Goal: Task Accomplishment & Management: Use online tool/utility

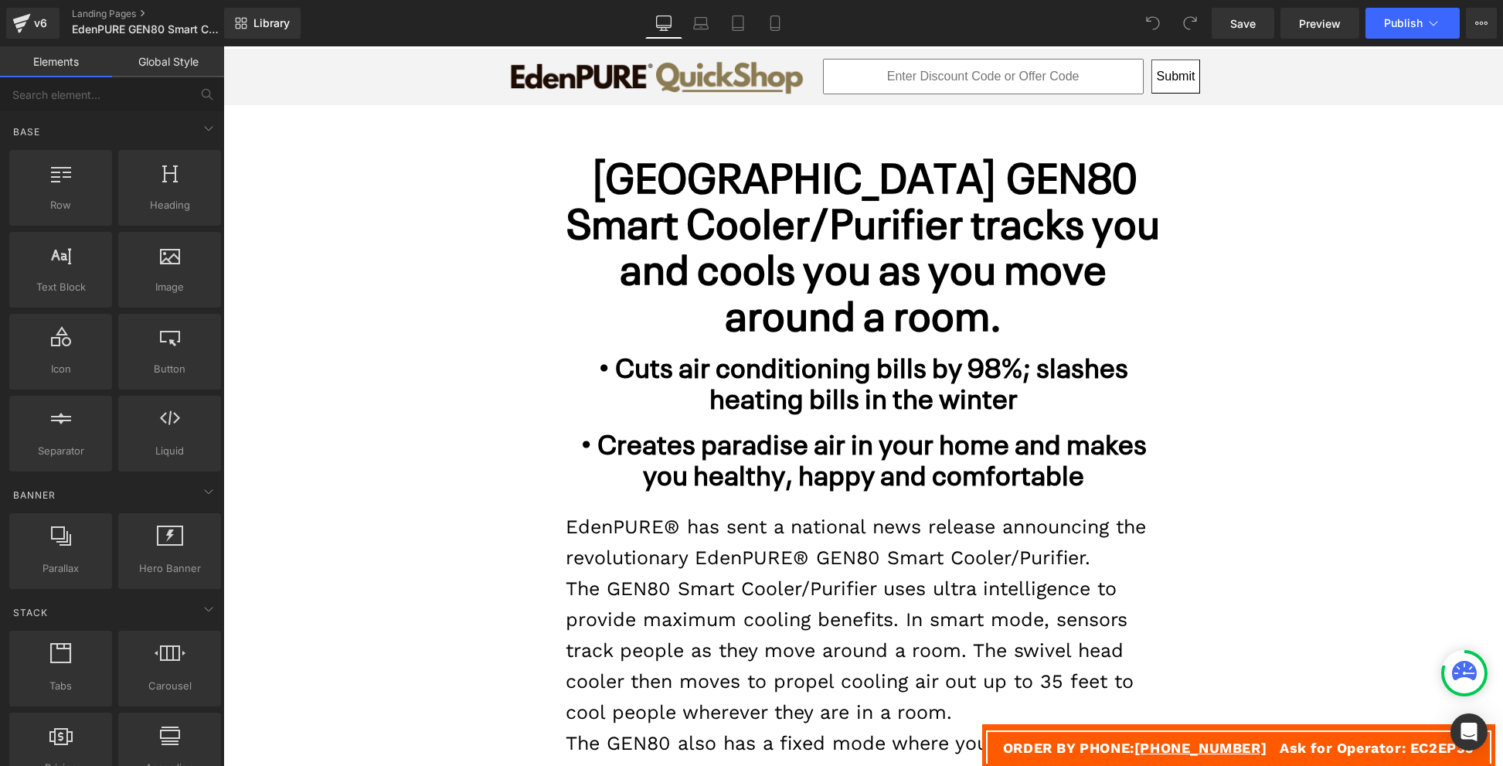
scroll to position [190, 0]
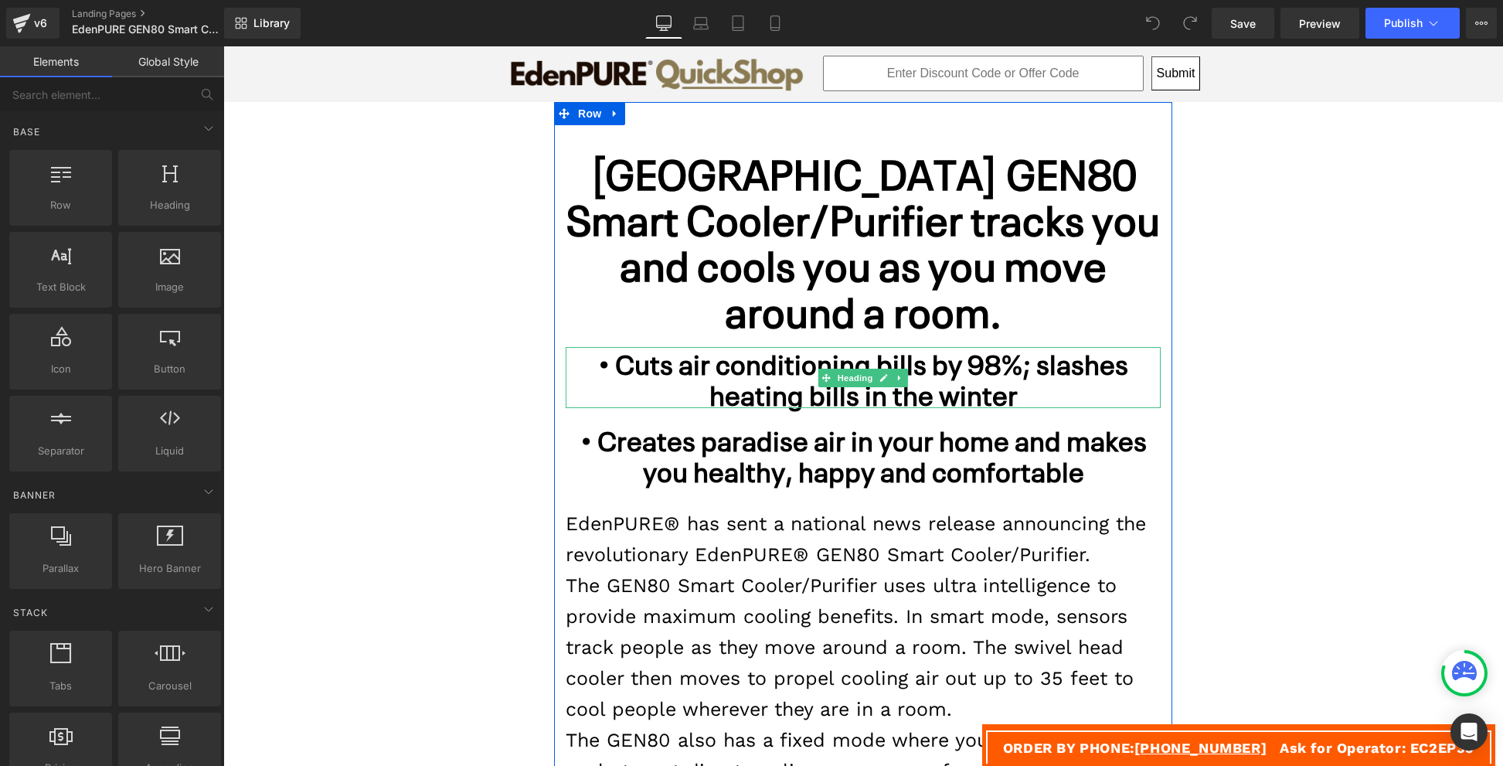
click at [1021, 383] on h1 "• Cuts air conditioning bills by 98%; slashes heating bills in the winter" at bounding box center [863, 377] width 595 height 61
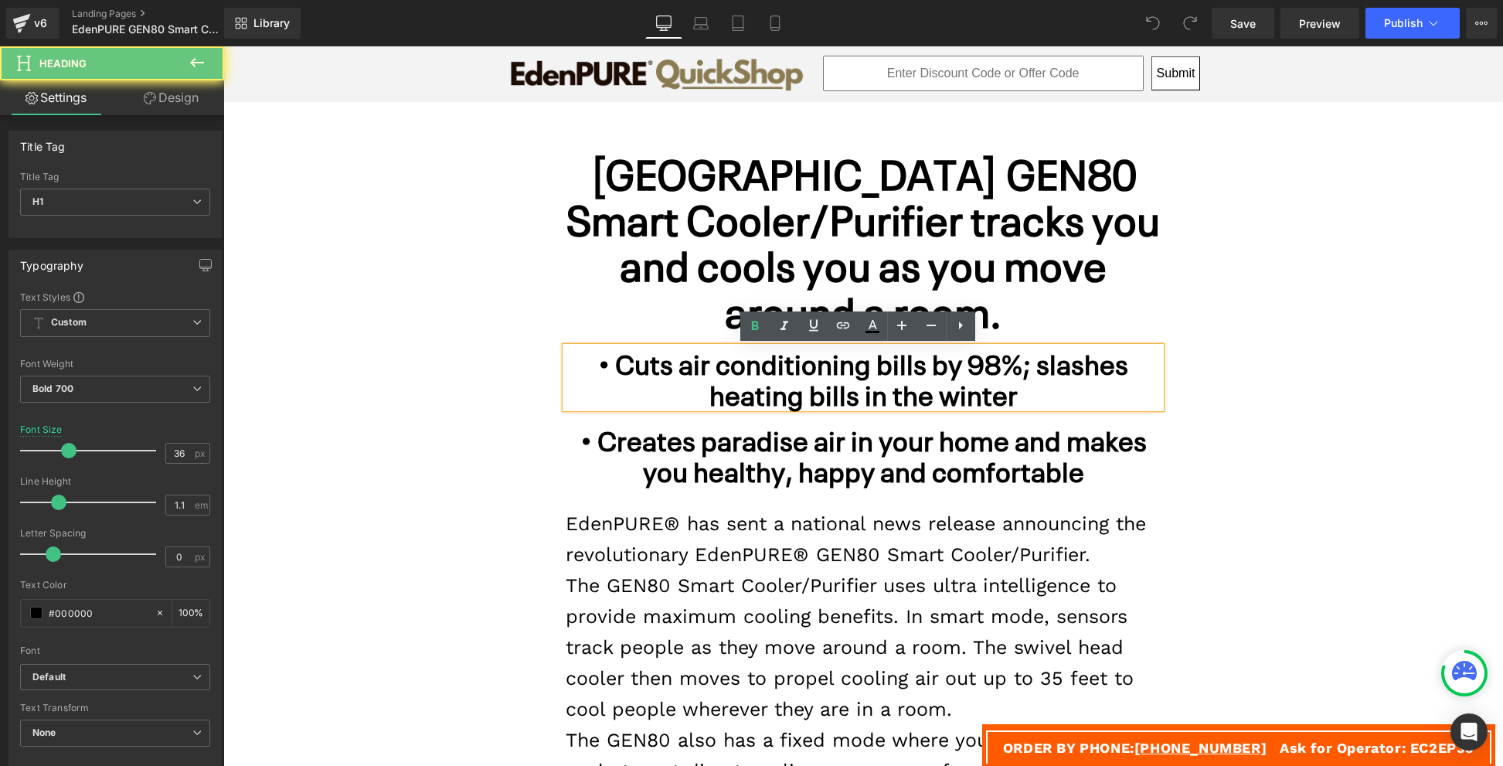
click at [1021, 383] on h1 "• Cuts air conditioning bills by 98%; slashes heating bills in the winter" at bounding box center [863, 377] width 595 height 61
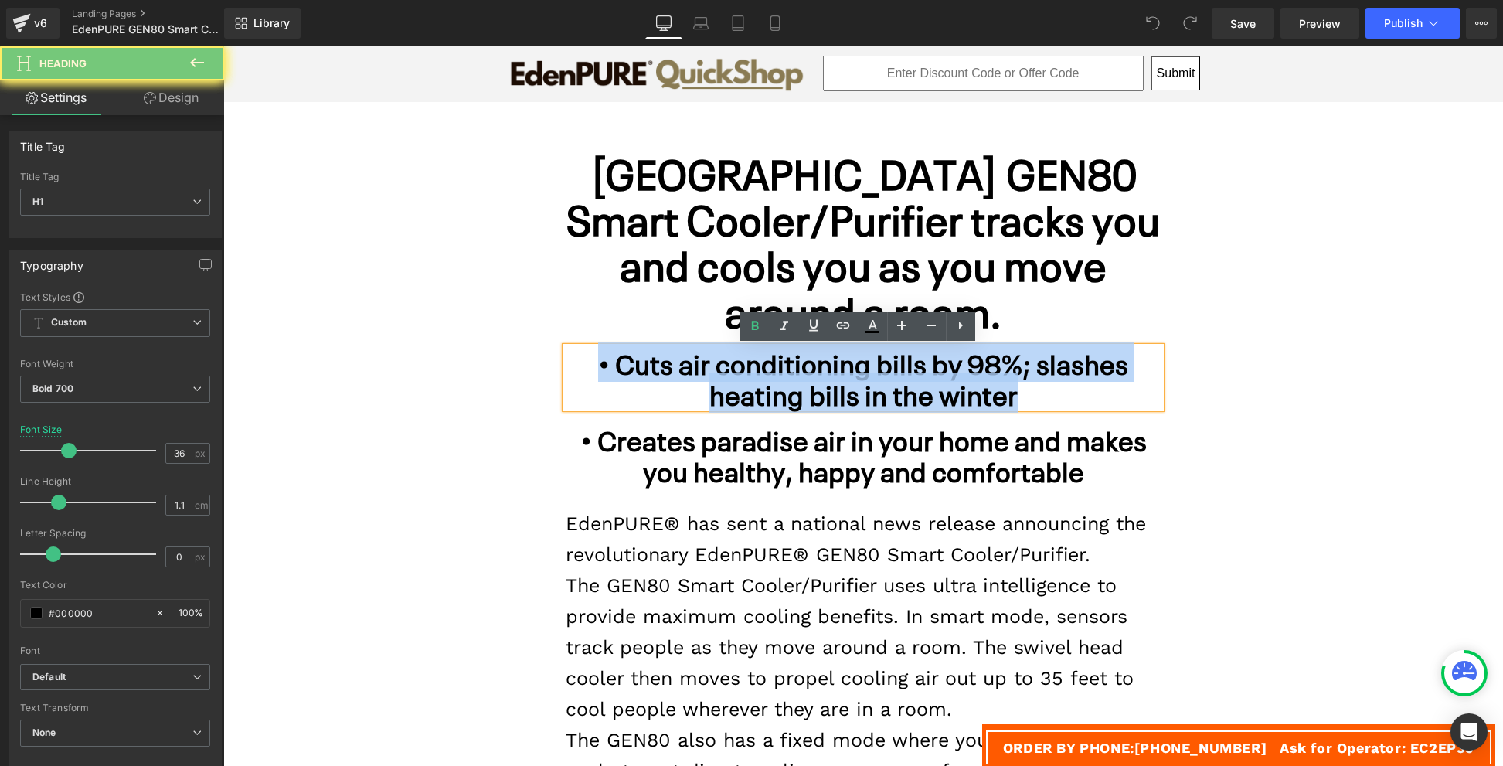
click at [1021, 383] on h1 "• Cuts air conditioning bills by 98%; slashes heating bills in the winter" at bounding box center [863, 377] width 595 height 61
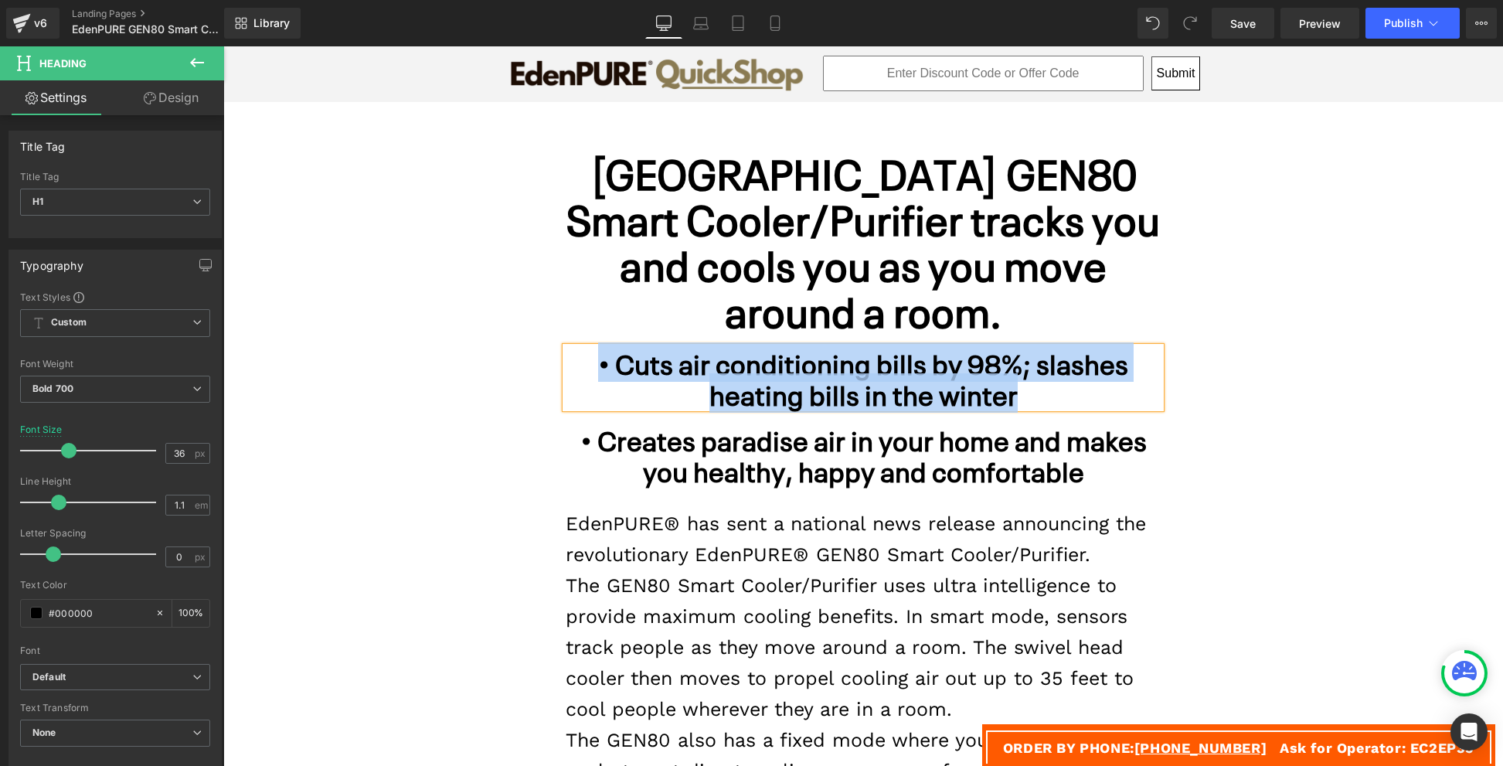
click at [1021, 383] on h1 "• Cuts air conditioning bills by 98%; slashes heating bills in the winter" at bounding box center [863, 377] width 595 height 61
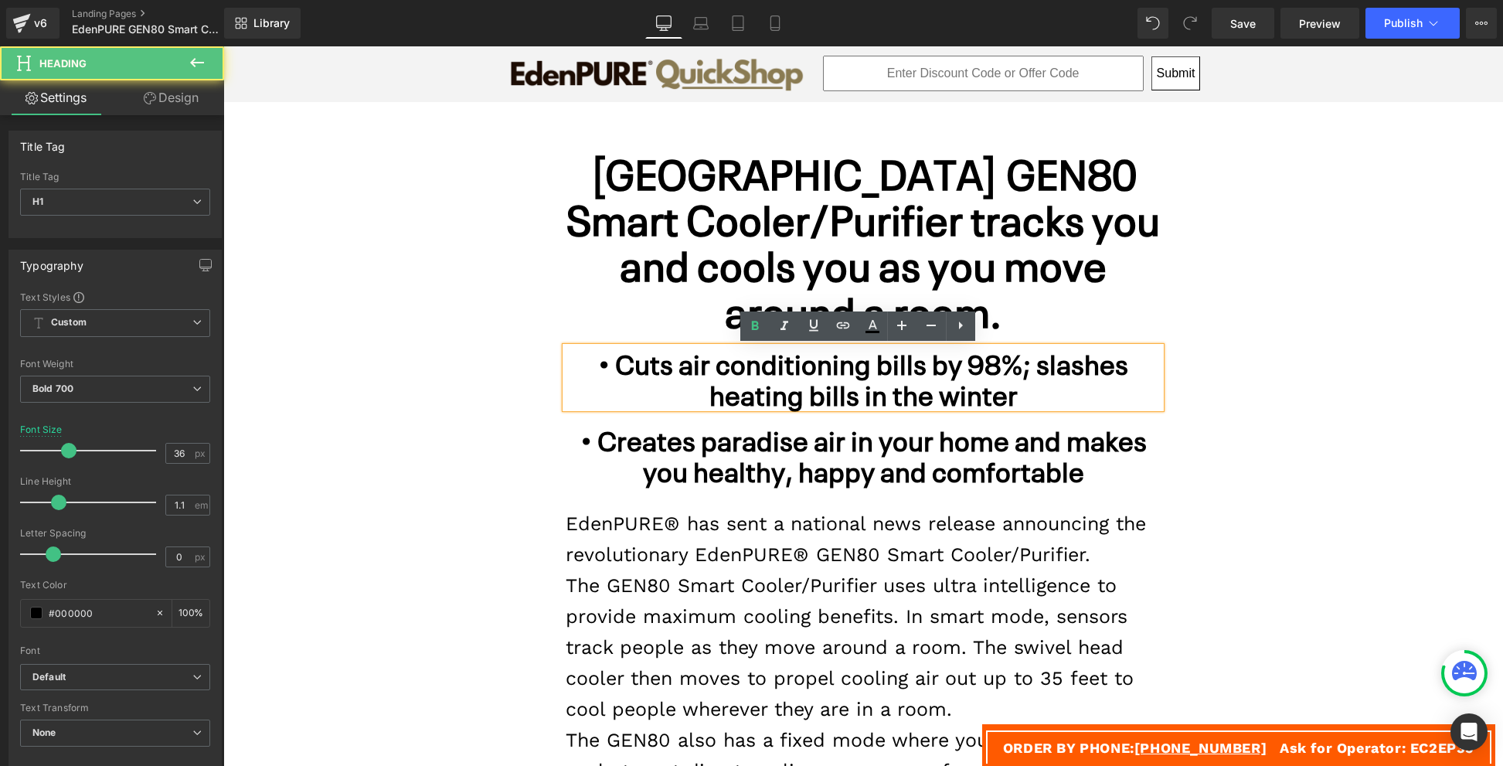
click at [1028, 383] on h1 "• Cuts air conditioning bills by 98%; slashes heating bills in the winter" at bounding box center [863, 377] width 595 height 61
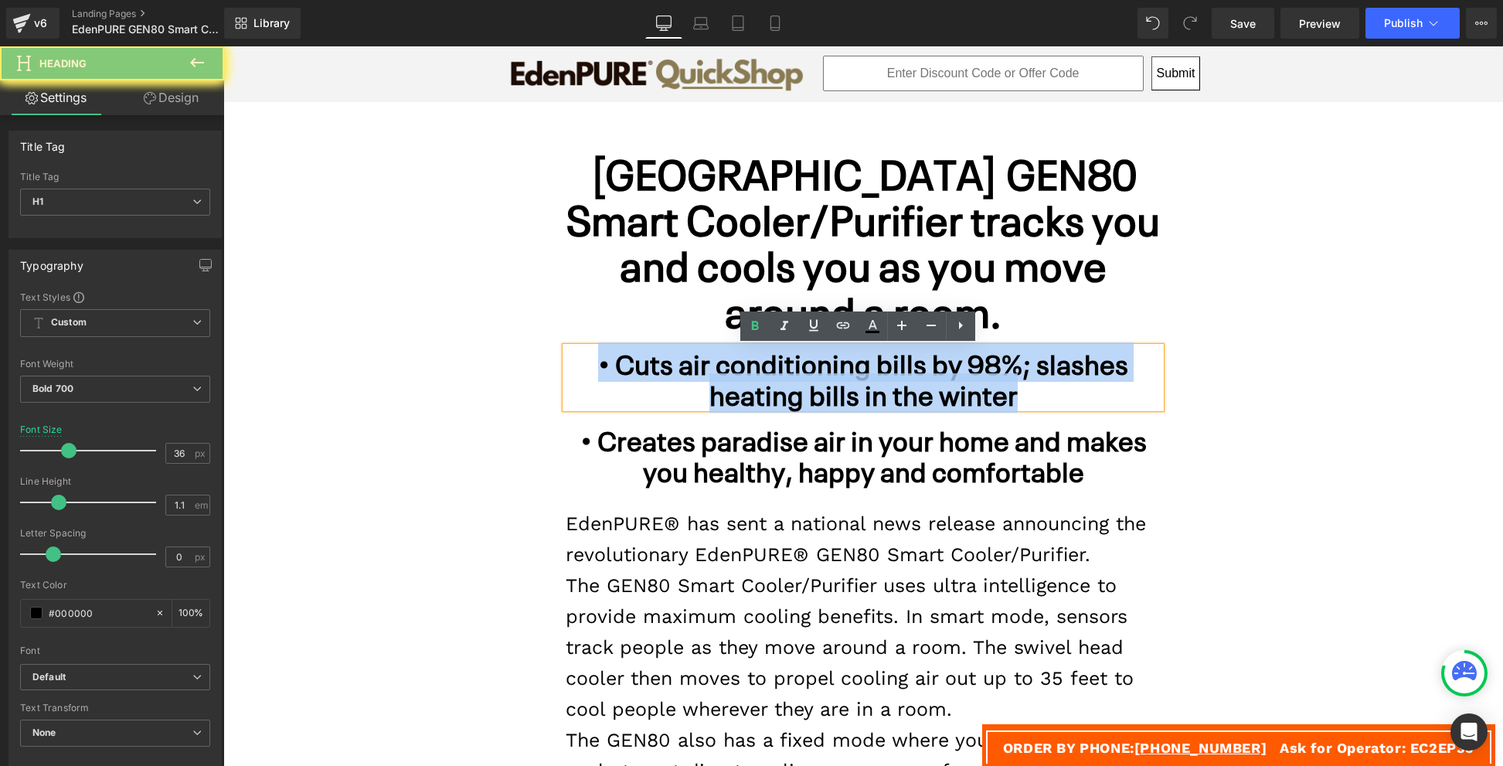
click at [1028, 383] on h1 "• Cuts air conditioning bills by 98%; slashes heating bills in the winter" at bounding box center [863, 377] width 595 height 61
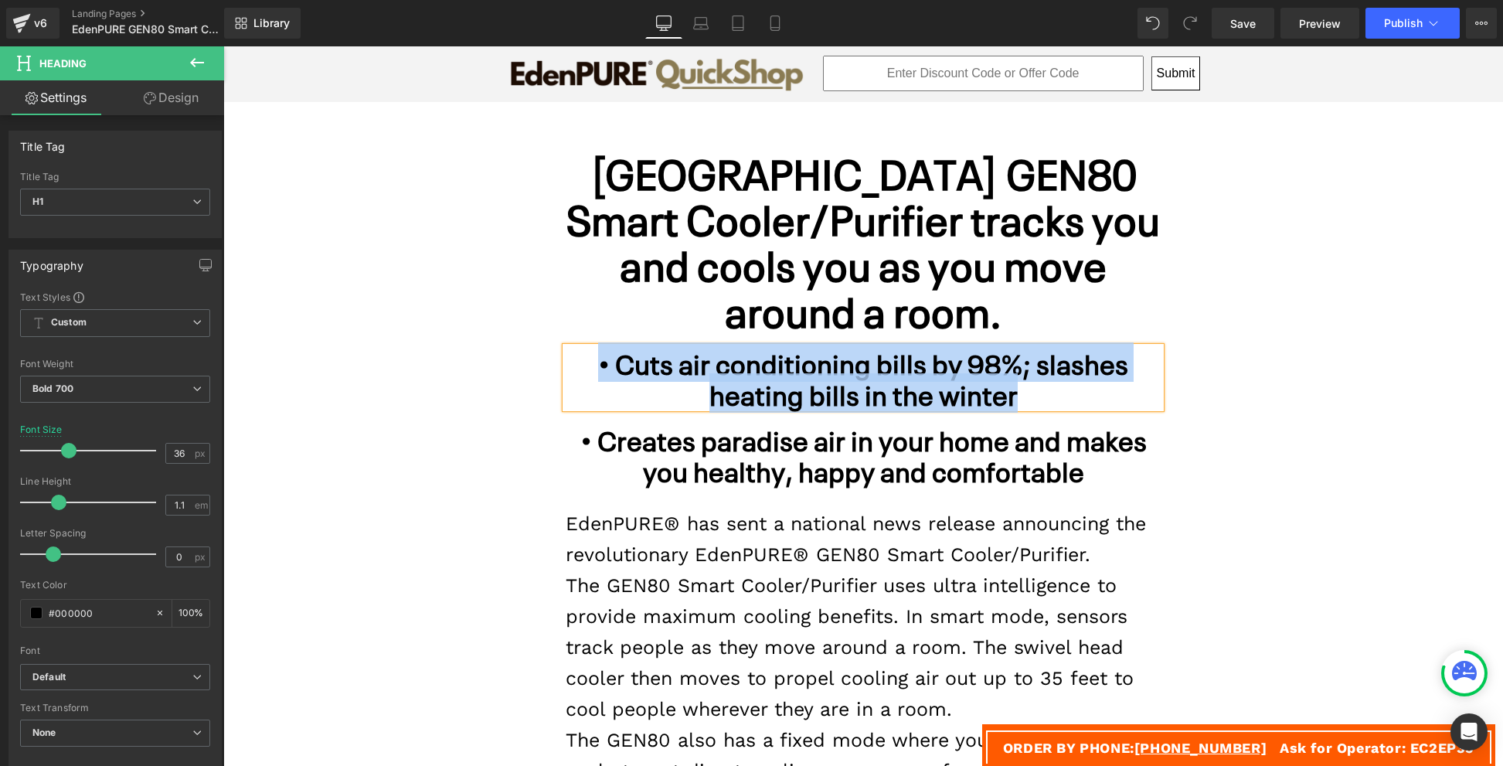
click at [968, 370] on h1 "• Cuts air conditioning bills by 98%; slashes heating bills in the winter" at bounding box center [863, 377] width 595 height 61
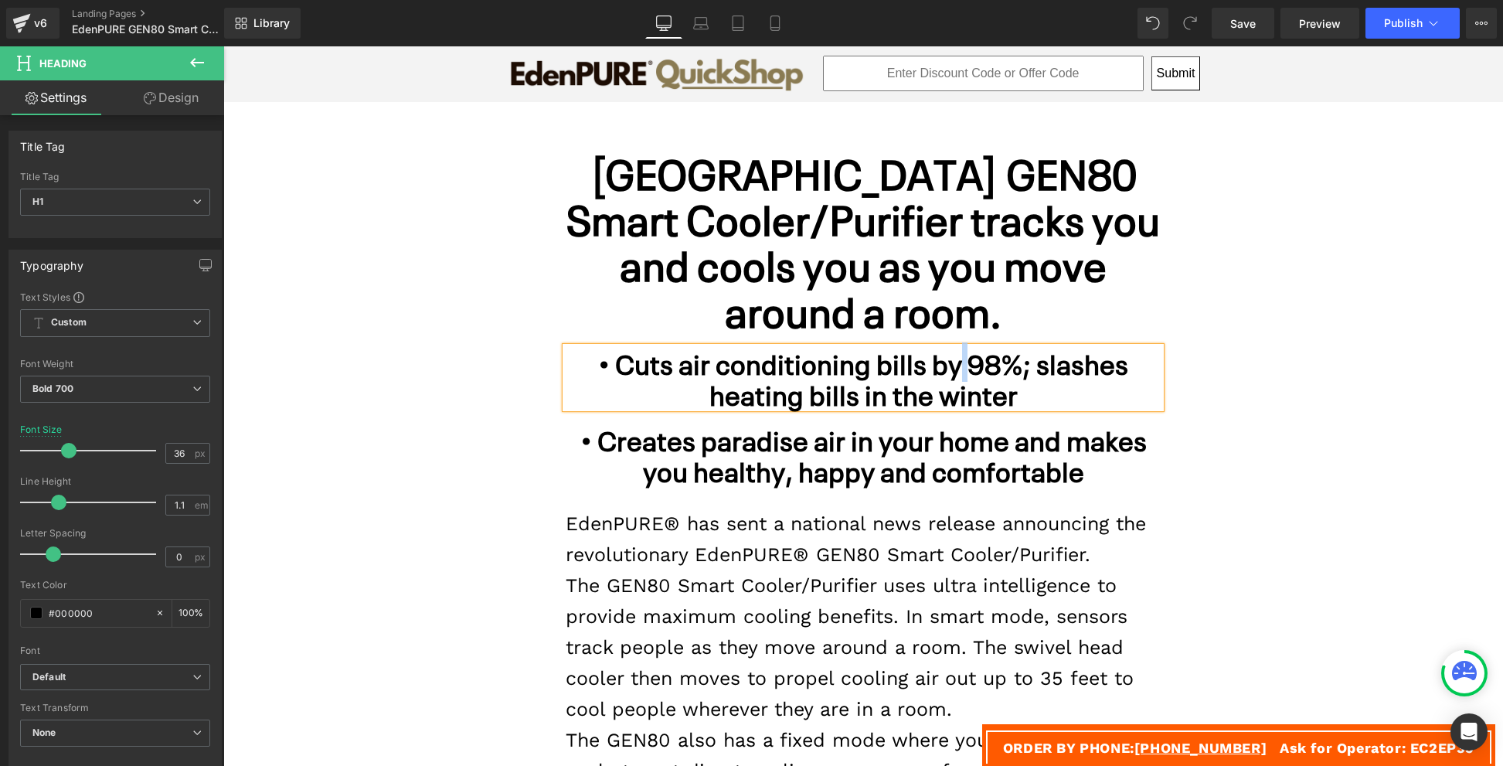
click at [968, 370] on h1 "• Cuts air conditioning bills by 98%; slashes heating bills in the winter" at bounding box center [863, 377] width 595 height 61
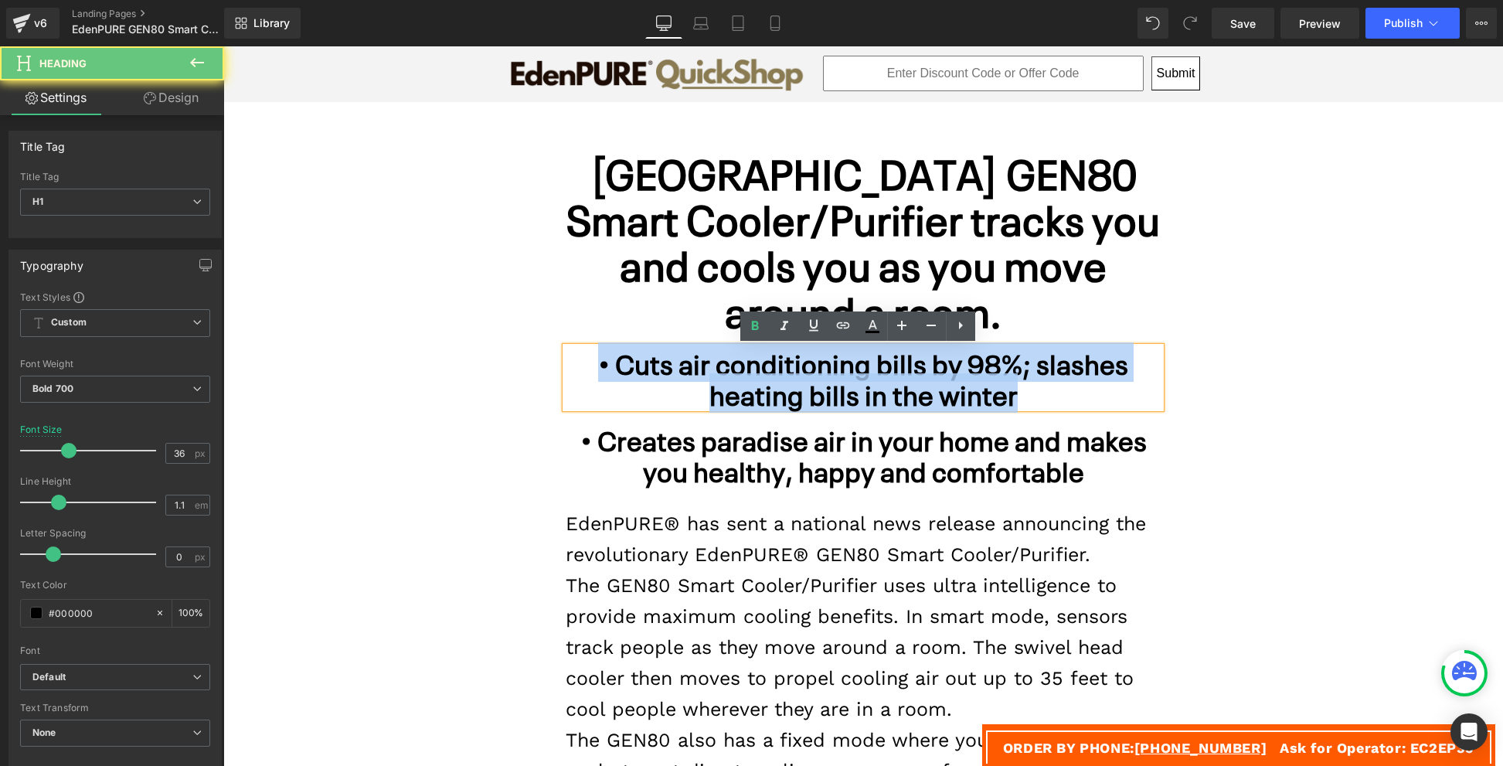
click at [968, 370] on h1 "• Cuts air conditioning bills by 98%; slashes heating bills in the winter" at bounding box center [863, 377] width 595 height 61
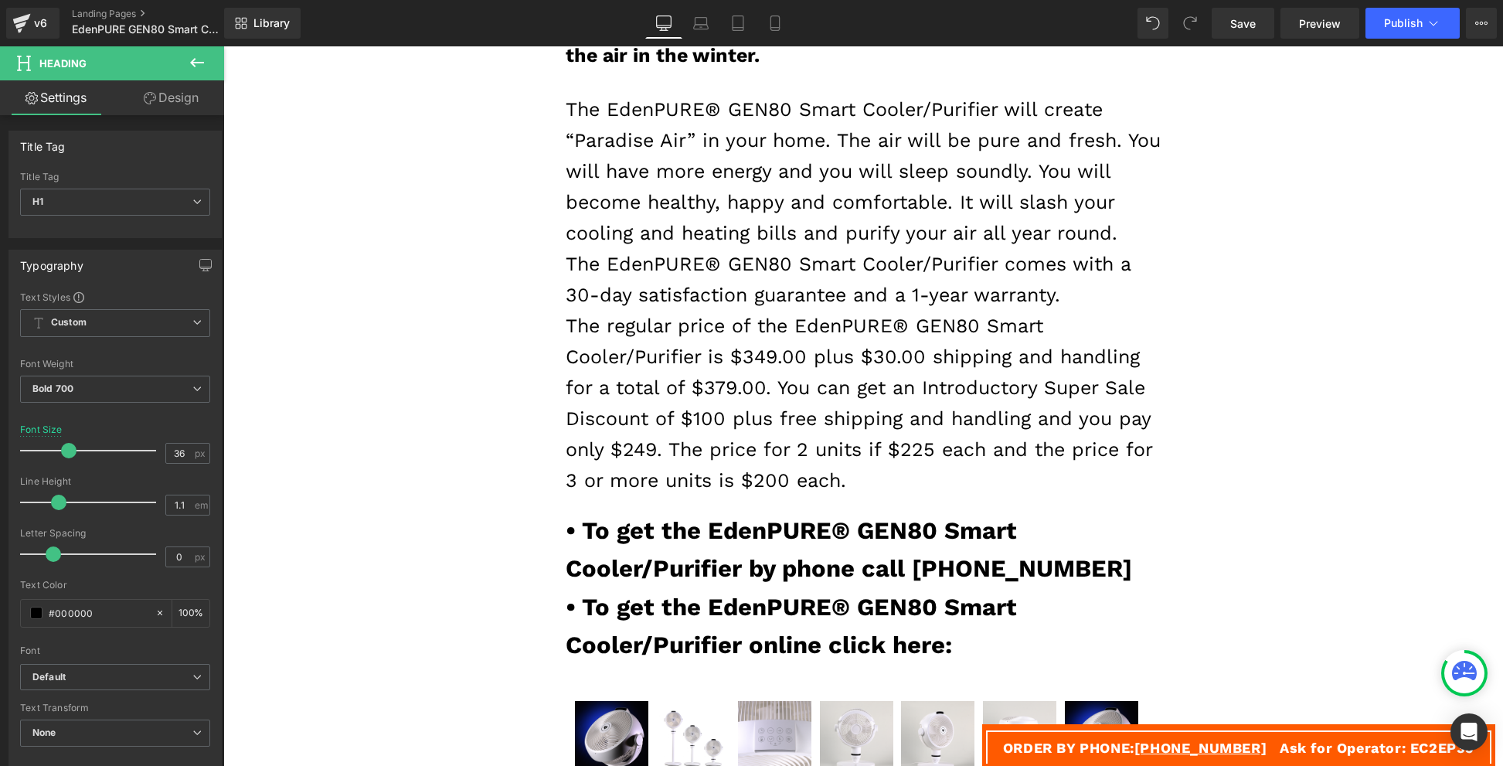
scroll to position [4786, 0]
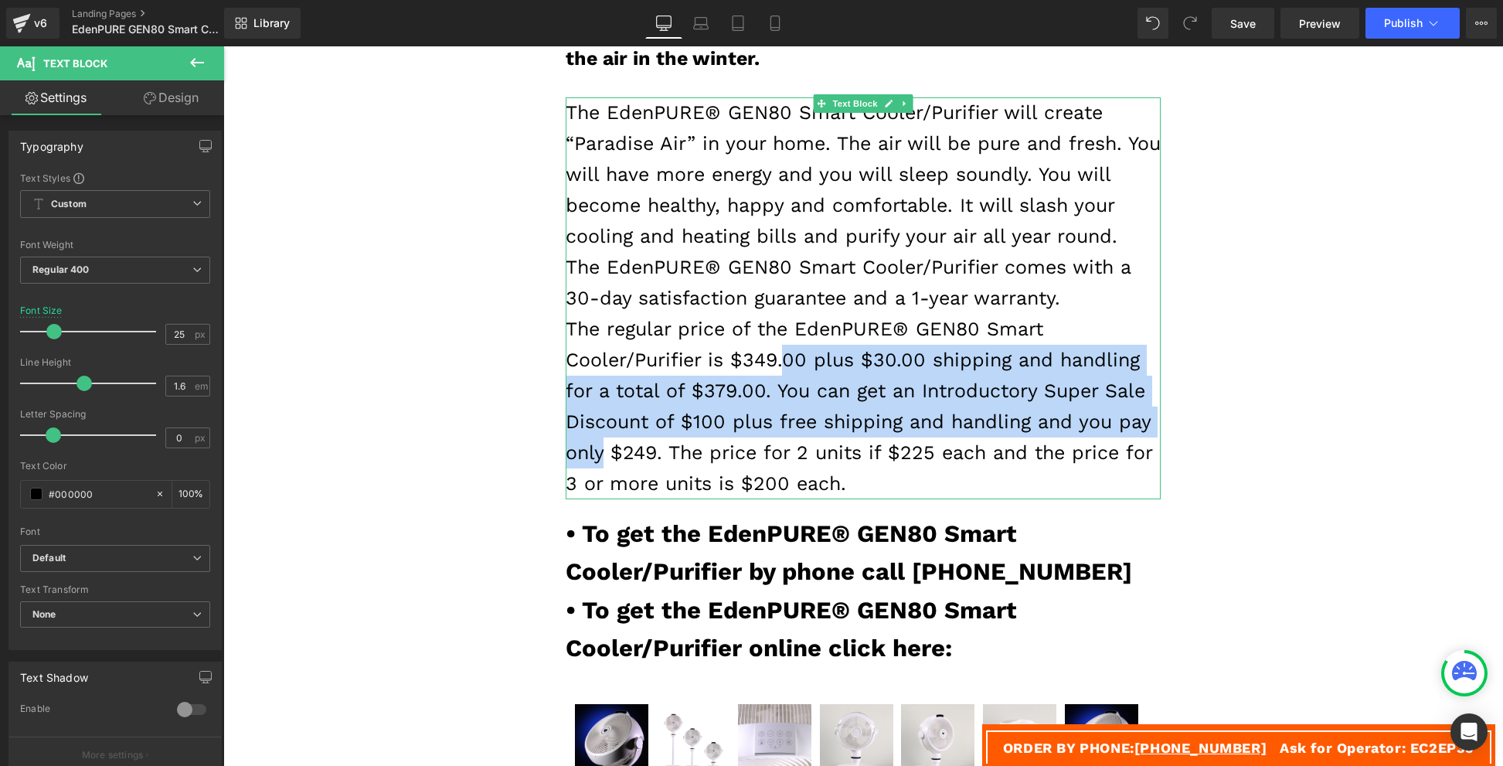
drag, startPoint x: 1143, startPoint y: 423, endPoint x: 725, endPoint y: 361, distance: 421.8
click at [725, 361] on p "The regular price of the EdenPURE® GEN80 Smart Cooler/Purifier is $349.00 plus …" at bounding box center [863, 406] width 595 height 185
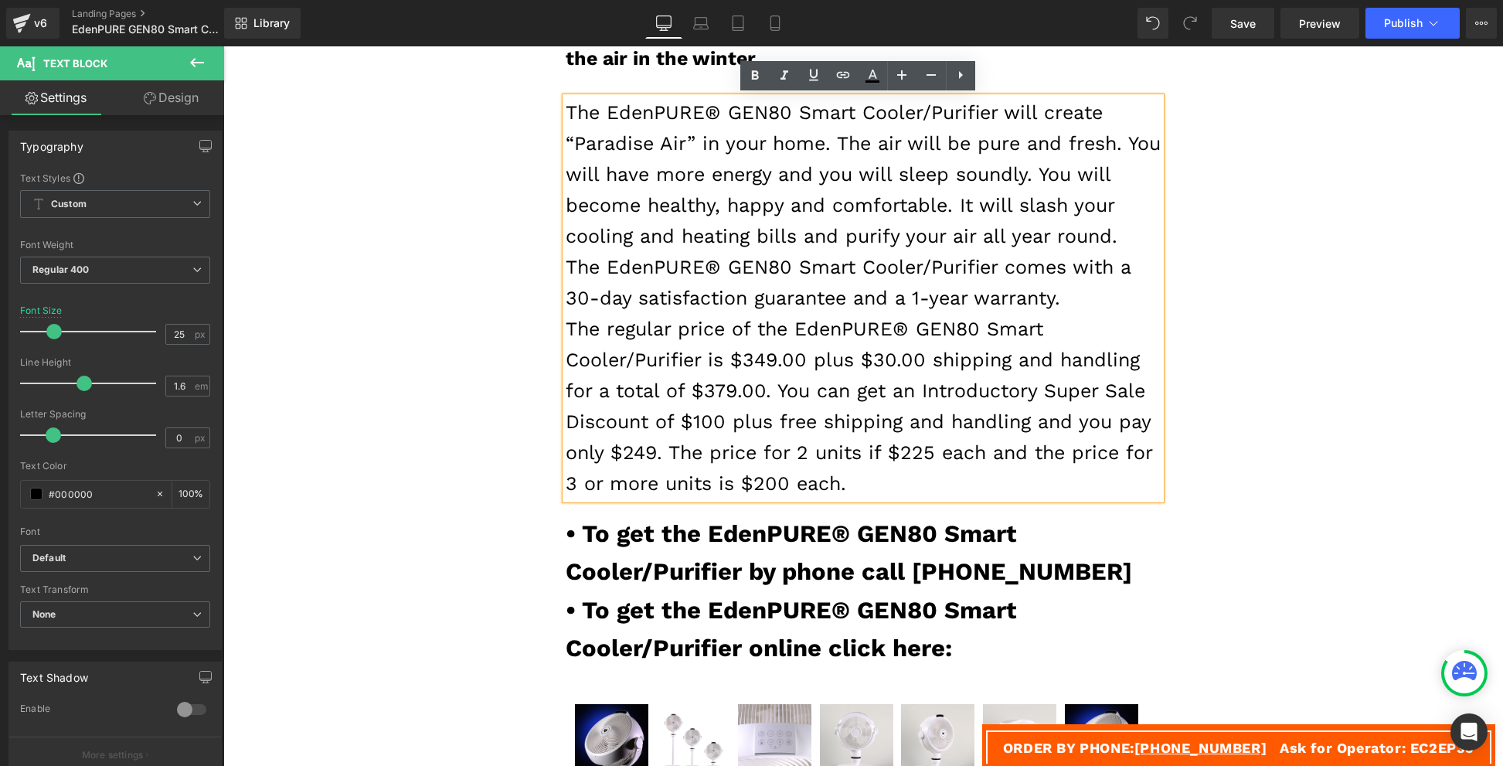
click at [683, 331] on p "The regular price of the EdenPURE® GEN80 Smart Cooler/Purifier is $349.00 plus …" at bounding box center [863, 406] width 595 height 185
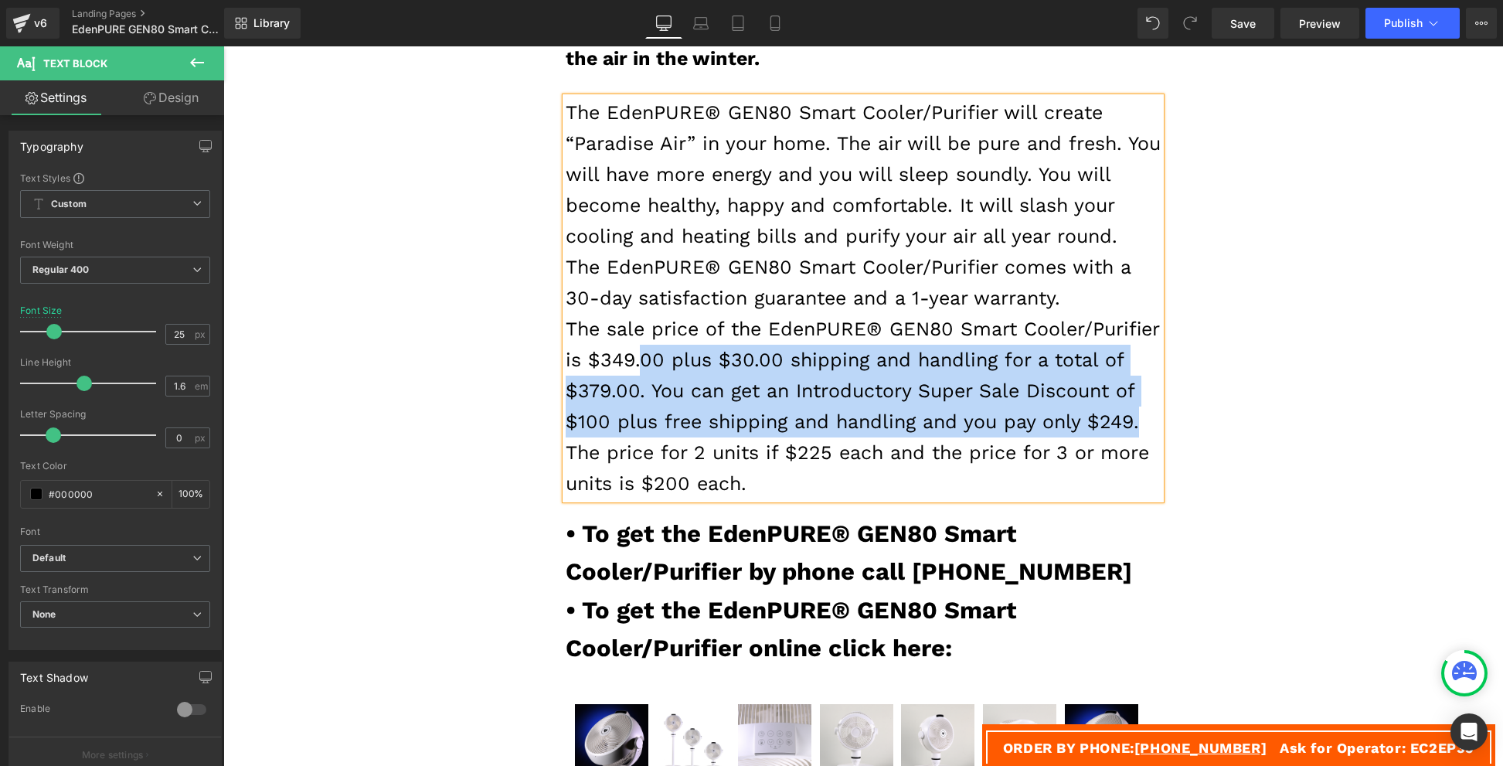
drag, startPoint x: 727, startPoint y: 357, endPoint x: 606, endPoint y: 450, distance: 152.1
click at [606, 450] on p "The sale price of the EdenPURE® GEN80 Smart Cooler/Purifier is $349.00 plus $30…" at bounding box center [863, 406] width 595 height 185
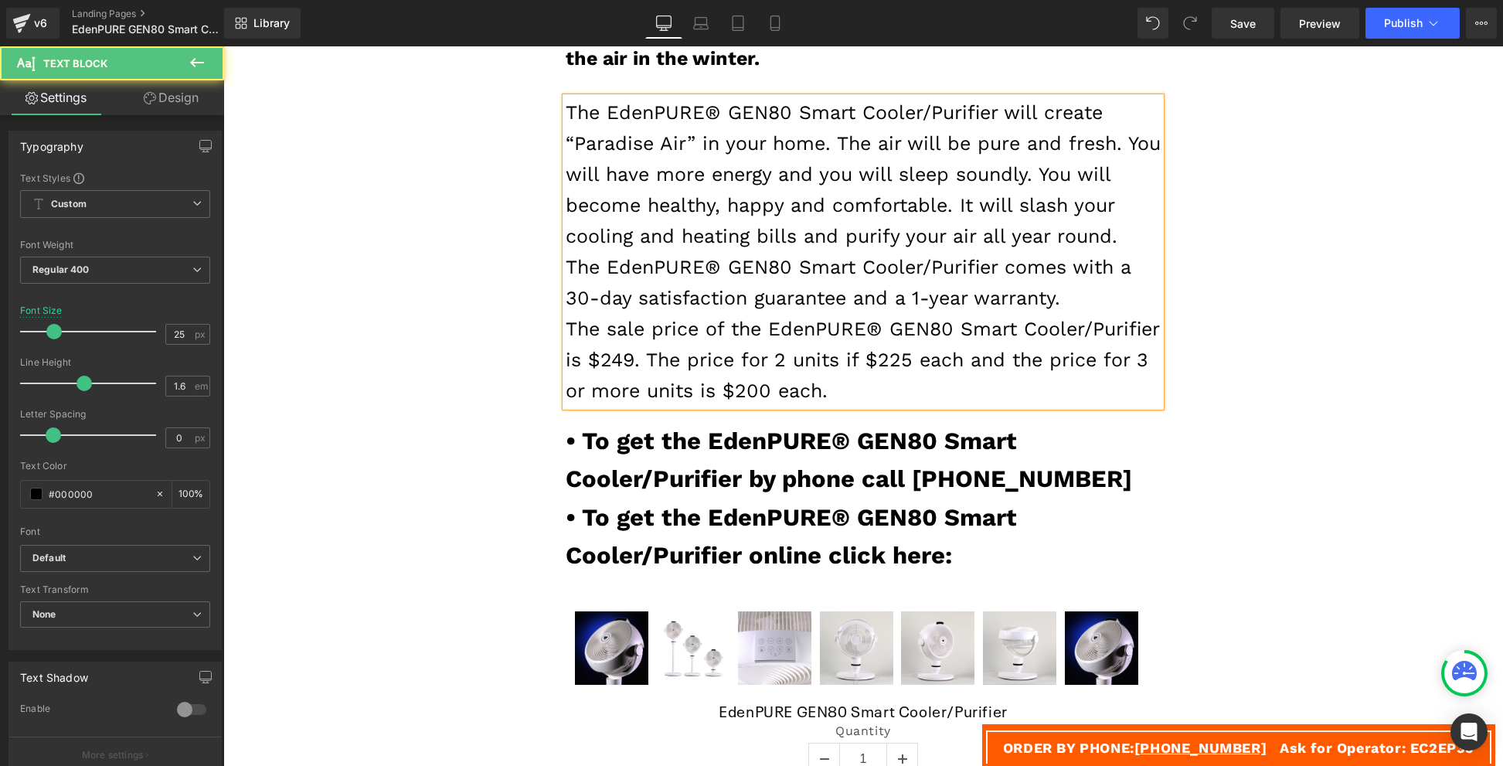
drag, startPoint x: 783, startPoint y: 356, endPoint x: 971, endPoint y: 415, distance: 196.7
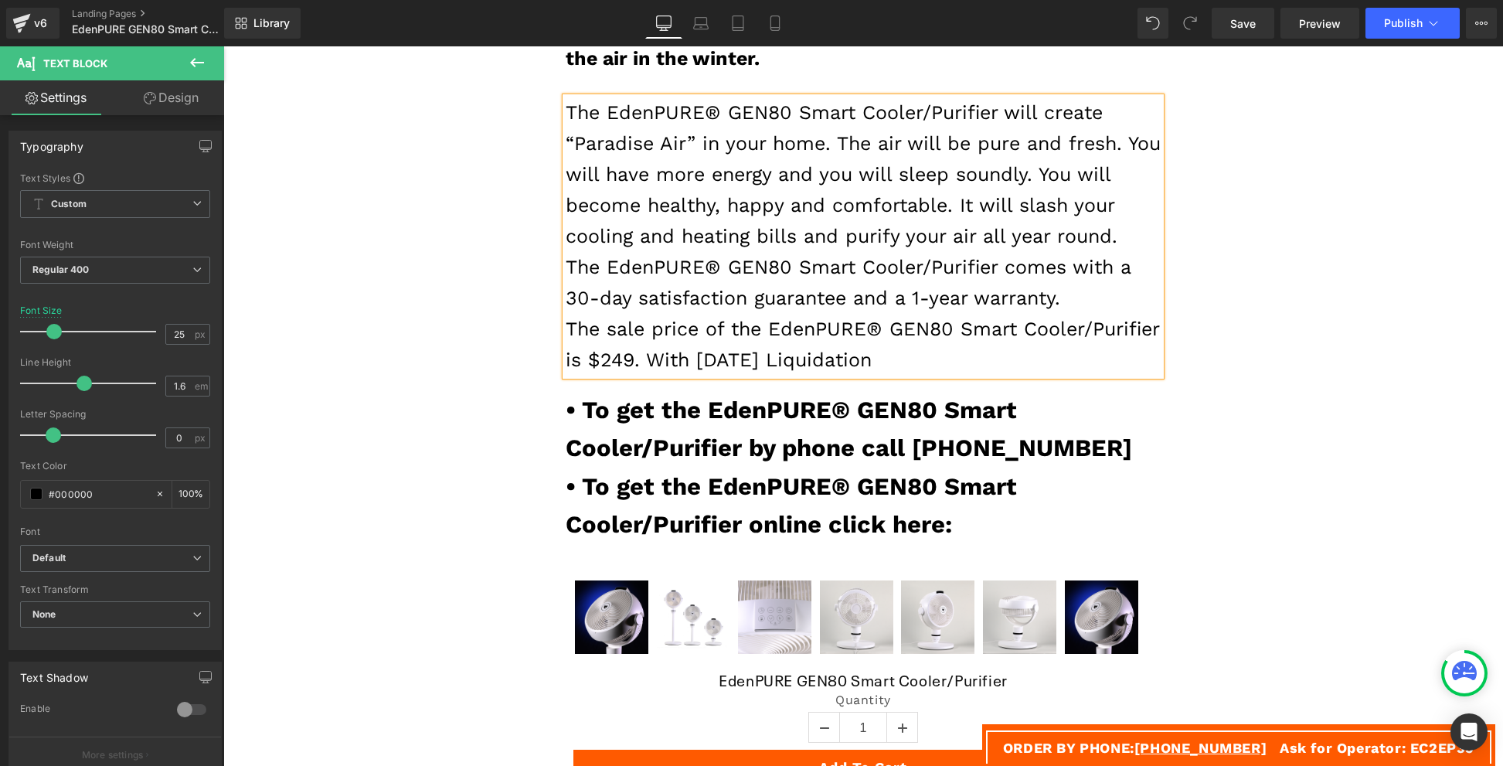
click at [904, 363] on p "The sale price of the EdenPURE® GEN80 Smart Cooler/Purifier is $249. With [DATE…" at bounding box center [863, 345] width 595 height 62
click at [1064, 359] on p "The sale price of the EdenPURE® GEN80 Smart Cooler/Purifier is $249. With [DATE…" at bounding box center [863, 345] width 595 height 62
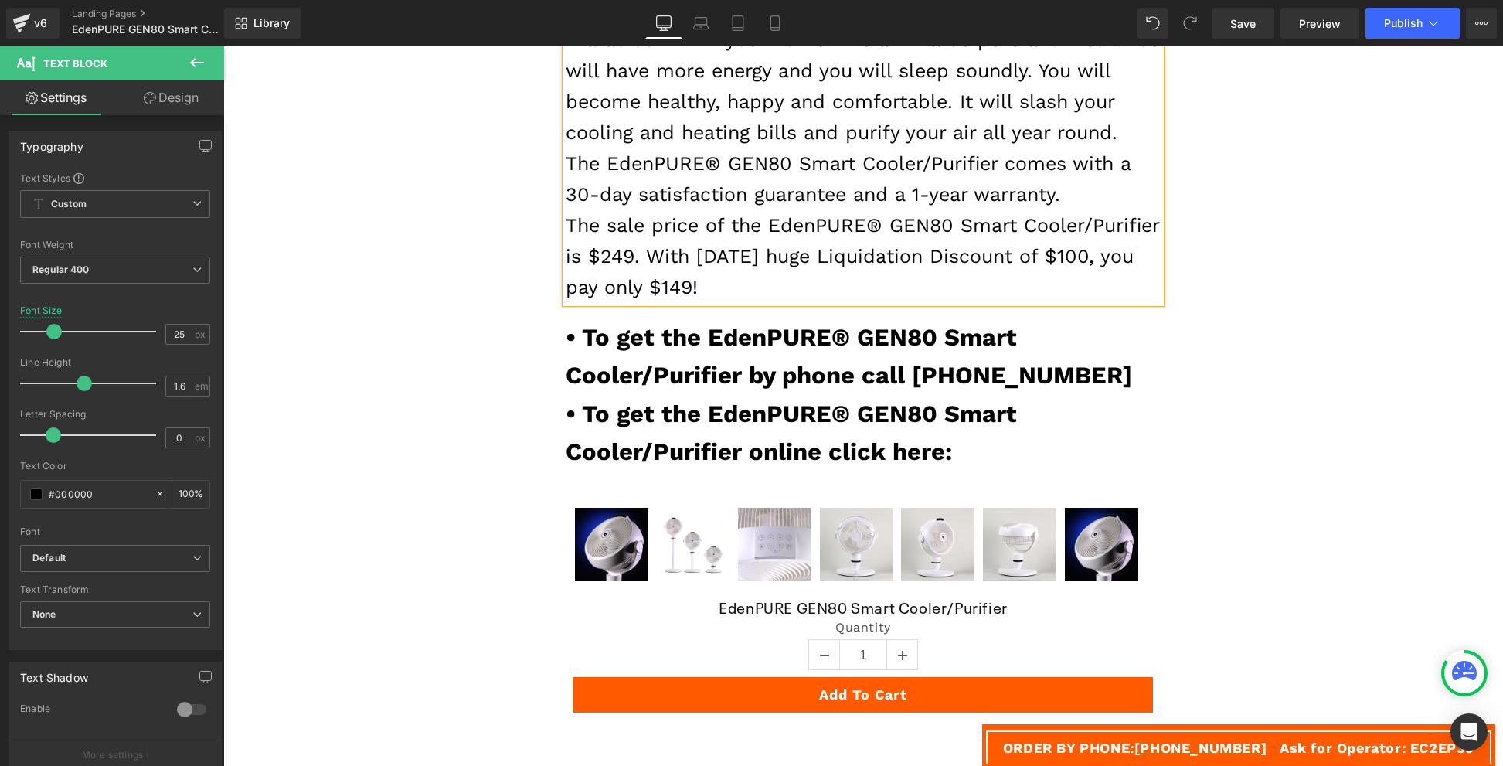
scroll to position [4894, 0]
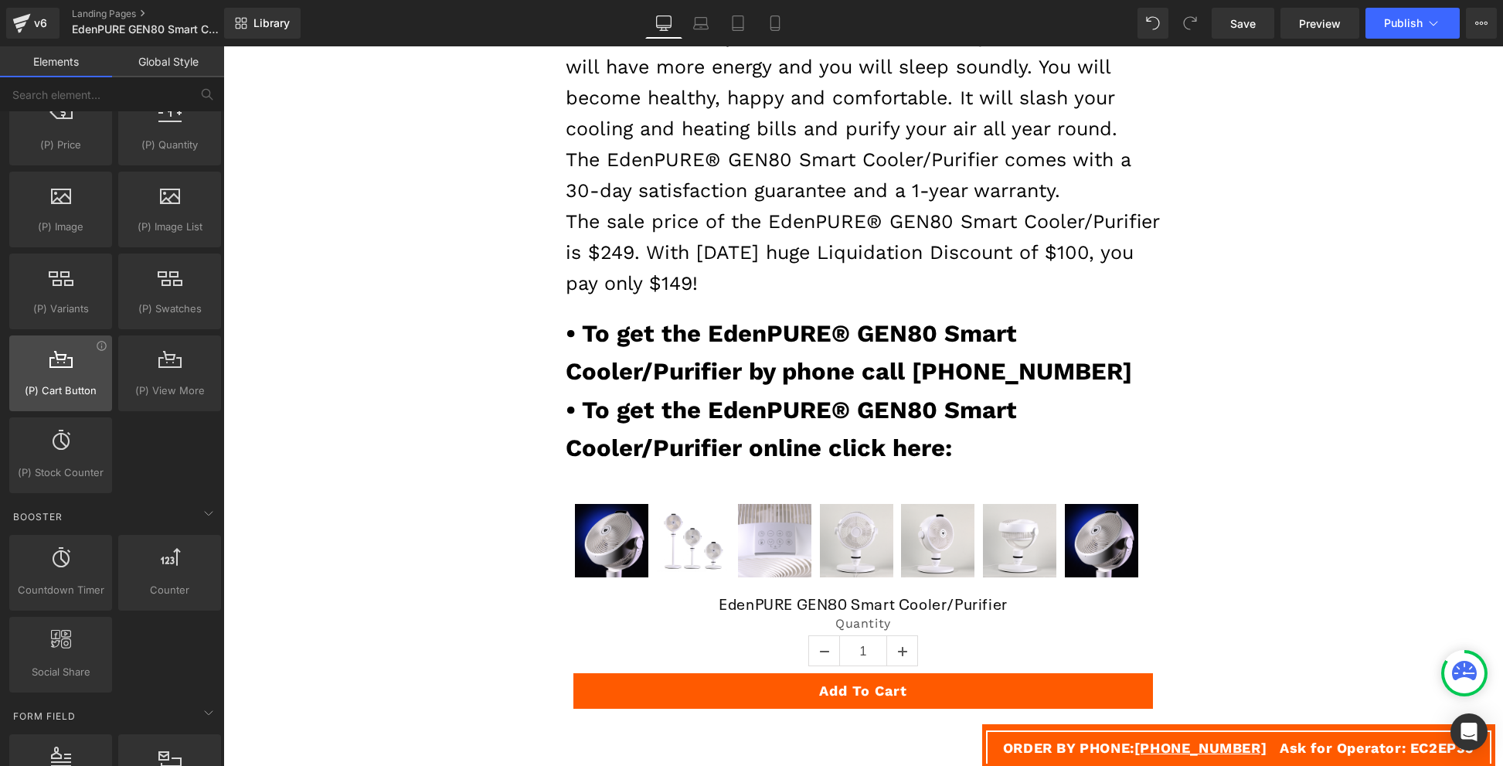
scroll to position [1554, 0]
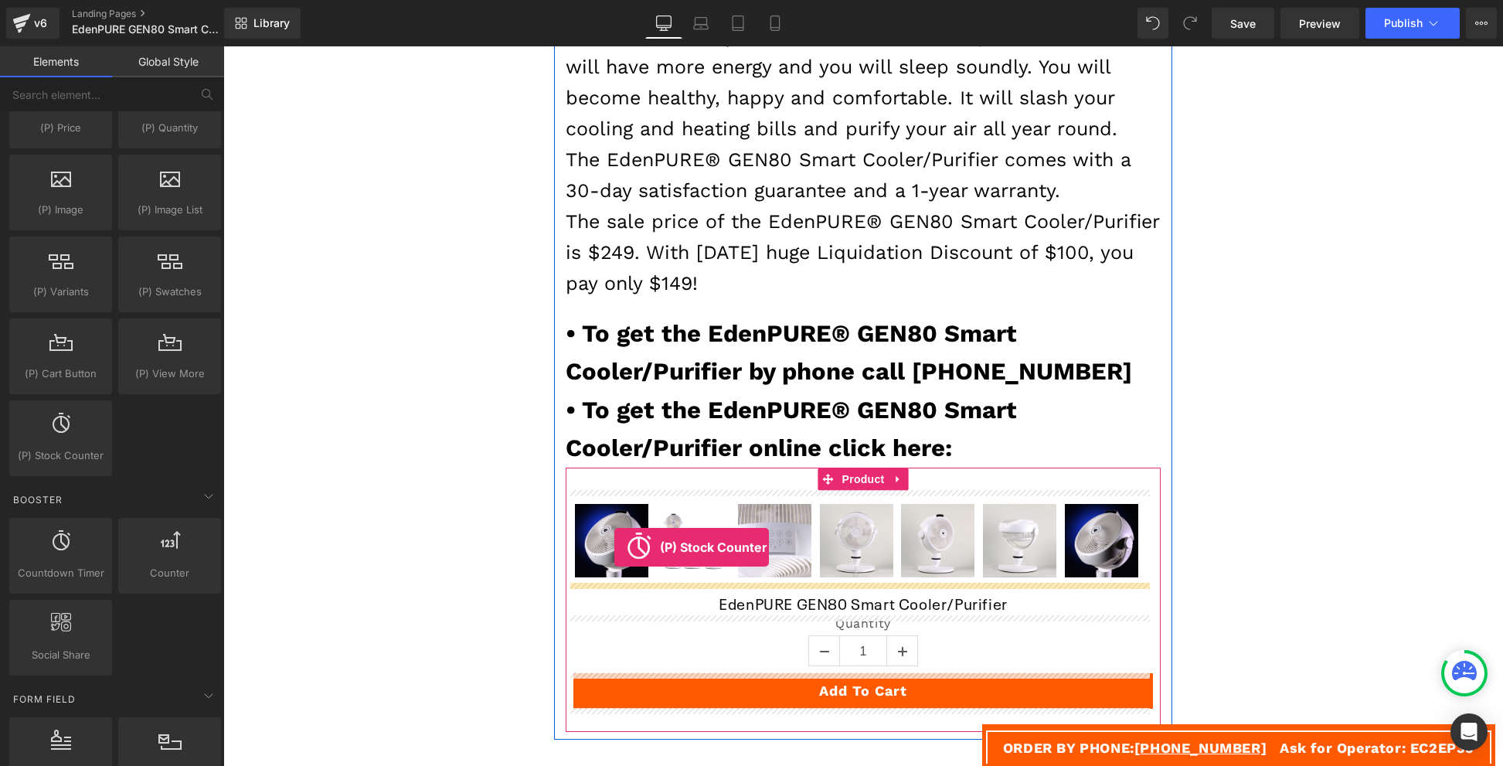
drag, startPoint x: 294, startPoint y: 488, endPoint x: 614, endPoint y: 547, distance: 325.2
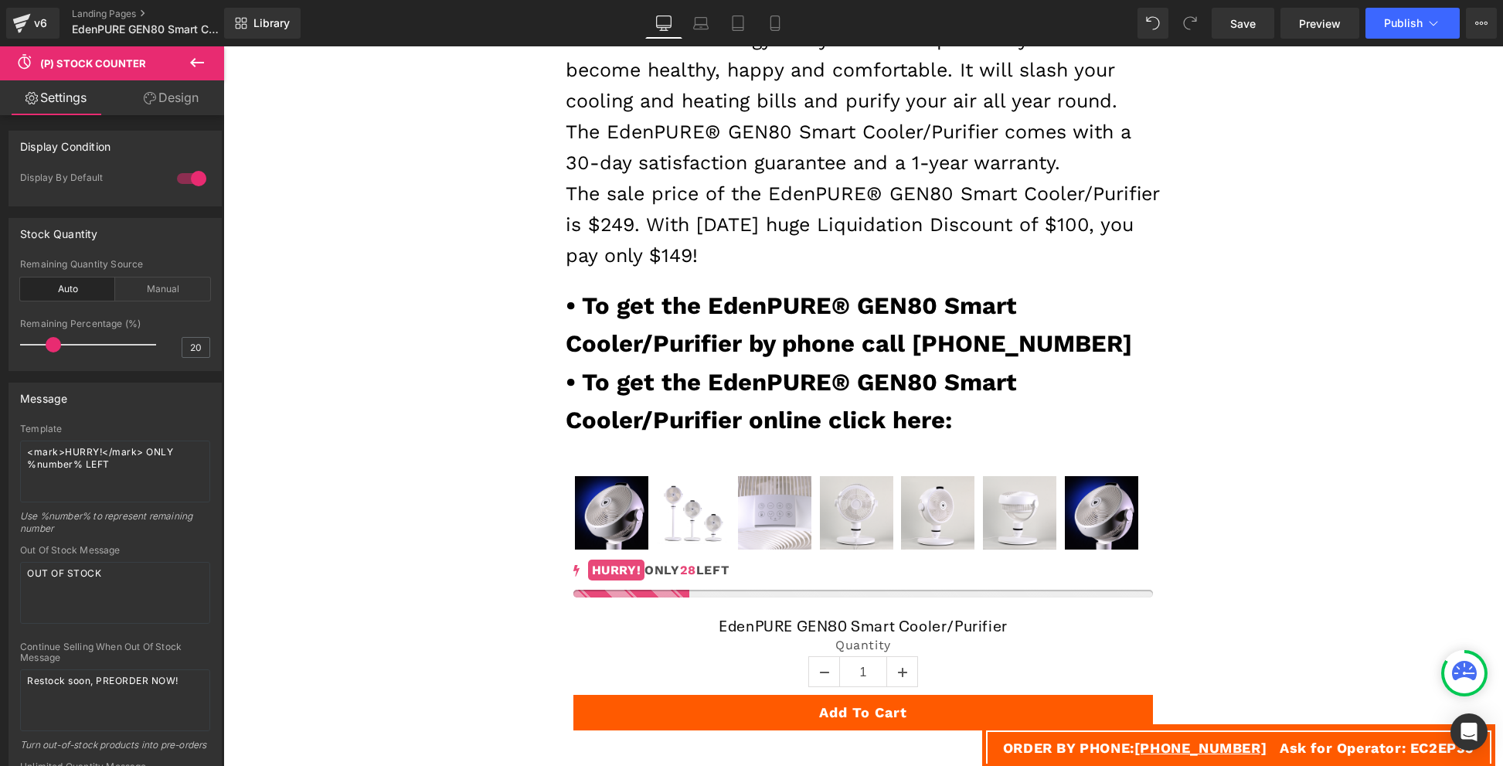
scroll to position [4925, 0]
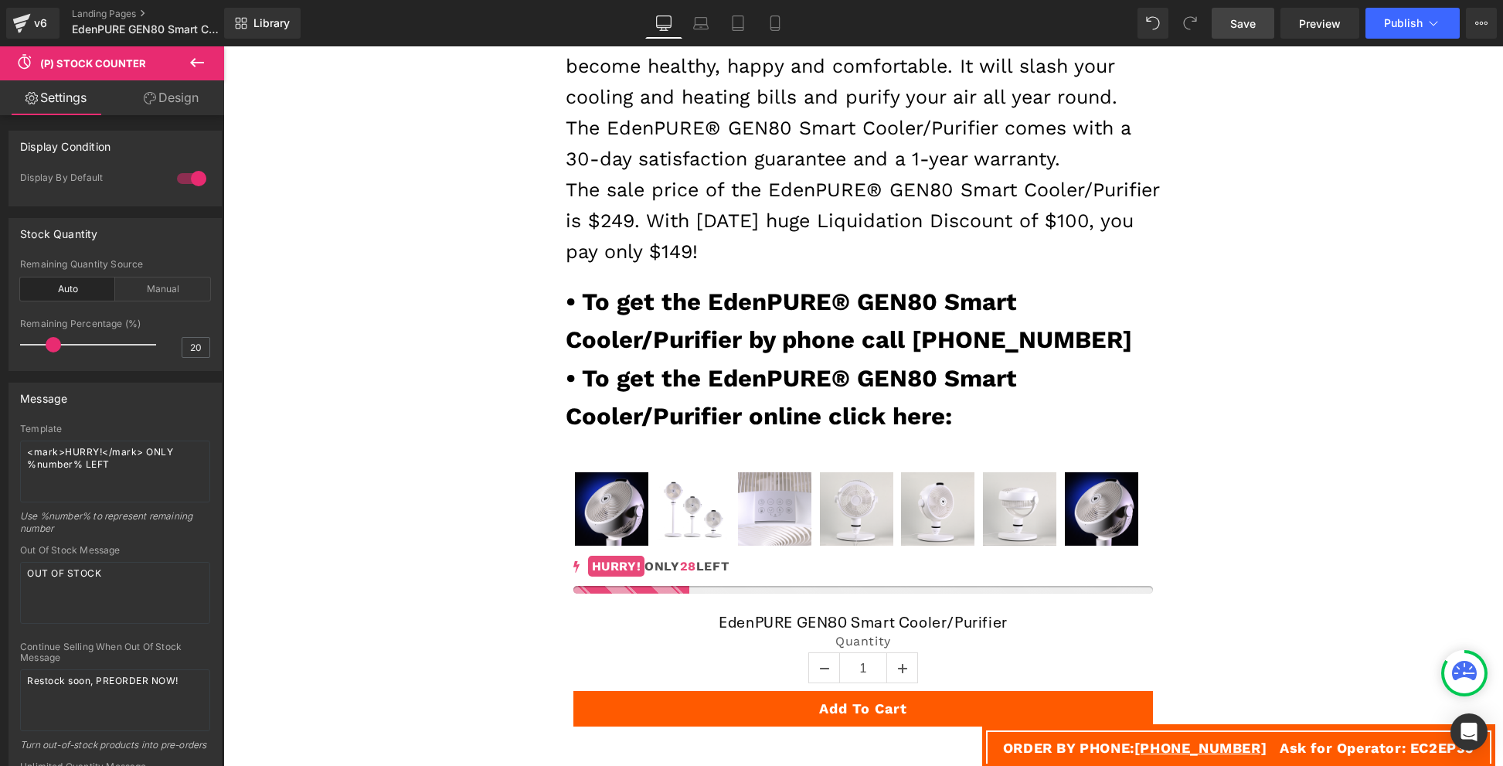
click at [1248, 23] on span "Save" at bounding box center [1242, 23] width 25 height 16
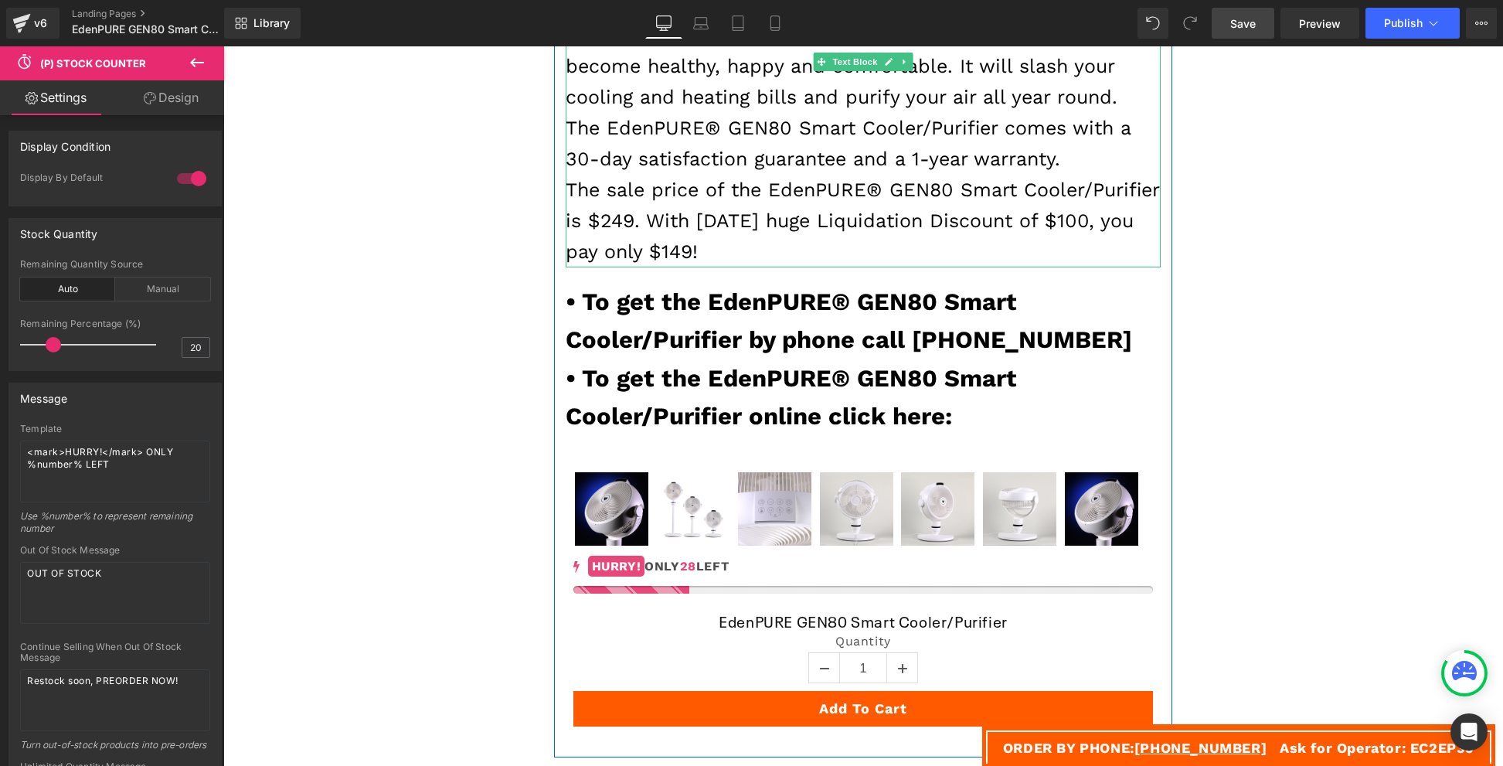
click at [812, 229] on p "The sale price of the EdenPURE® GEN80 Smart Cooler/Purifier is $249. With [DATE…" at bounding box center [863, 221] width 595 height 93
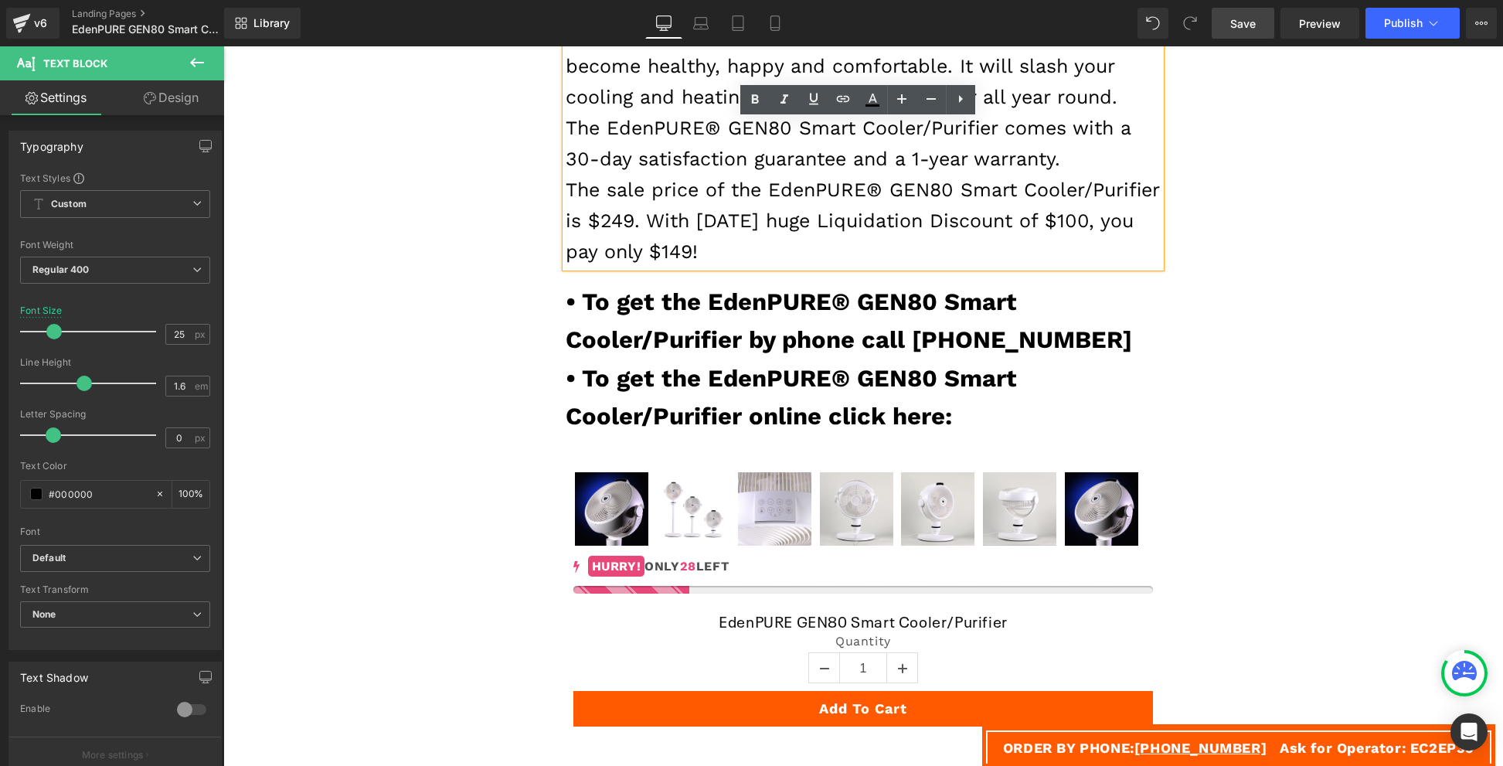
drag, startPoint x: 837, startPoint y: 257, endPoint x: 780, endPoint y: 217, distance: 69.9
click at [780, 216] on p "The sale price of the EdenPURE® GEN80 Smart Cooler/Purifier is $249. With [DATE…" at bounding box center [863, 221] width 595 height 93
click at [755, 96] on icon at bounding box center [755, 99] width 19 height 19
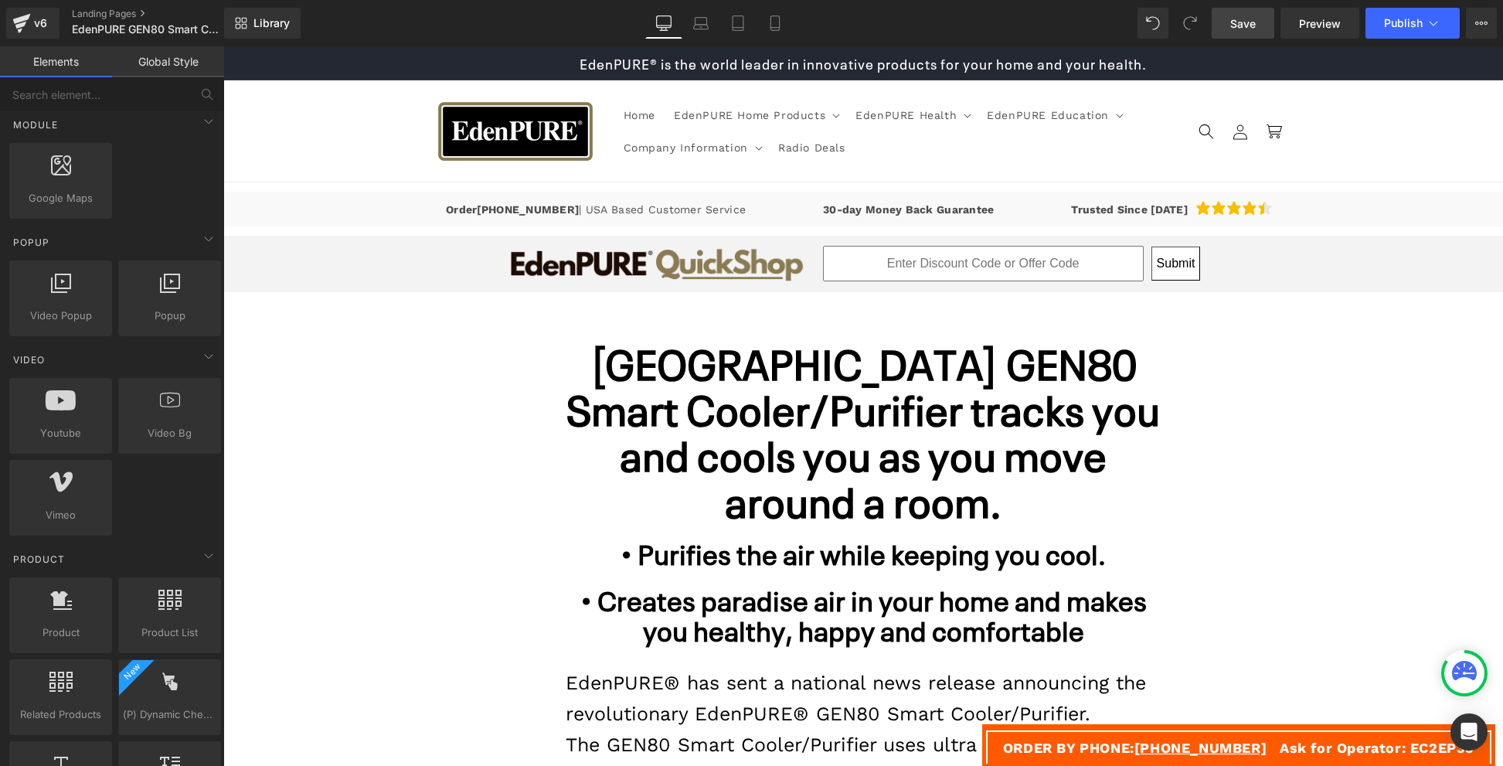
scroll to position [0, 0]
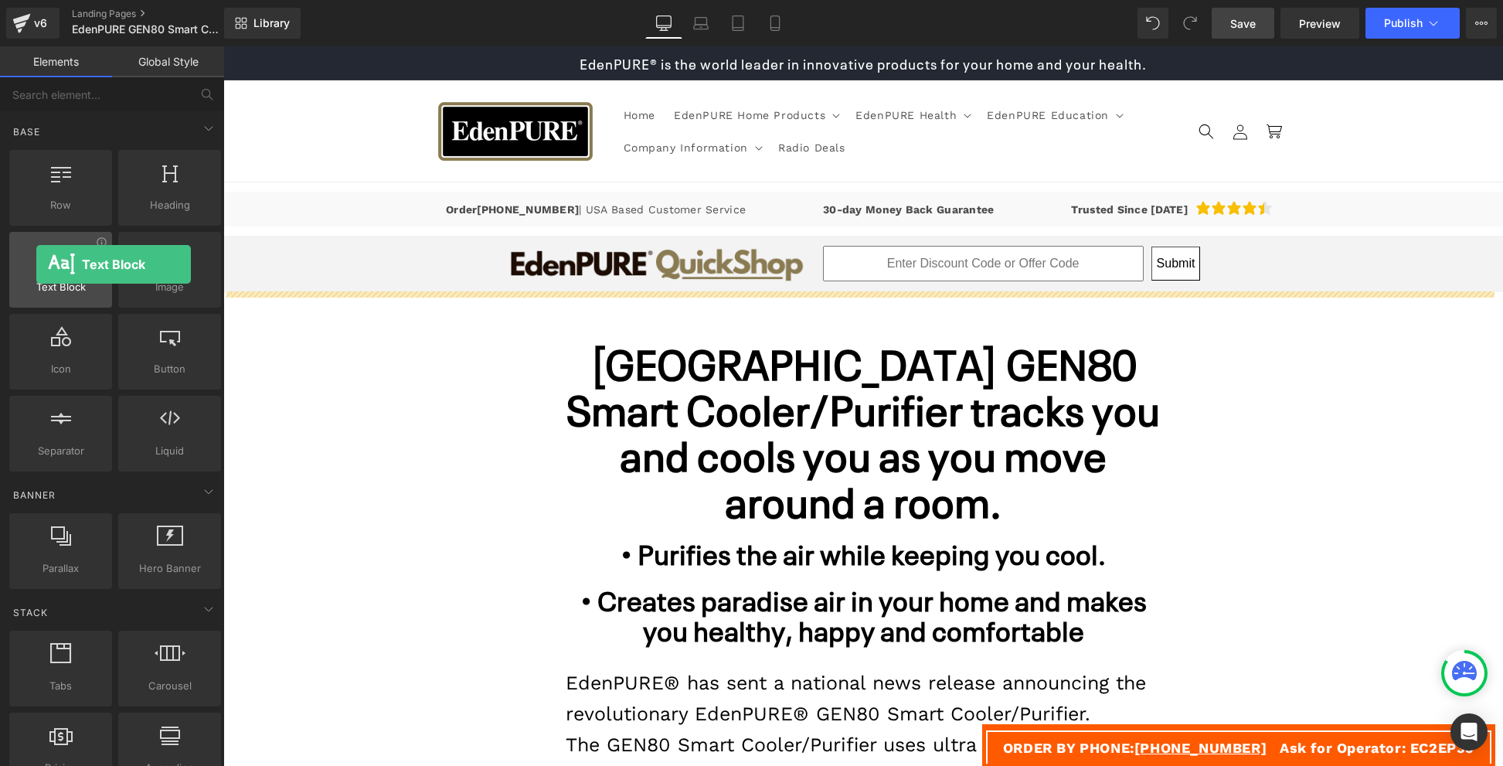
drag, startPoint x: 70, startPoint y: 253, endPoint x: 37, endPoint y: 264, distance: 34.9
click at [37, 264] on div at bounding box center [60, 261] width 93 height 35
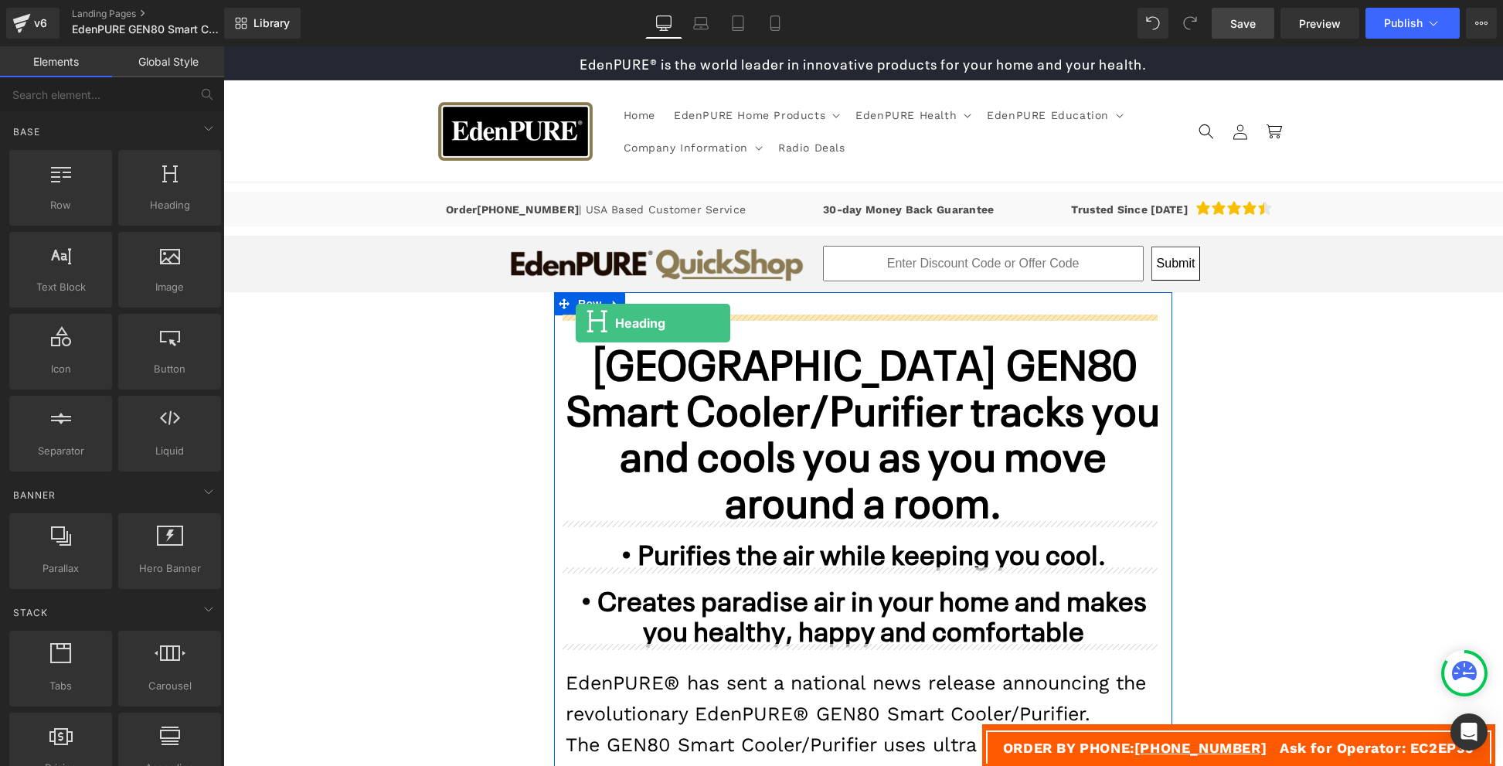
drag, startPoint x: 367, startPoint y: 259, endPoint x: 576, endPoint y: 321, distance: 217.8
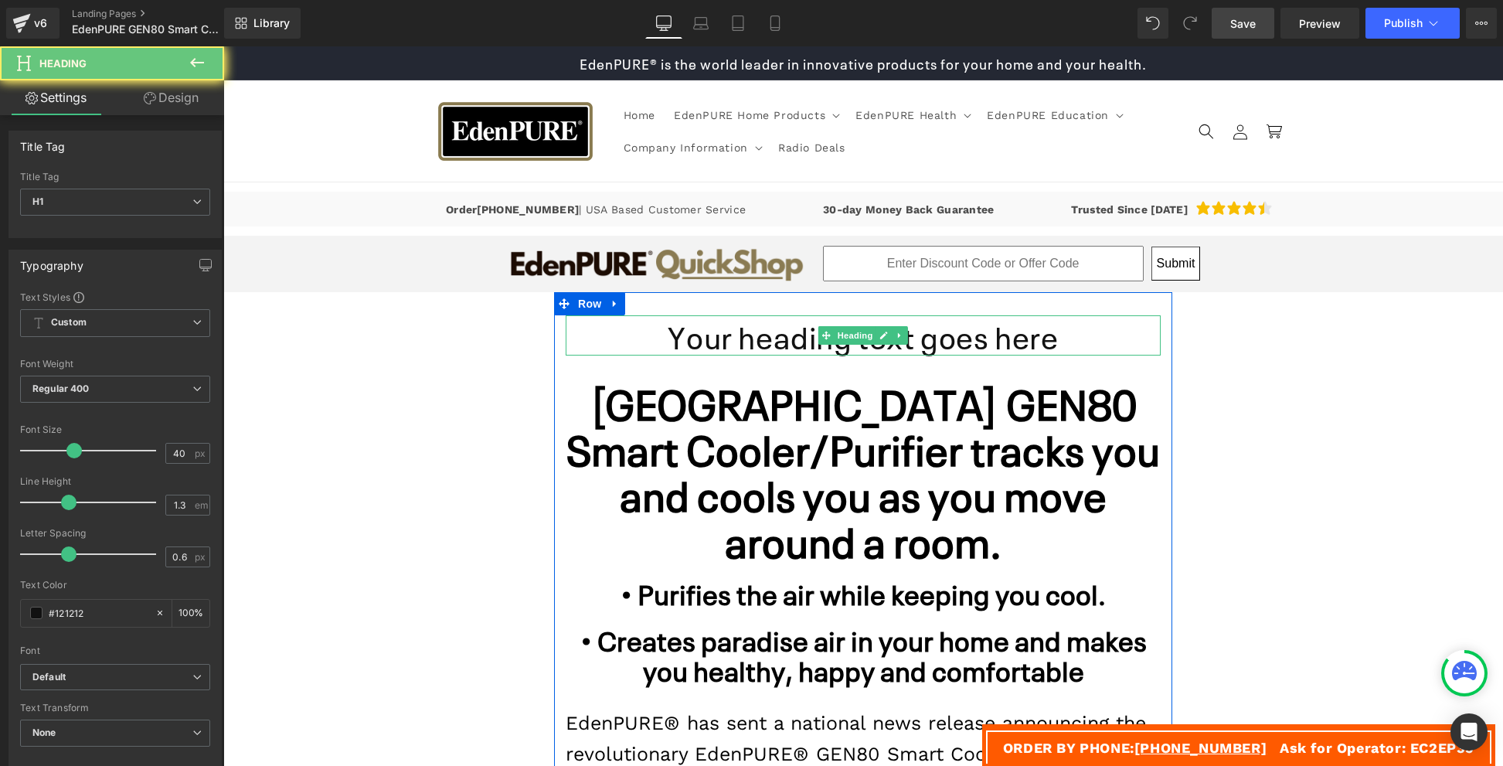
click at [644, 329] on h1 "Your heading text goes here" at bounding box center [863, 335] width 595 height 40
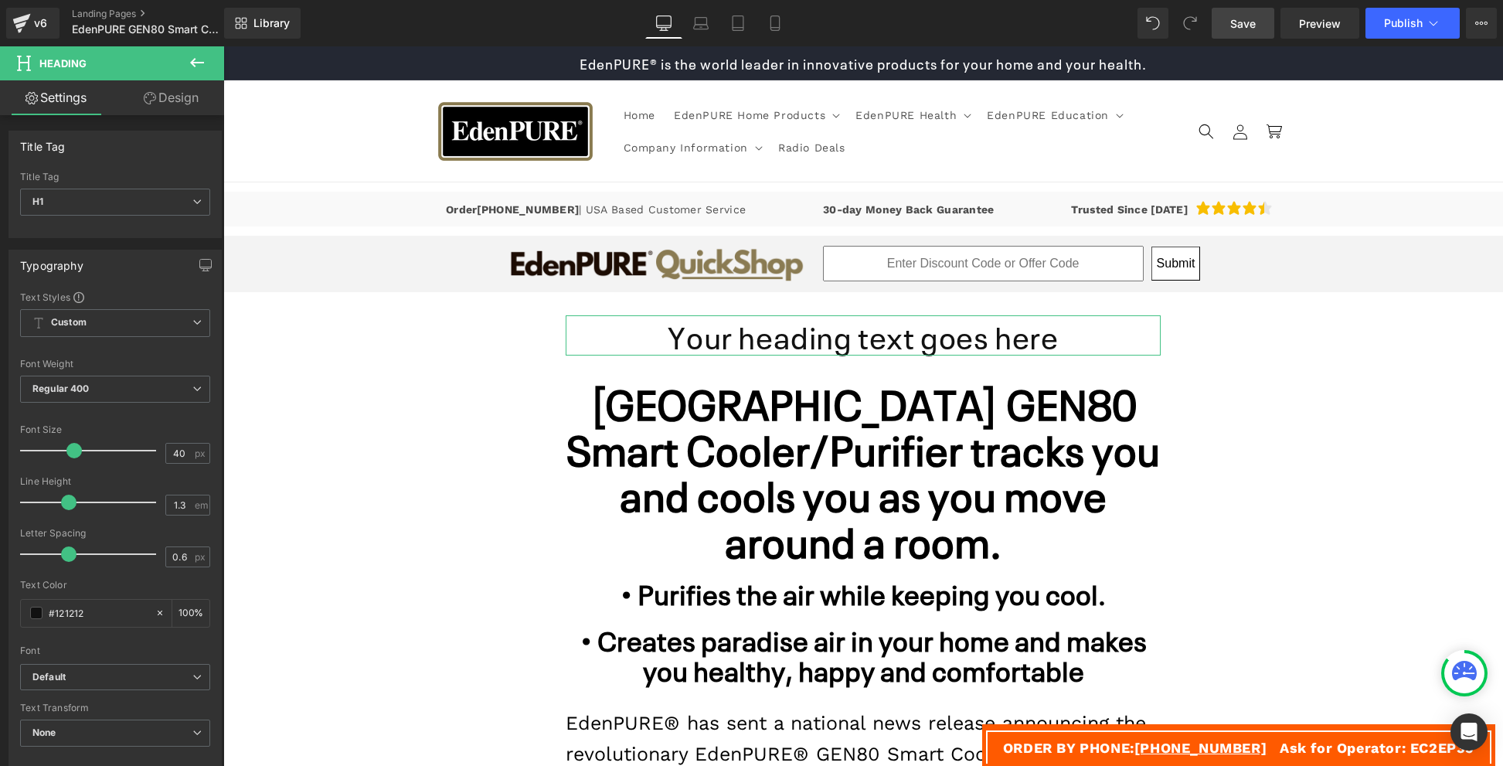
click at [168, 93] on link "Design" at bounding box center [171, 97] width 112 height 35
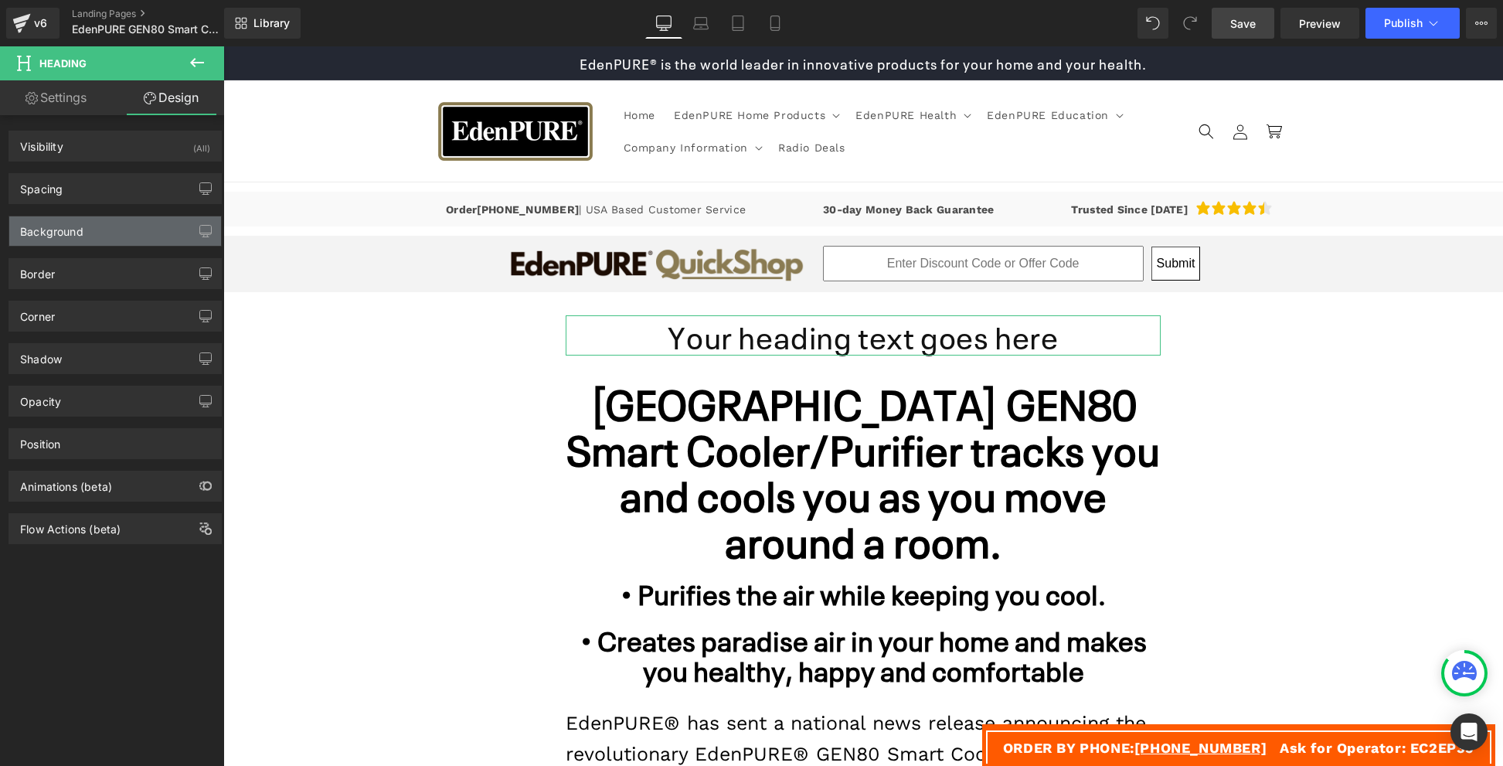
click at [127, 235] on div "Background" at bounding box center [115, 230] width 212 height 29
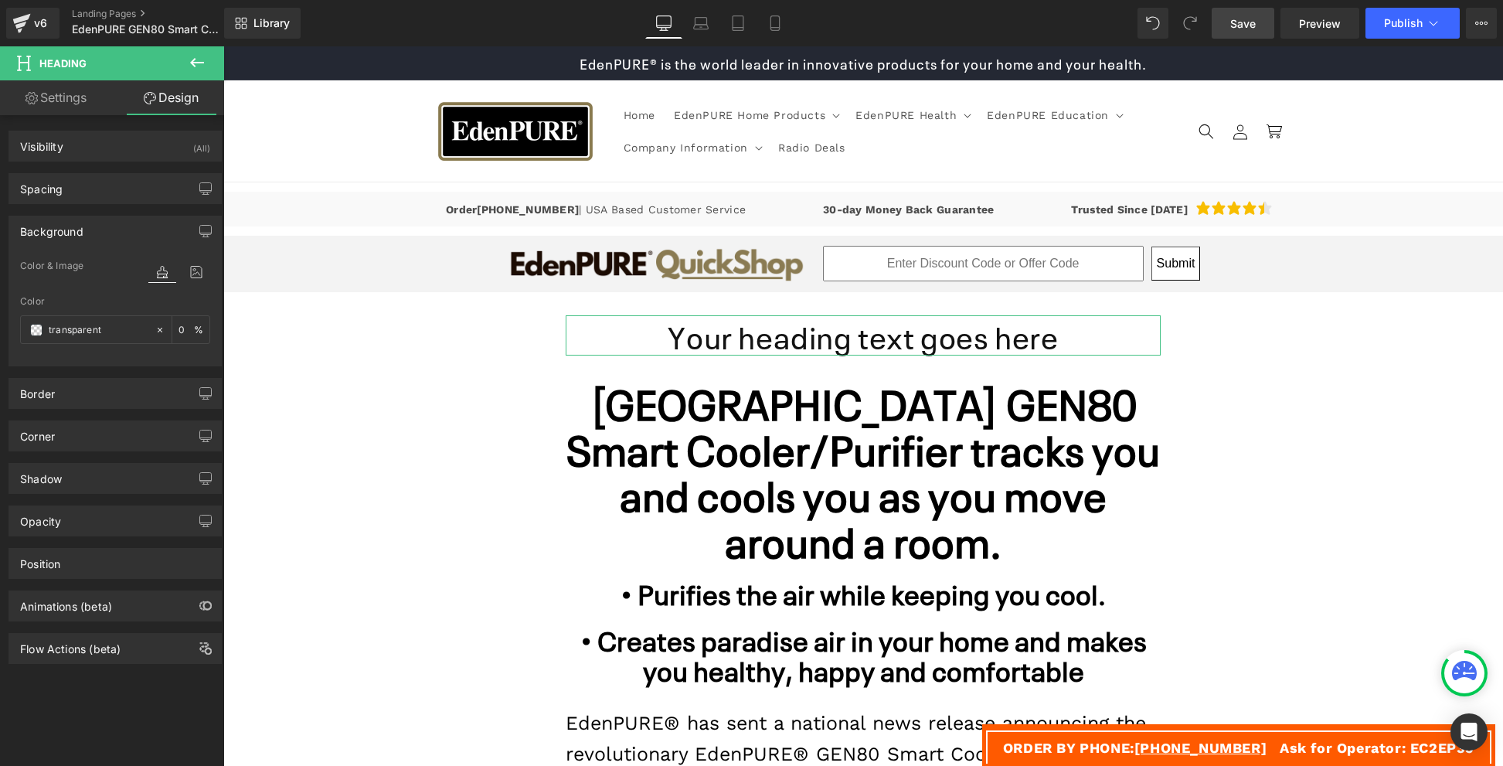
click at [76, 344] on div "Color transparent 0 %" at bounding box center [115, 329] width 190 height 66
click at [22, 322] on div "transparent" at bounding box center [88, 329] width 134 height 27
click at [41, 332] on span at bounding box center [36, 330] width 12 height 12
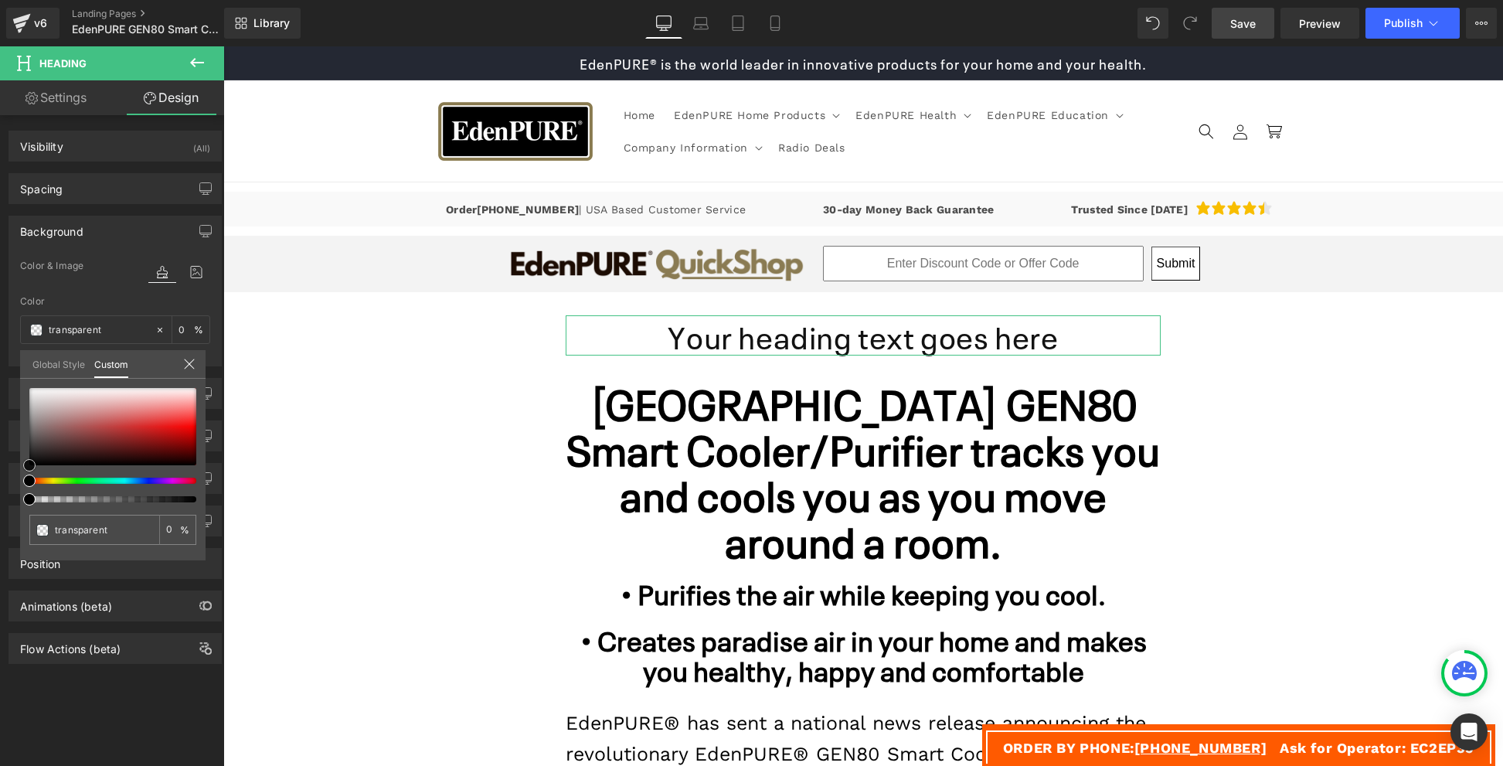
type input "#3e2727"
type input "100"
type input "#3e2727"
type input "100"
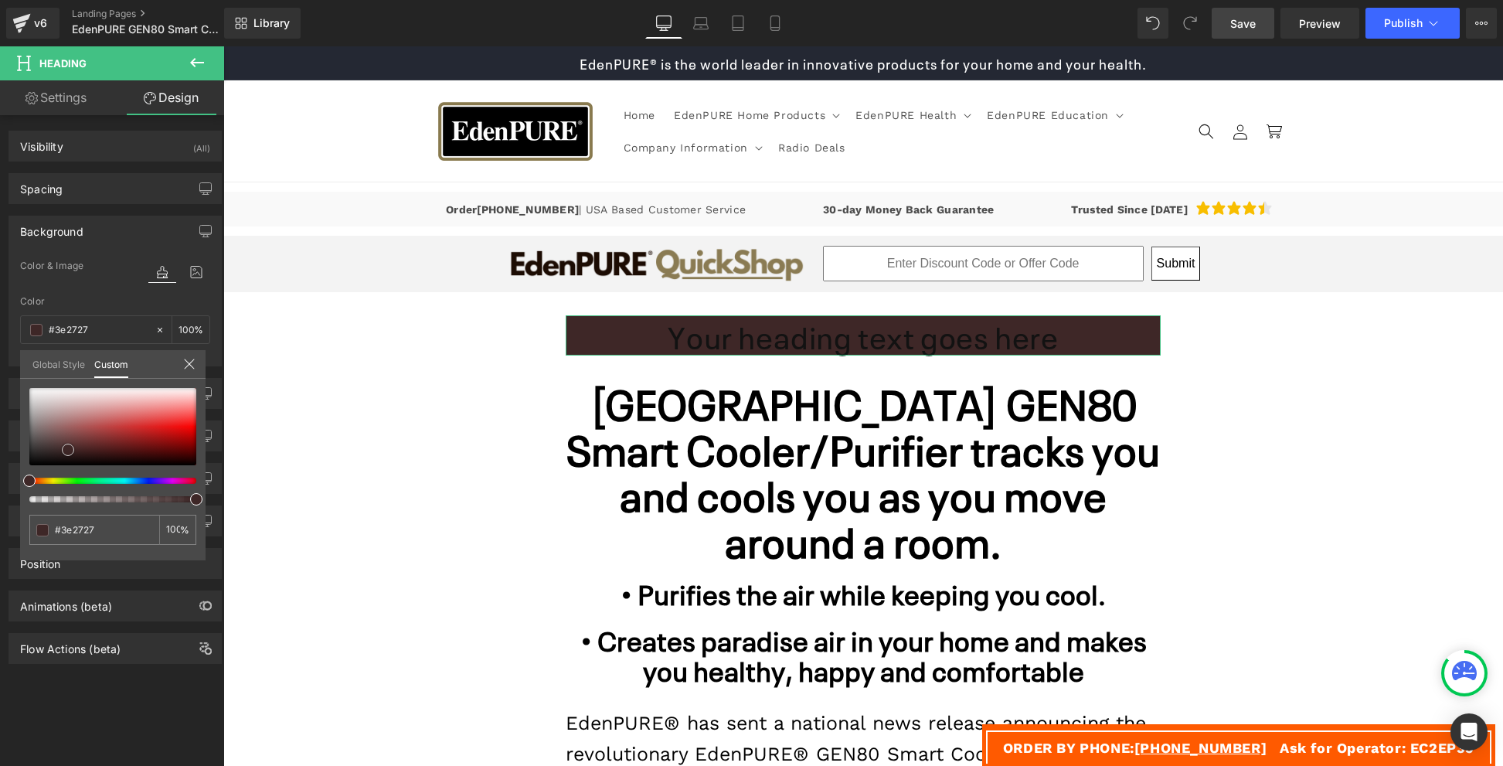
type input "#362525"
type input "#211b1b"
type input "#0a0909"
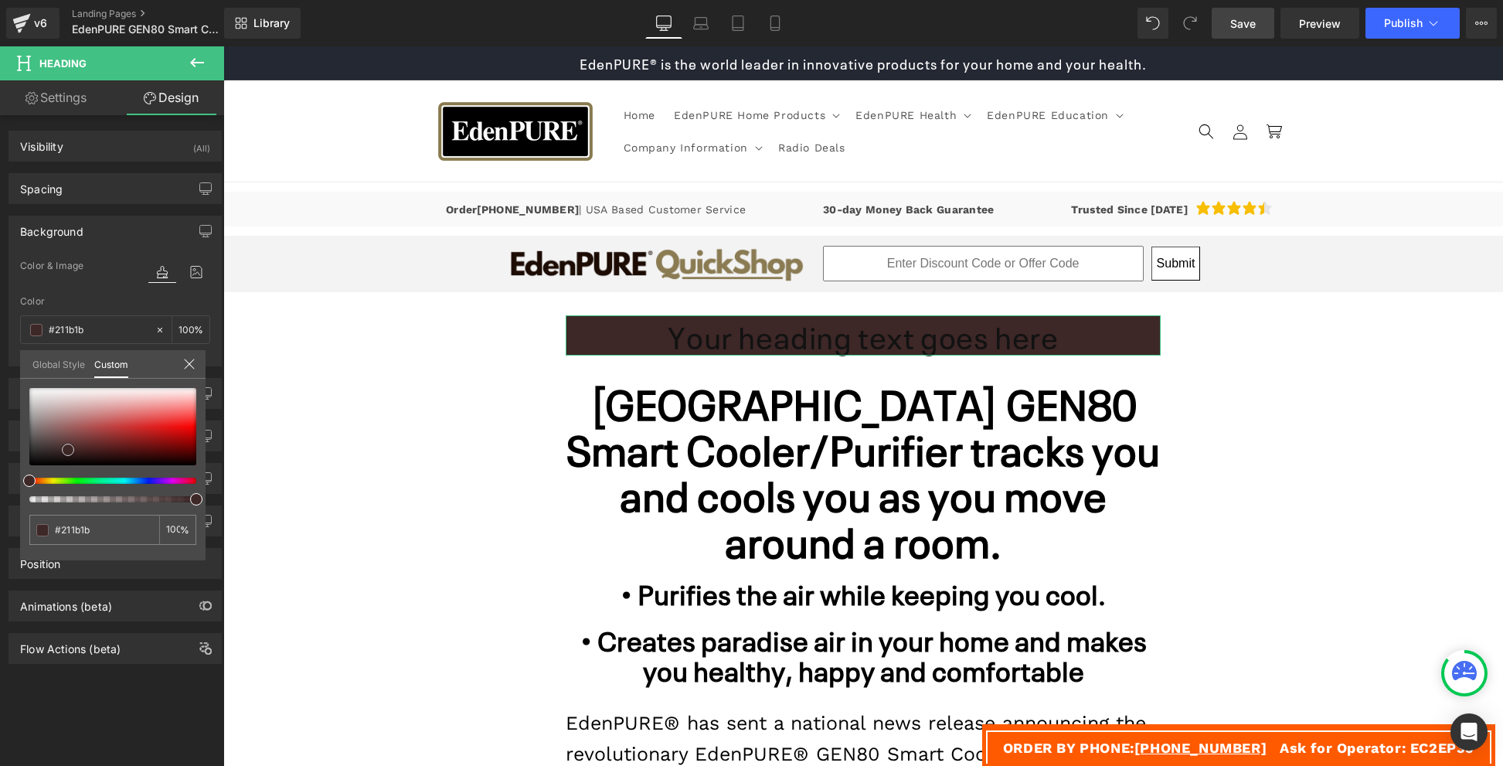
type input "#0a0909"
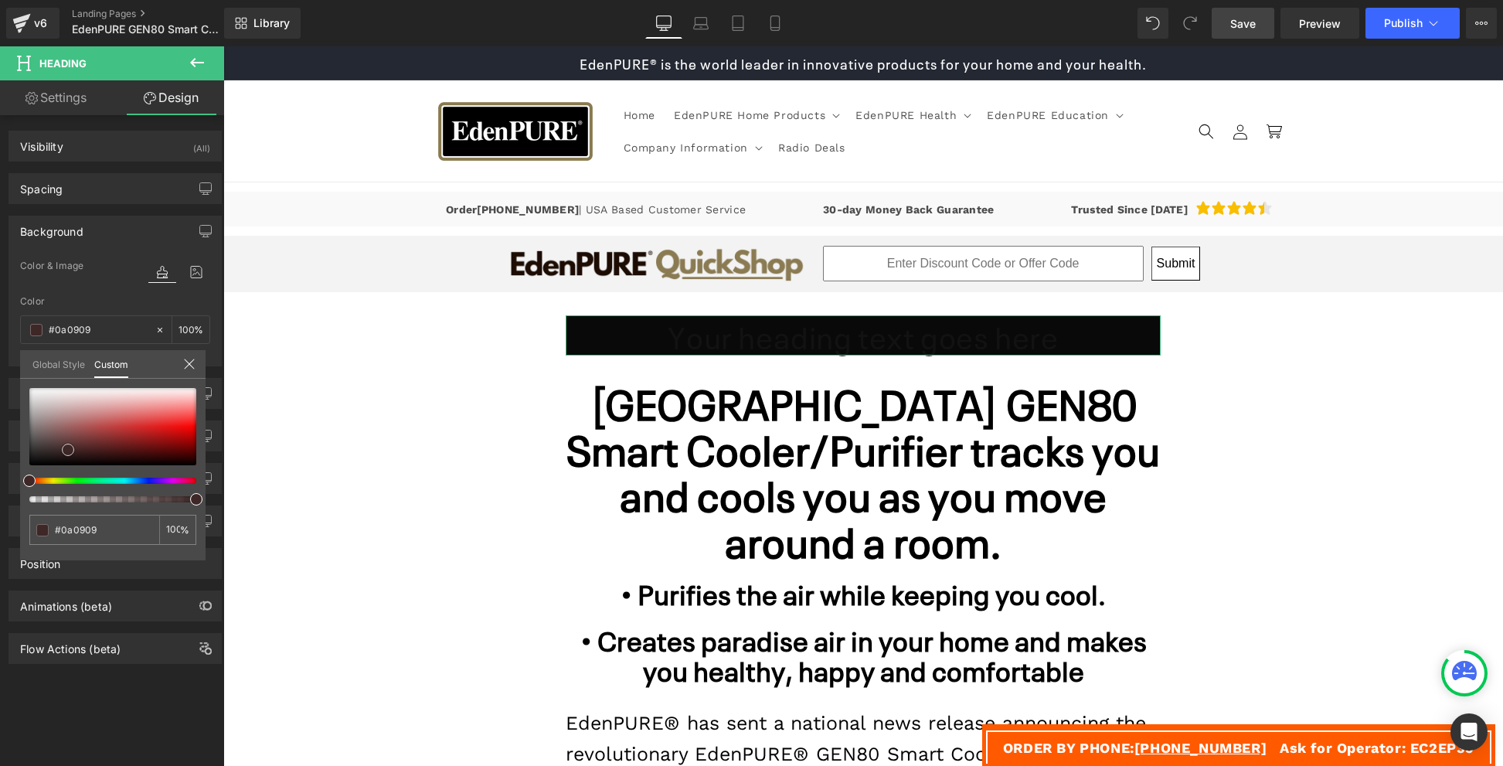
type input "#000000"
drag, startPoint x: 68, startPoint y: 450, endPoint x: 22, endPoint y: 470, distance: 50.5
click at [22, 470] on div "#000000 100 %" at bounding box center [112, 474] width 185 height 172
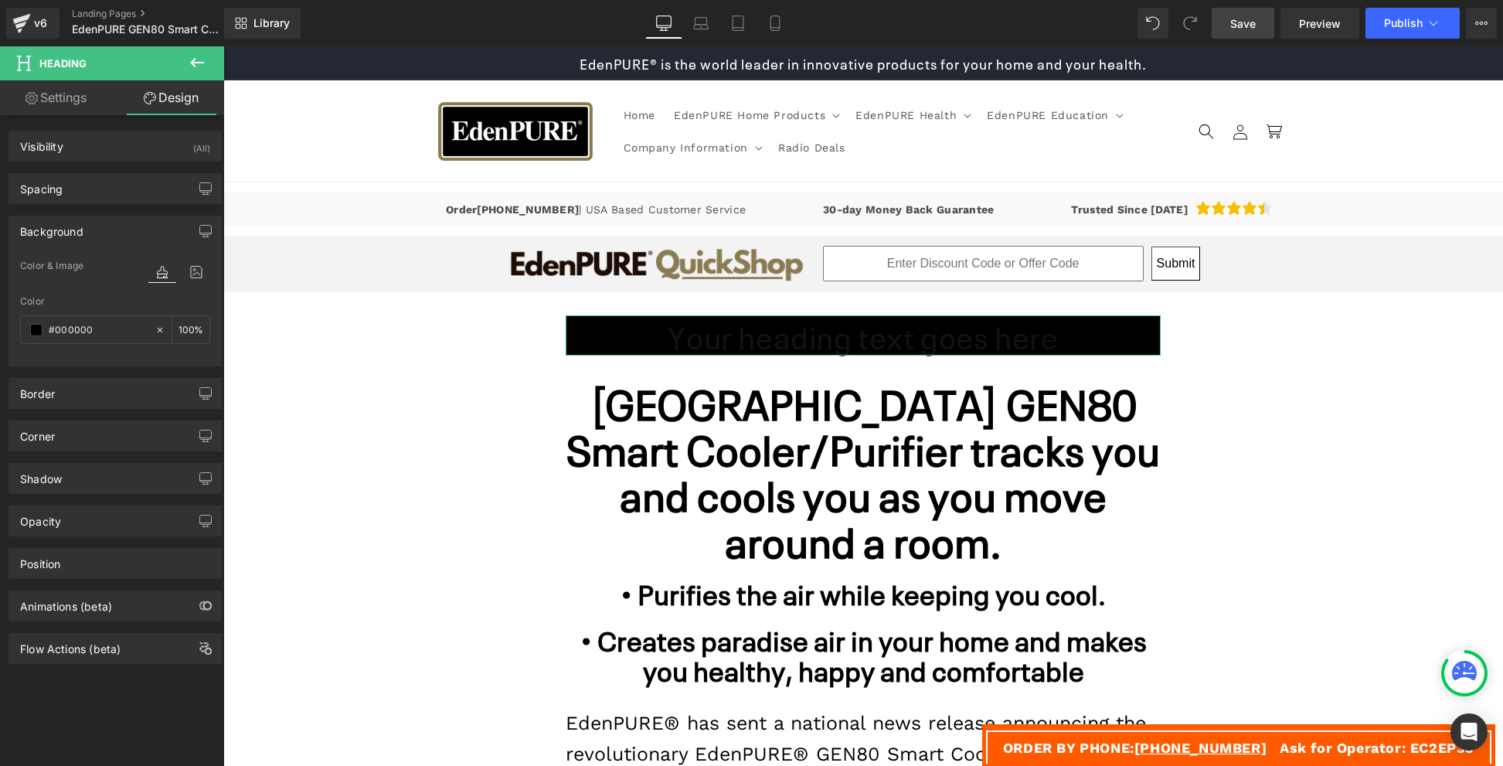
click at [60, 87] on link "Settings" at bounding box center [56, 97] width 112 height 35
type input "100"
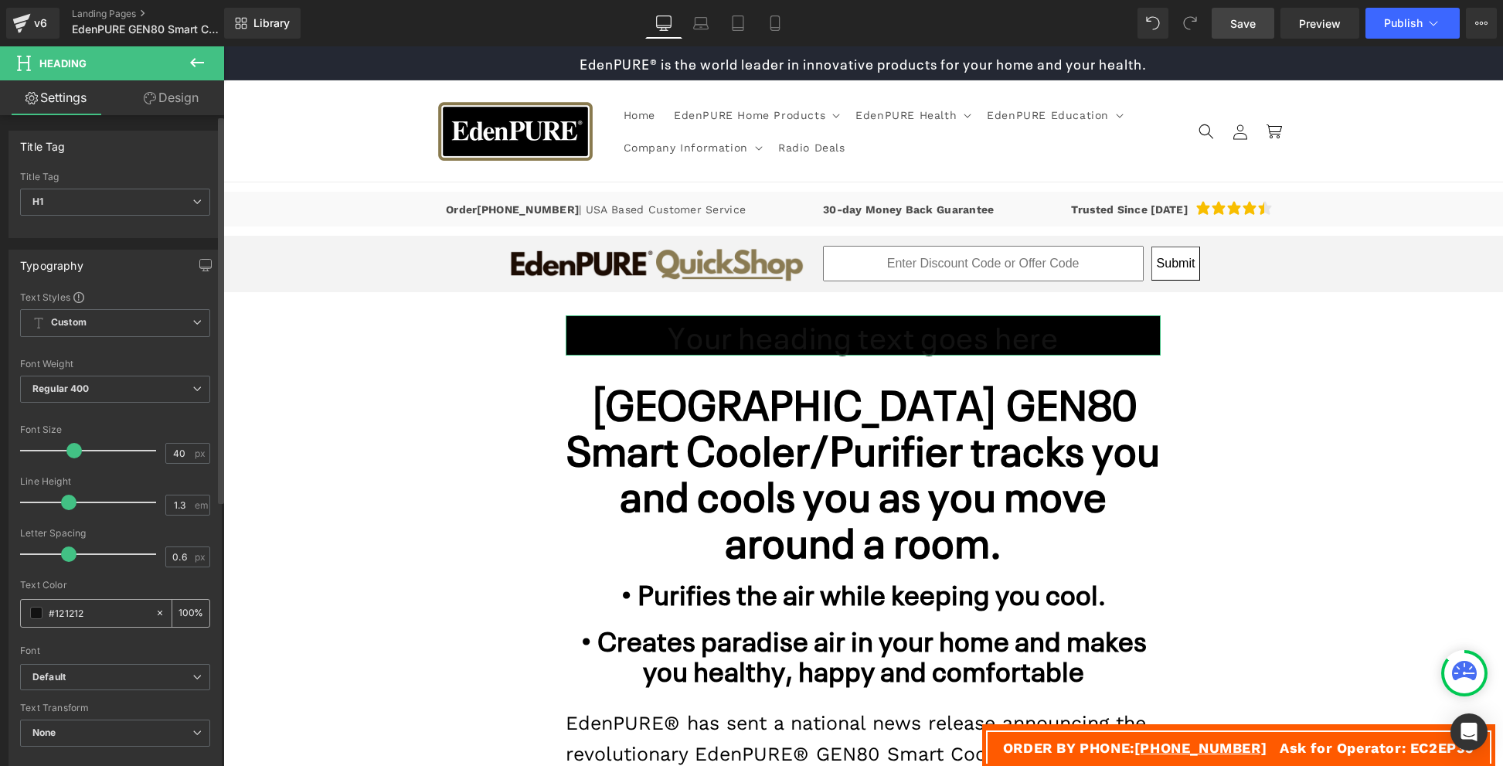
click at [82, 621] on div "#121212" at bounding box center [88, 613] width 134 height 27
click at [36, 611] on span at bounding box center [36, 612] width 12 height 12
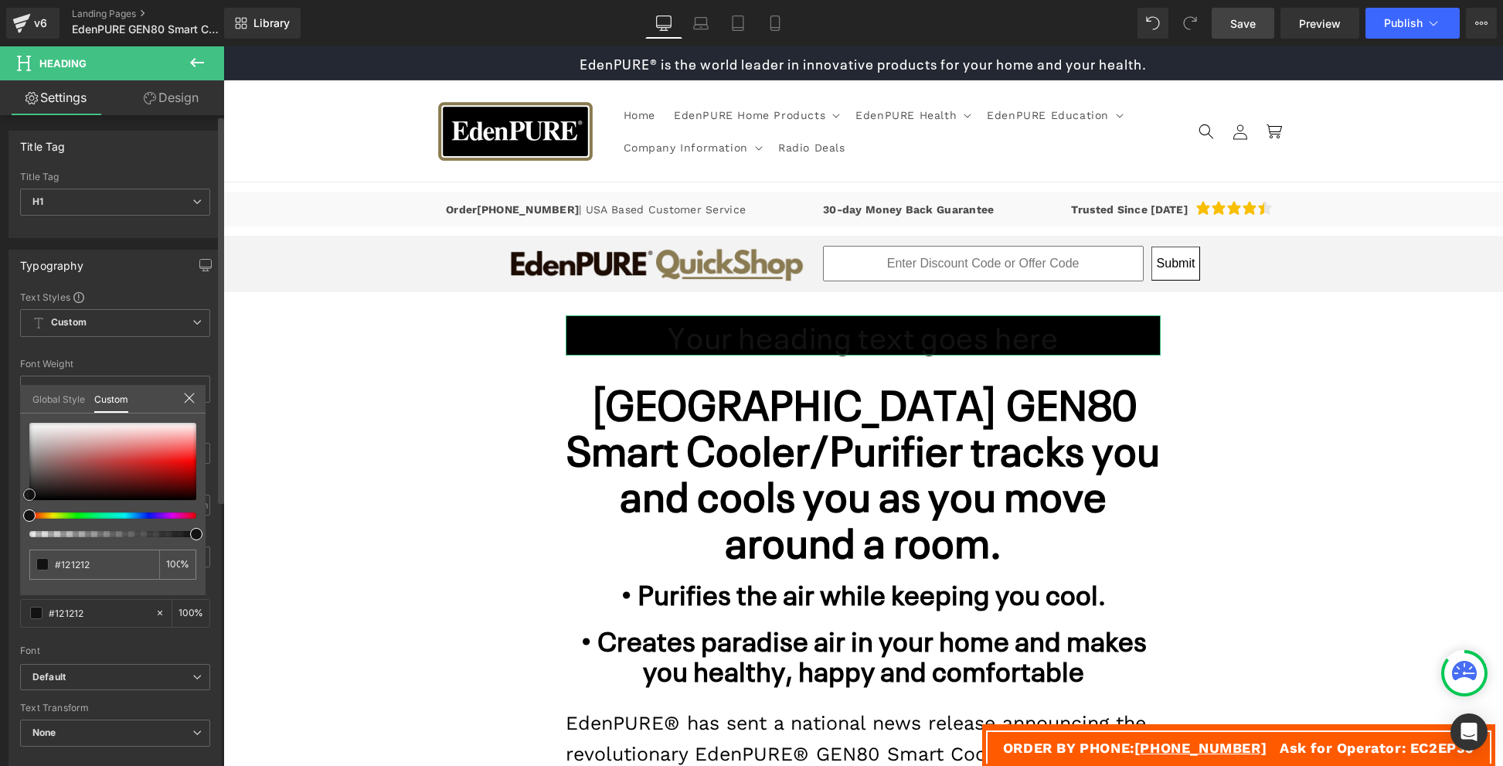
type input "#e20d0d"
type input "#e60909"
type input "#ea0404"
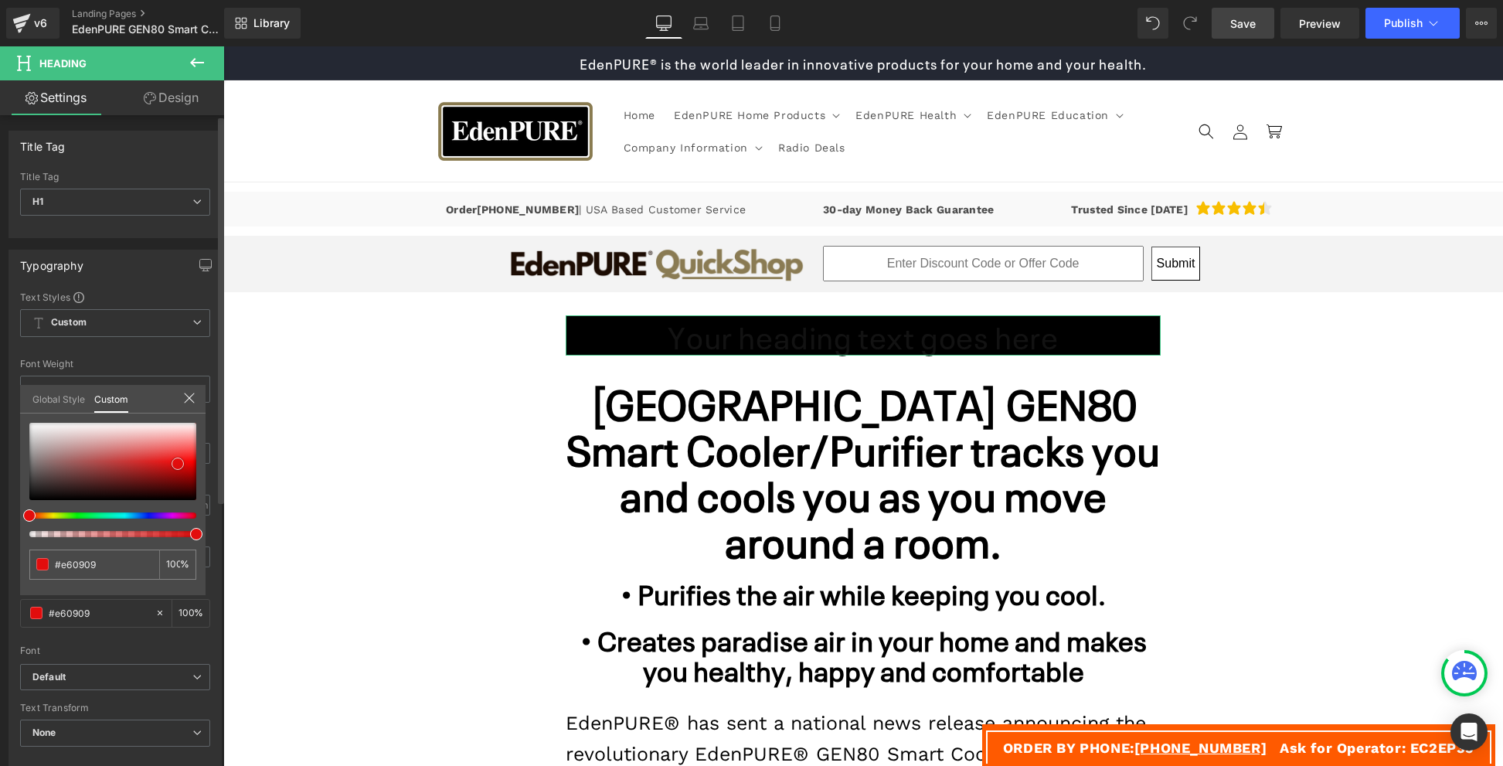
type input "#ea0404"
type input "#ec0303"
type input "#ed0202"
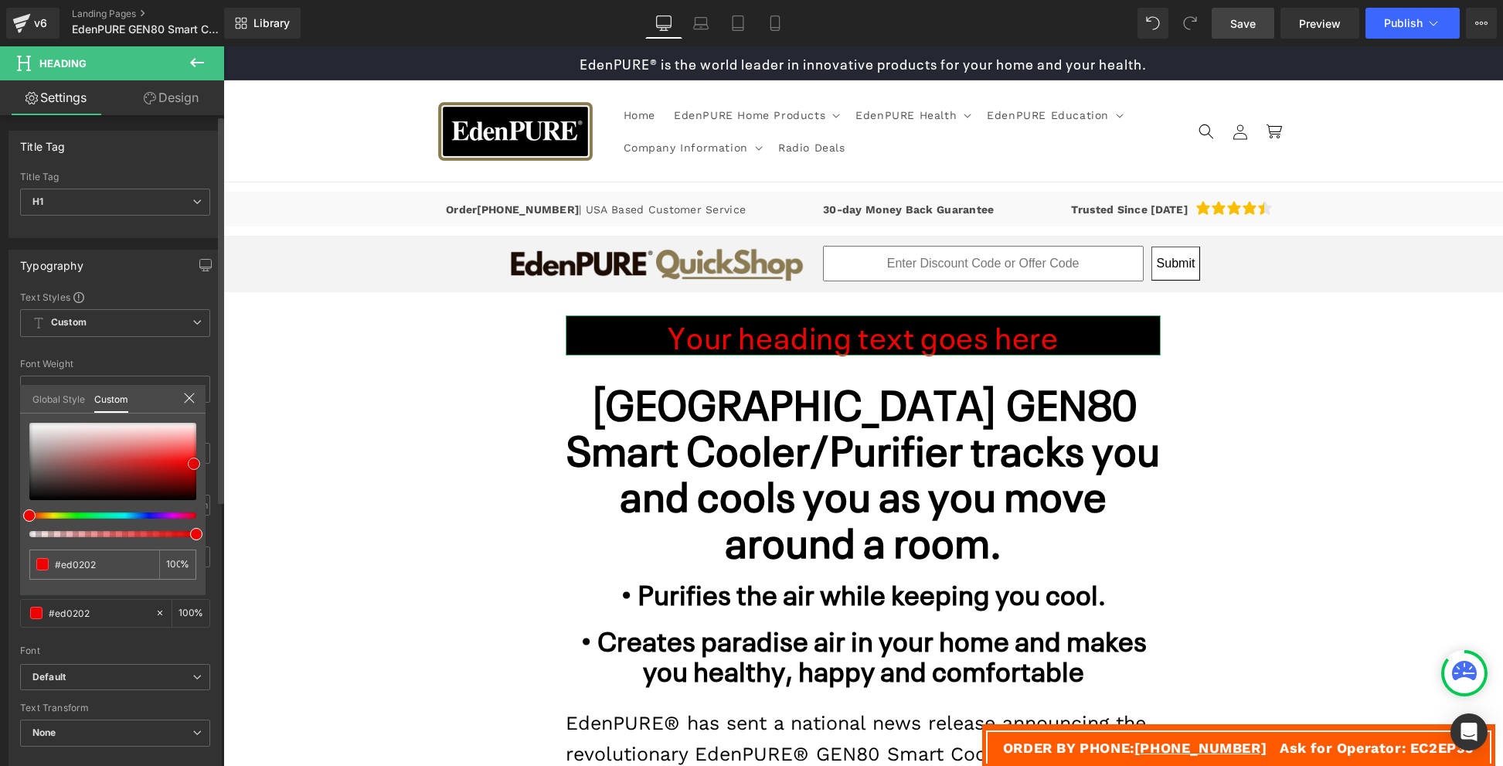
type input "#ee0101"
type input "#f30101"
type input "#fd0101"
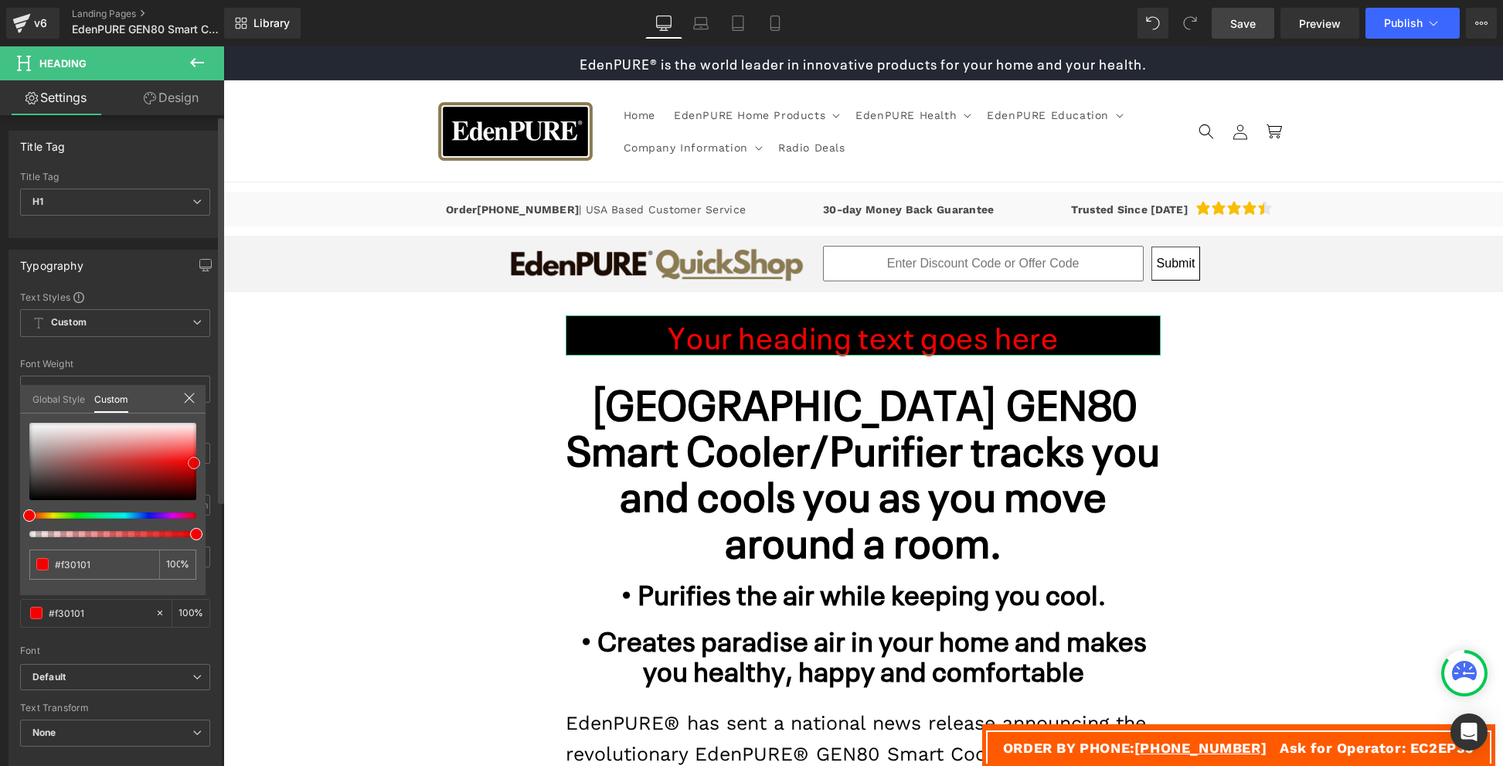
type input "#fd0101"
type input "#fc0707"
drag, startPoint x: 178, startPoint y: 464, endPoint x: 195, endPoint y: 460, distance: 17.3
click at [195, 460] on div at bounding box center [112, 461] width 167 height 77
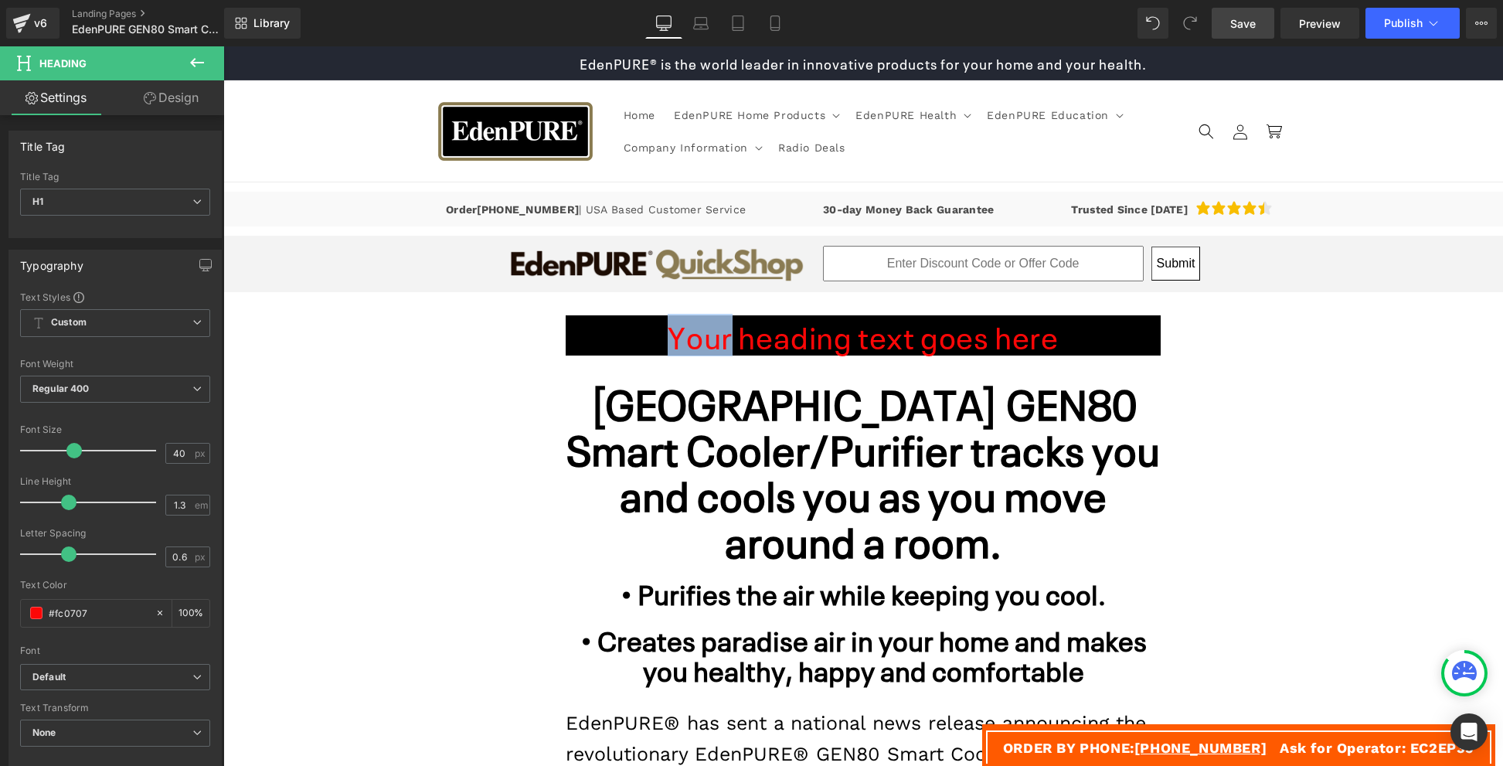
click at [644, 334] on h1 "Your heading text goes here" at bounding box center [863, 335] width 595 height 40
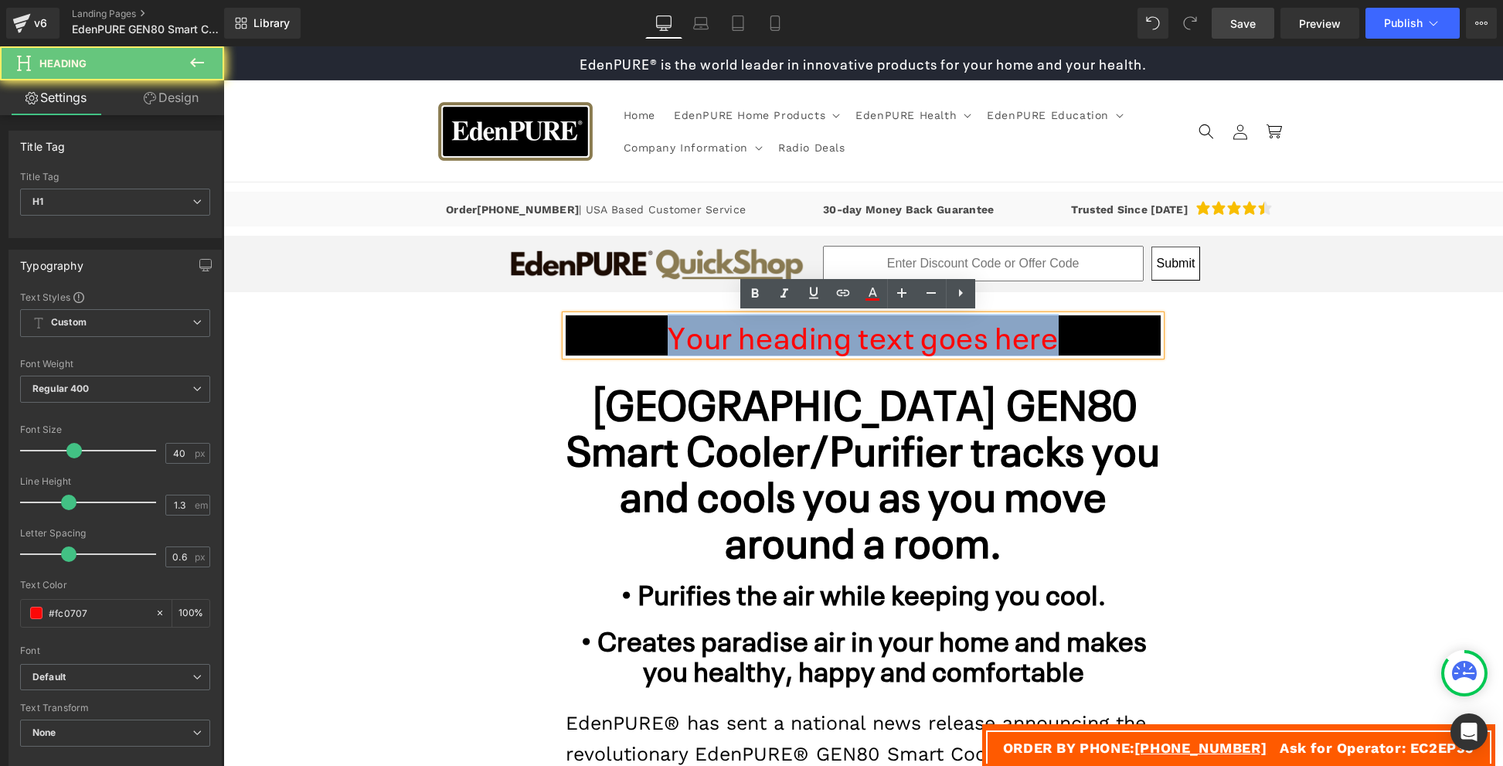
click at [644, 334] on h1 "Your heading text goes here" at bounding box center [863, 335] width 595 height 40
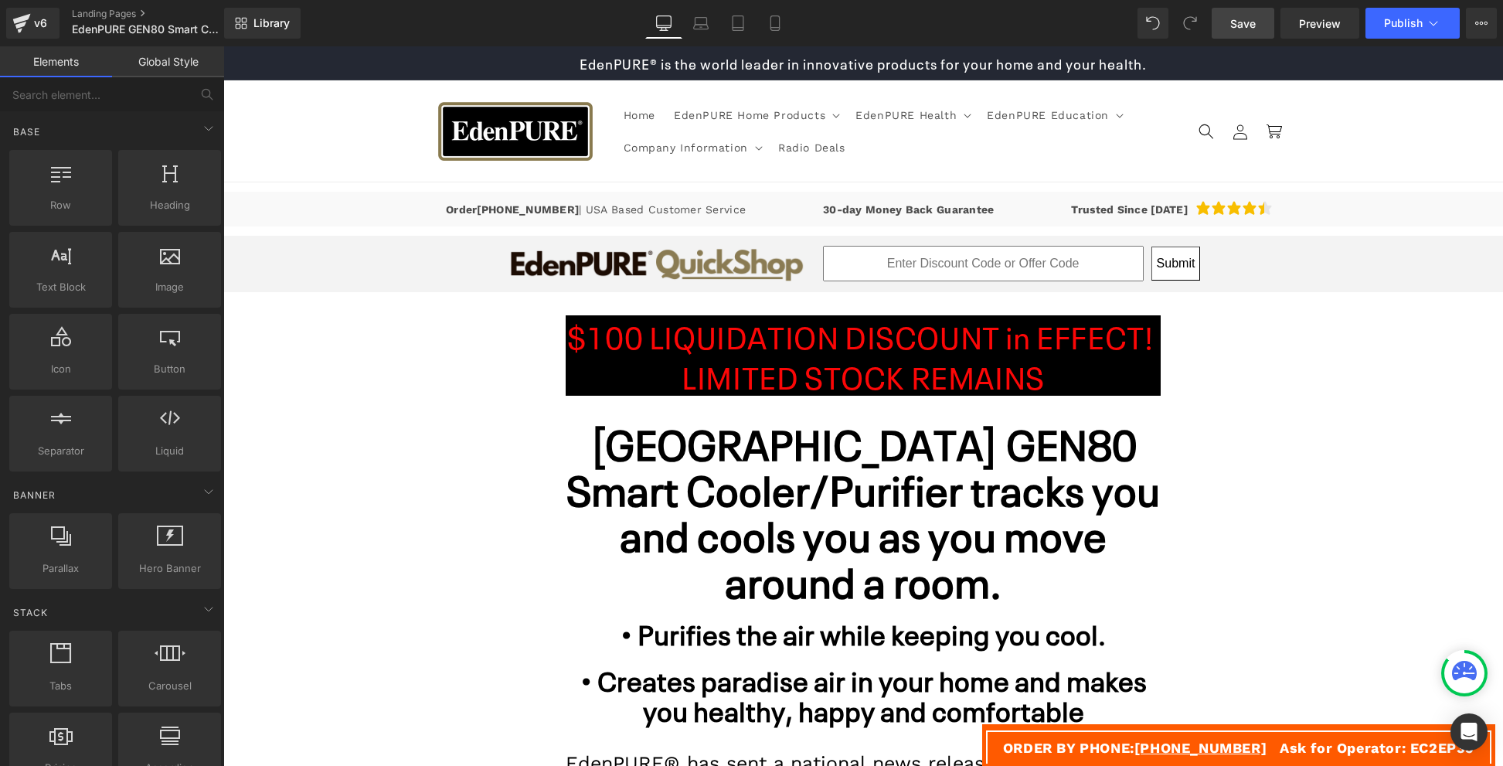
click at [582, 352] on h1 "$100 LIQUIDATION DISCOUNT in EFFECT! LIMITED STOCK REMAINS" at bounding box center [863, 355] width 595 height 80
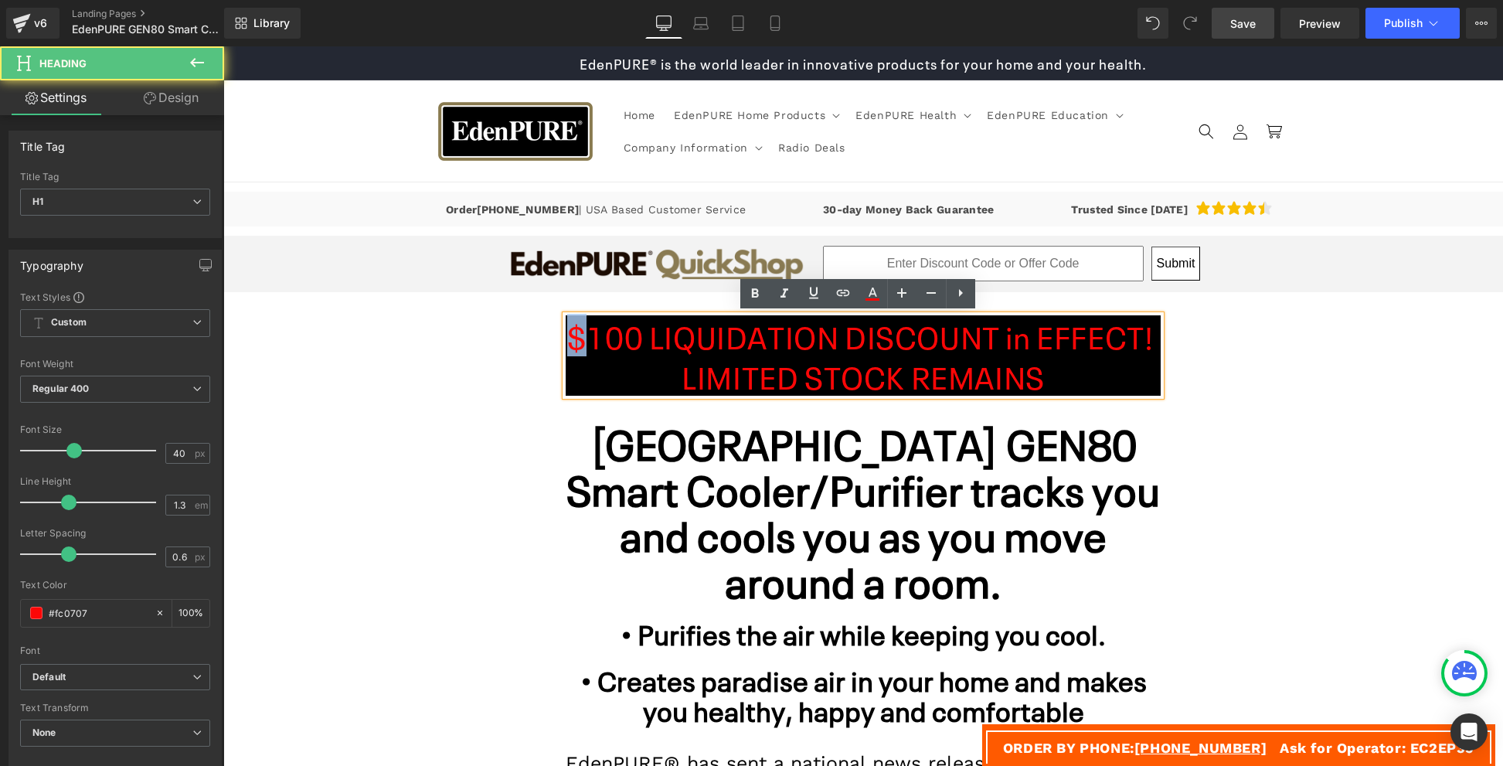
click at [582, 352] on h1 "$100 LIQUIDATION DISCOUNT in EFFECT! LIMITED STOCK REMAINS" at bounding box center [863, 355] width 595 height 80
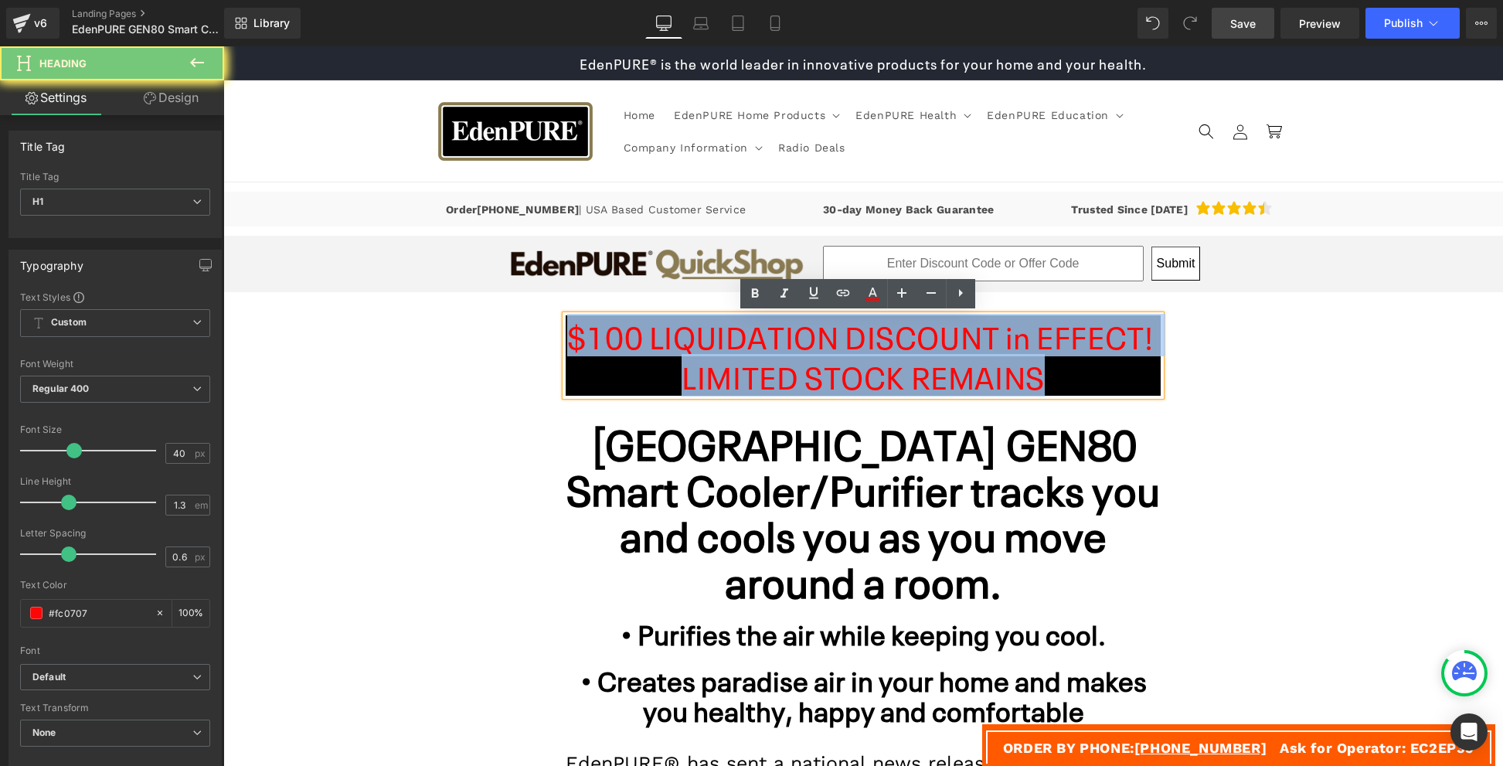
click at [582, 352] on h1 "$100 LIQUIDATION DISCOUNT in EFFECT! LIMITED STOCK REMAINS" at bounding box center [863, 355] width 595 height 80
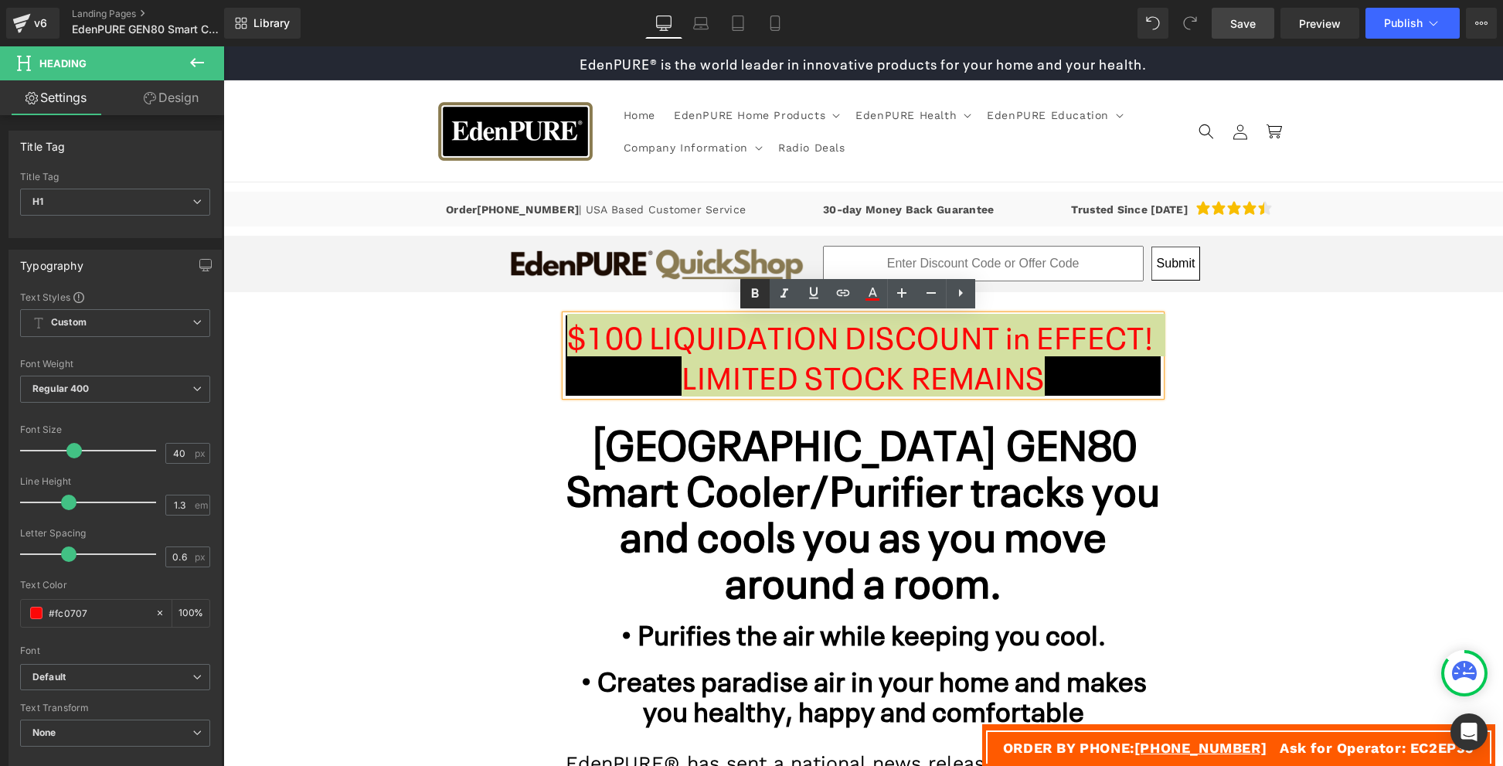
click at [756, 290] on icon at bounding box center [754, 292] width 7 height 9
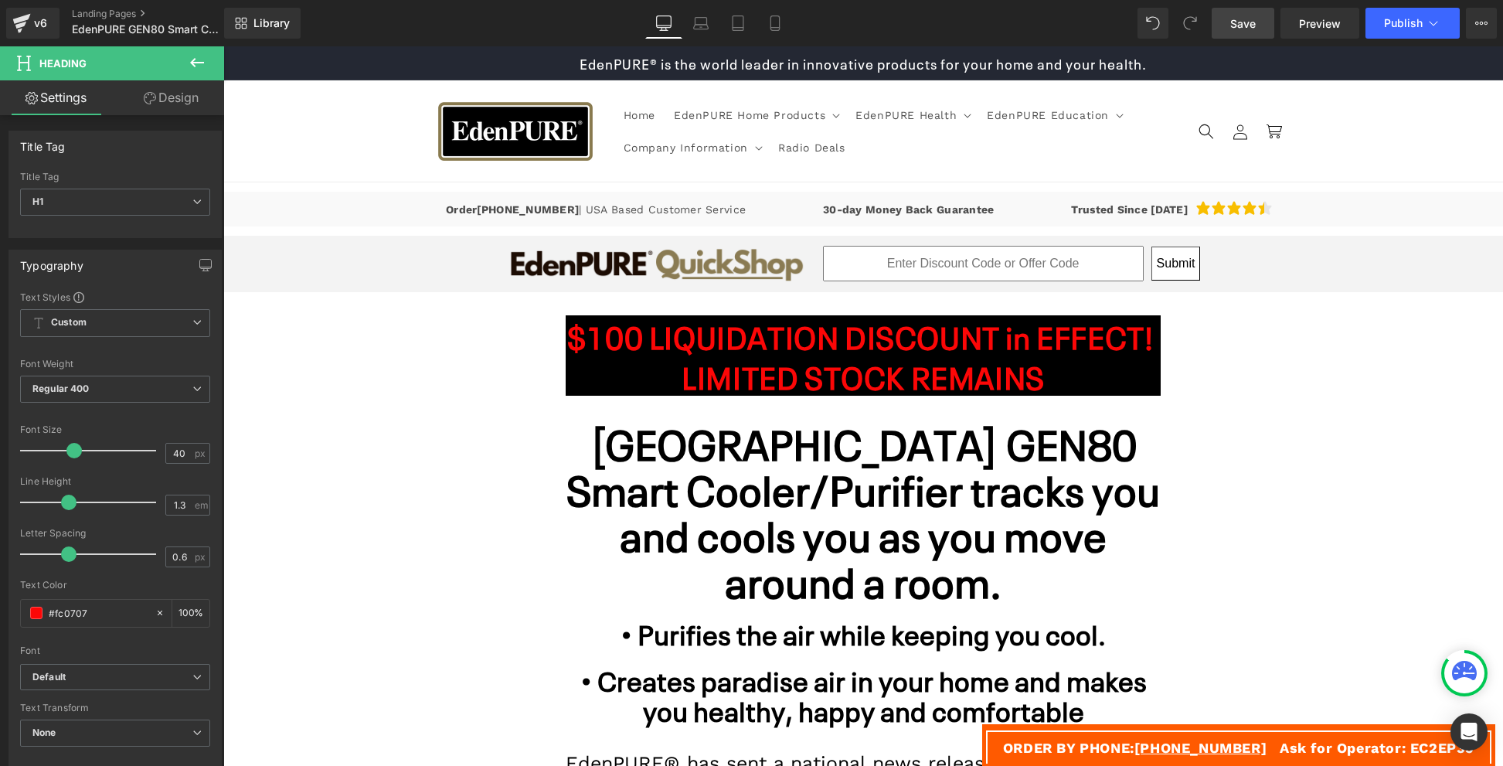
click at [159, 92] on link "Design" at bounding box center [171, 97] width 112 height 35
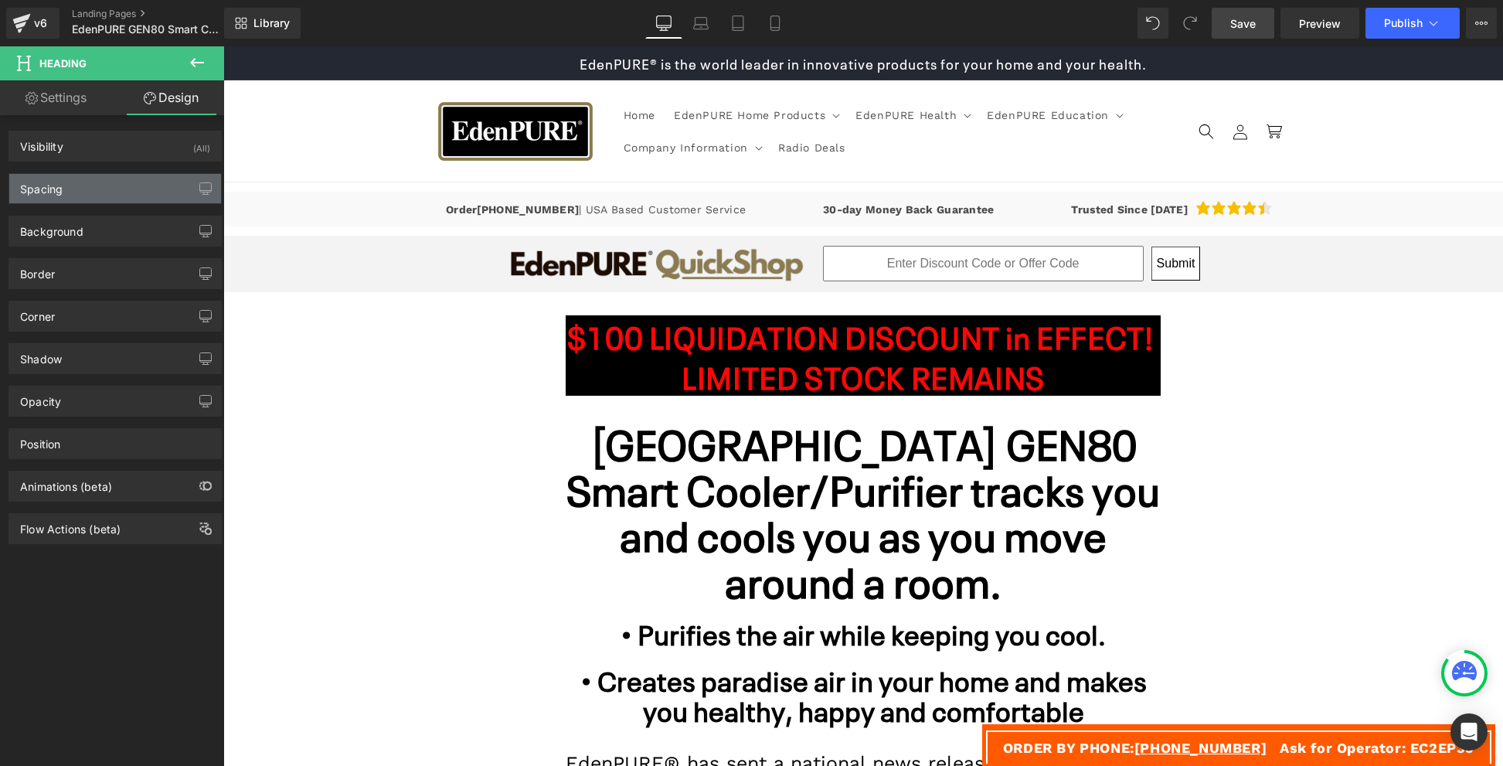
click at [86, 200] on div "Spacing" at bounding box center [115, 188] width 212 height 29
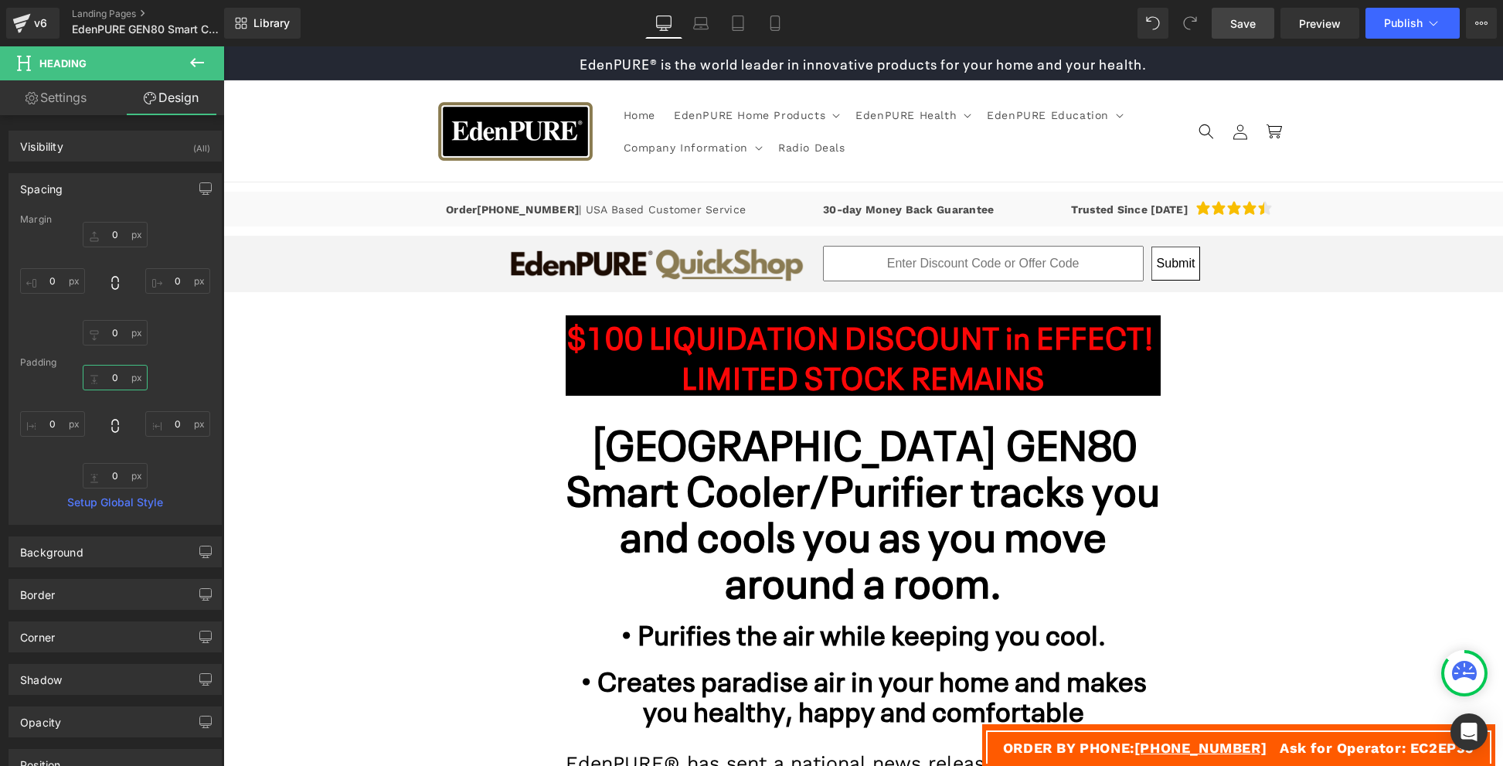
click at [109, 371] on input "0" at bounding box center [115, 377] width 65 height 25
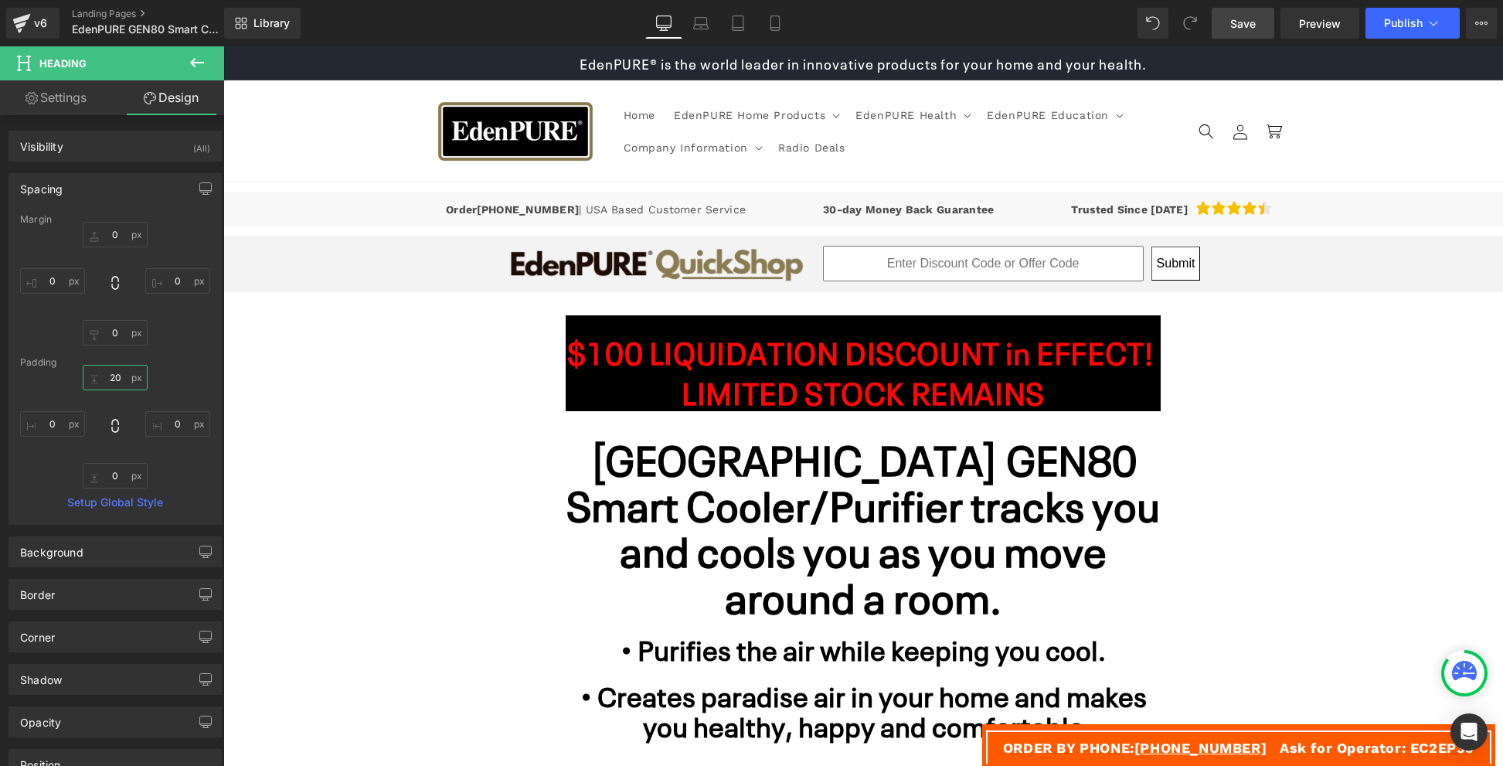
type input "20"
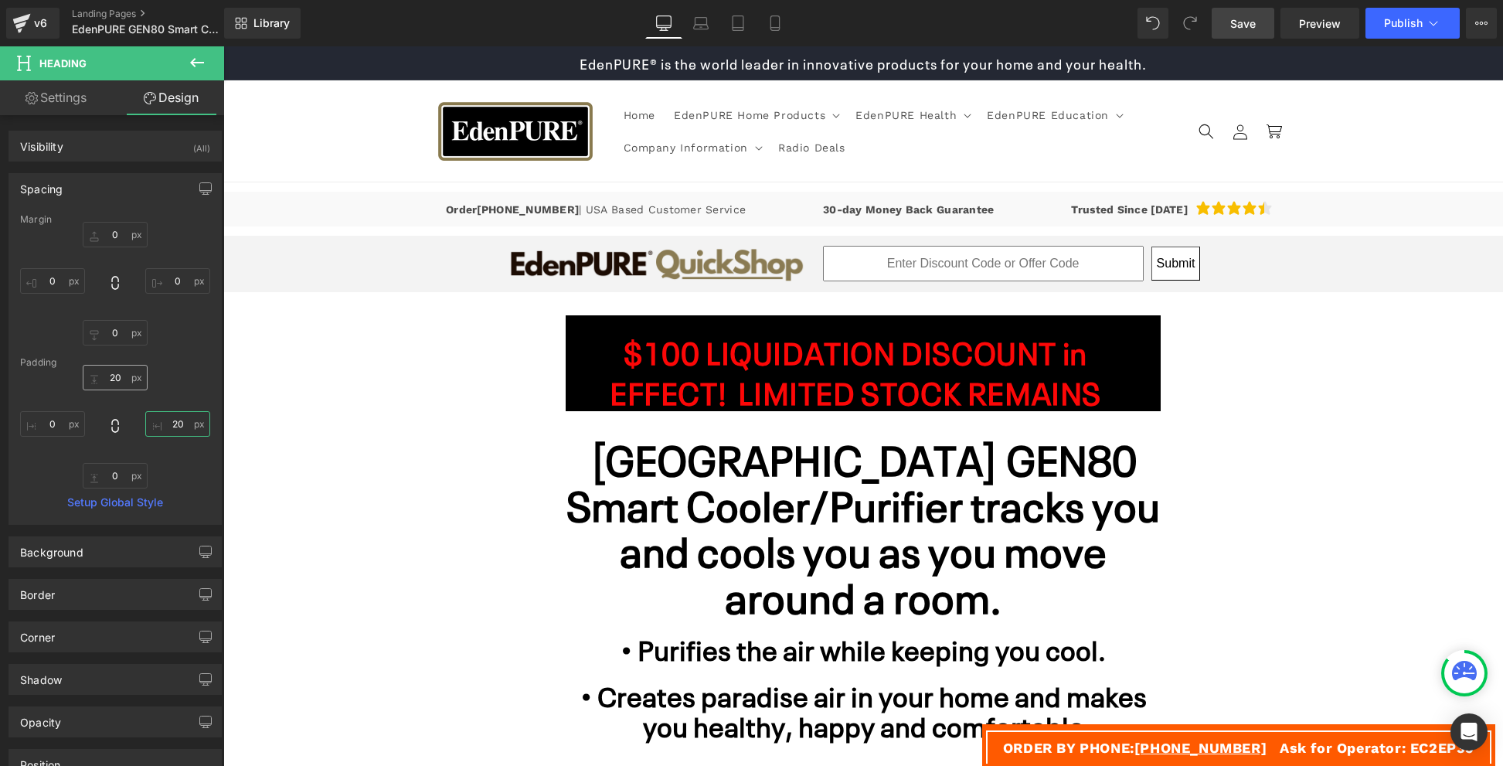
type input "20"
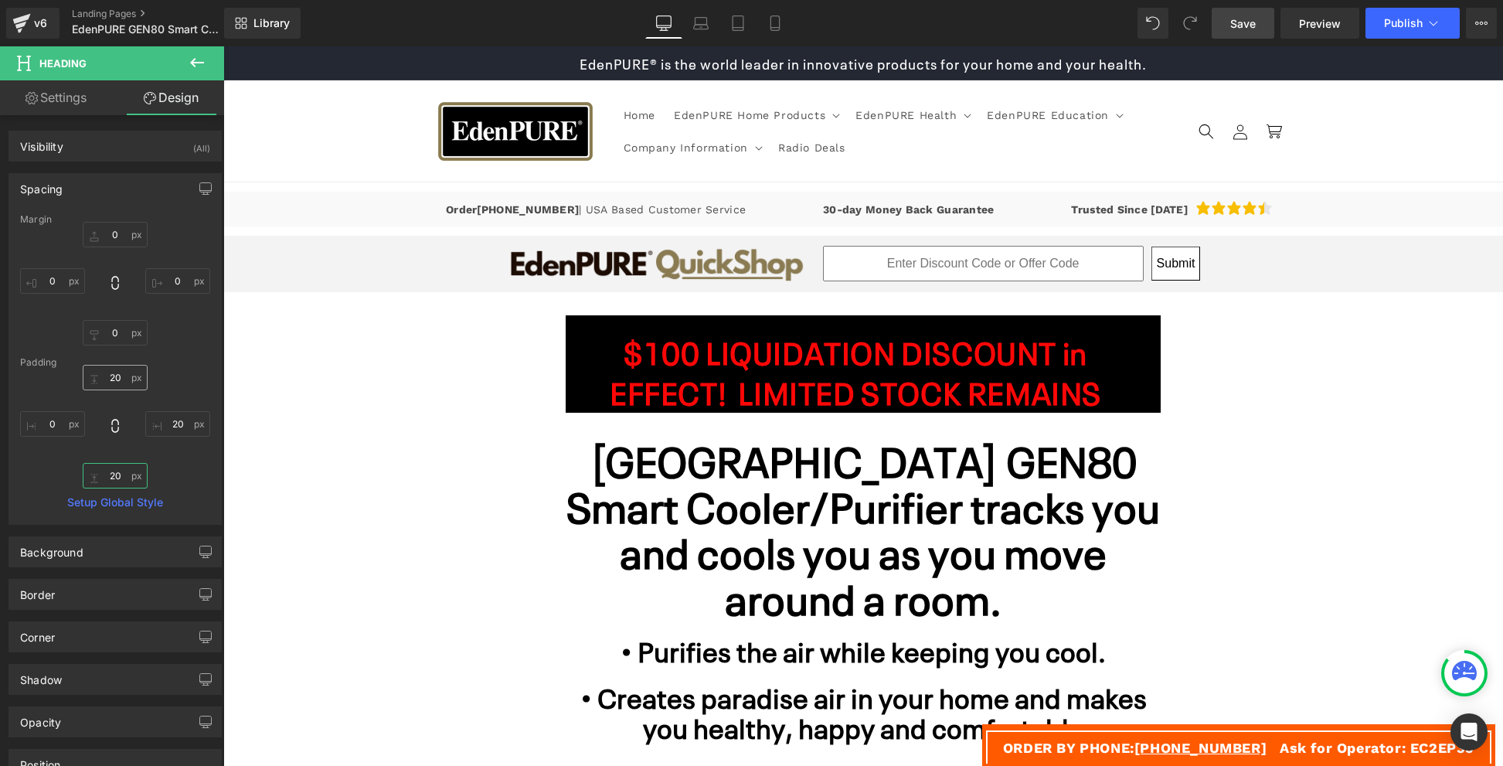
type input "20"
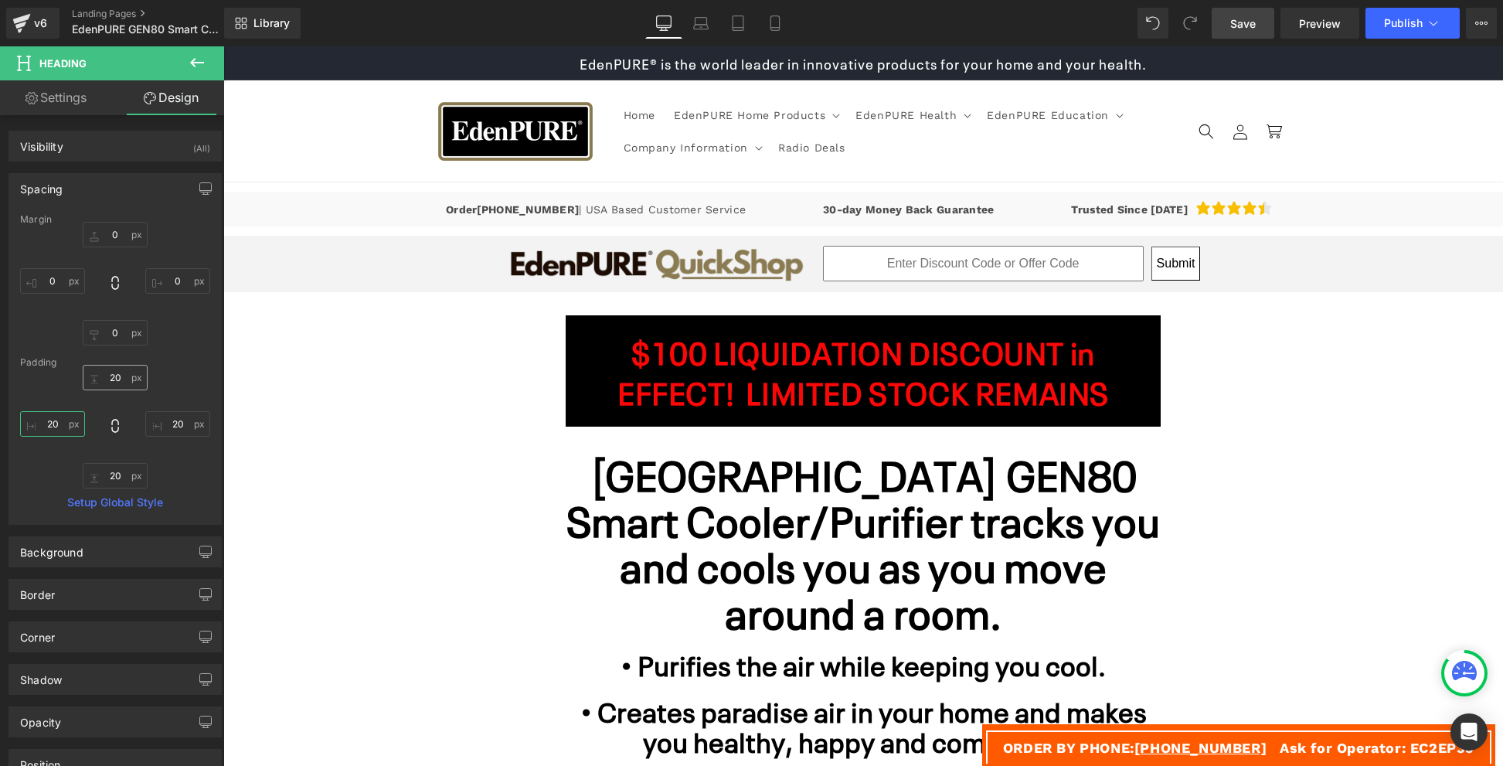
type input "20"
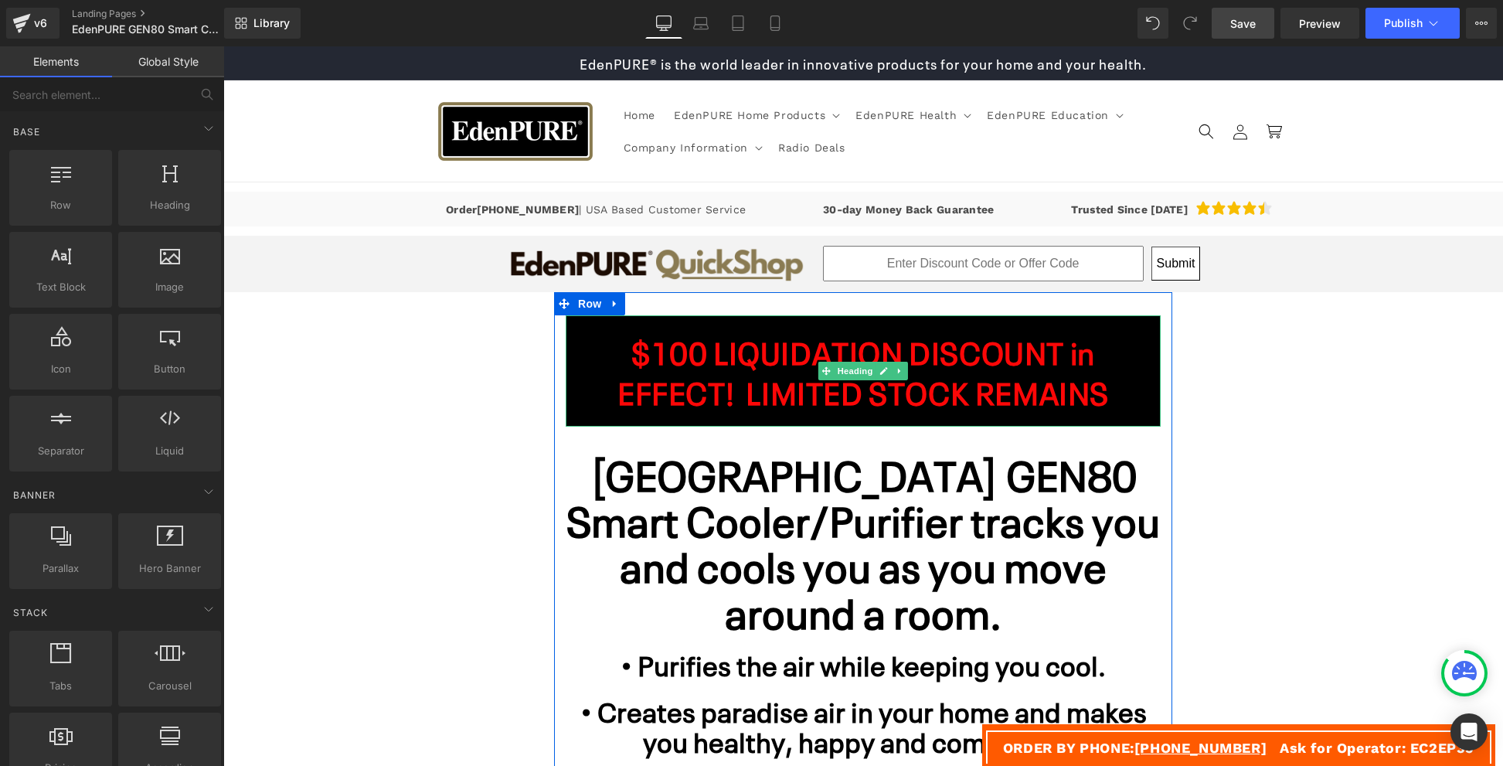
click at [1106, 406] on strong "$100 LIQUIDATION DISCOUNT in EFFECT! LIMITED STOCK REMAINS" at bounding box center [862, 370] width 491 height 83
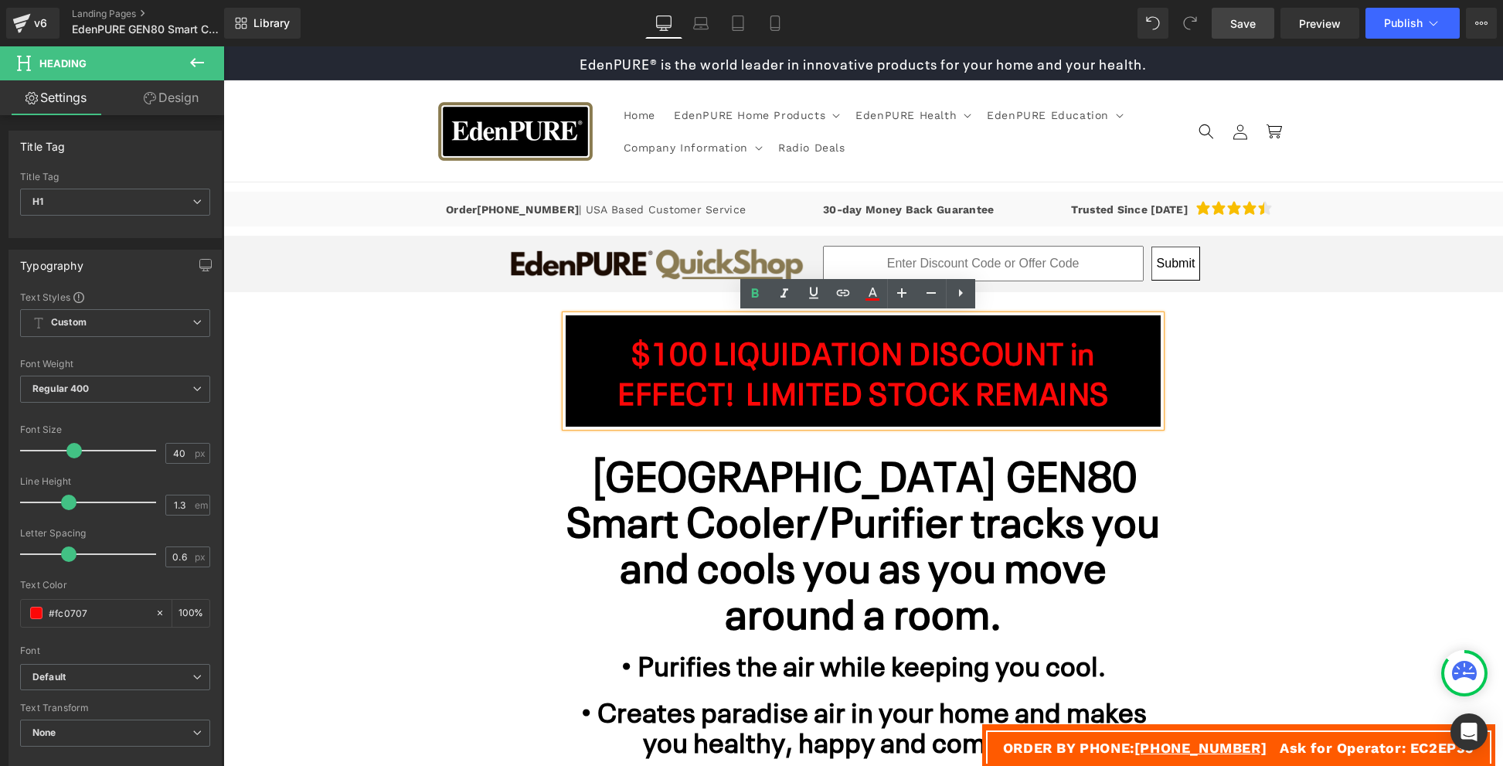
click at [736, 392] on strong "$100 LIQUIDATION DISCOUNT in EFFECT! LIMITED STOCK REMAINS" at bounding box center [862, 370] width 491 height 83
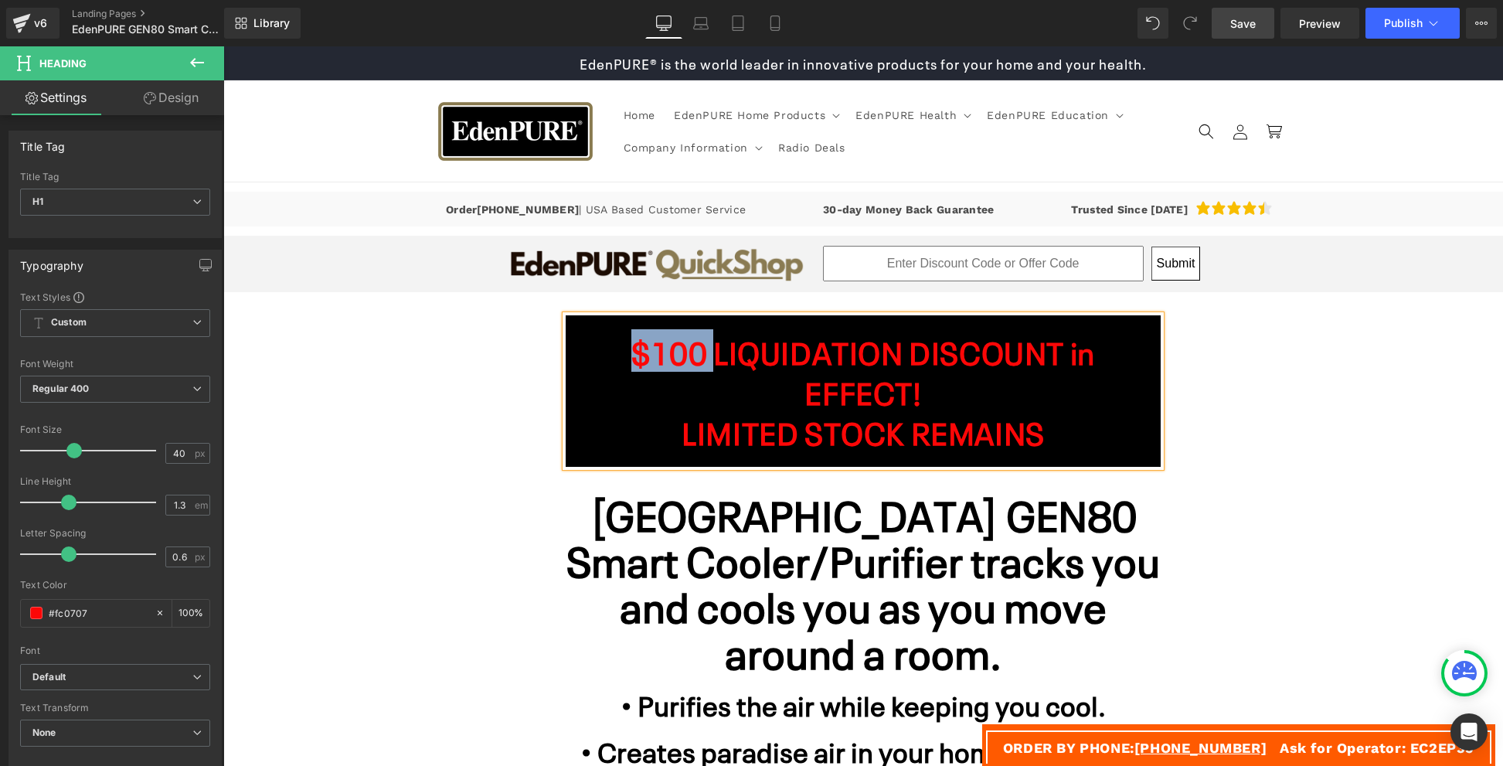
drag, startPoint x: 691, startPoint y: 355, endPoint x: 615, endPoint y: 354, distance: 76.5
click at [631, 354] on strong "$100 LIQUIDATION DISCOUNT in EFFECT!" at bounding box center [863, 370] width 464 height 83
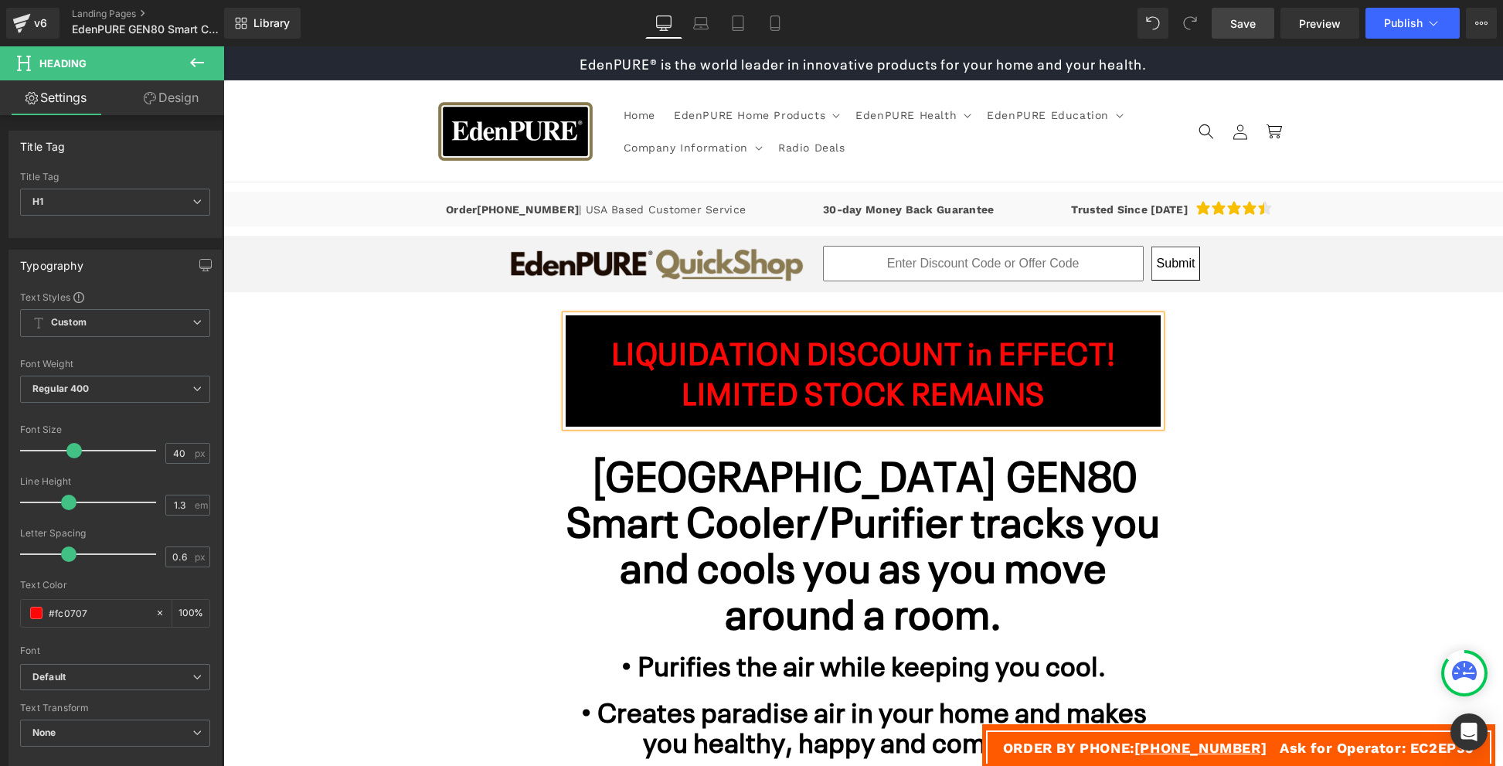
drag, startPoint x: 926, startPoint y: 392, endPoint x: 622, endPoint y: 343, distance: 308.4
click at [622, 343] on h1 "LIQUIDATION DISCOUNT in EFFECT!" at bounding box center [863, 351] width 564 height 40
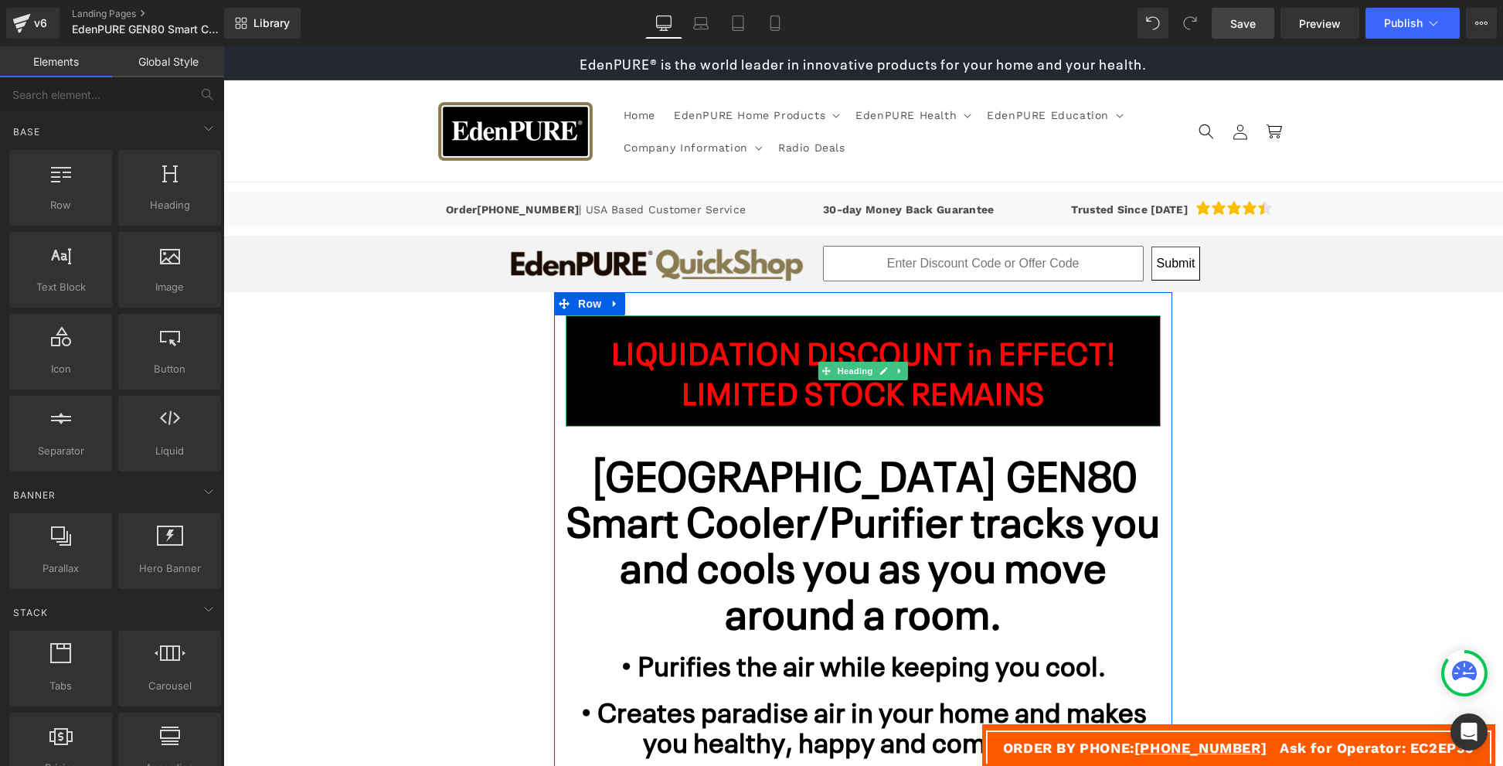
click at [907, 412] on strong "LIMITED STOCK REMAINS" at bounding box center [862, 390] width 363 height 42
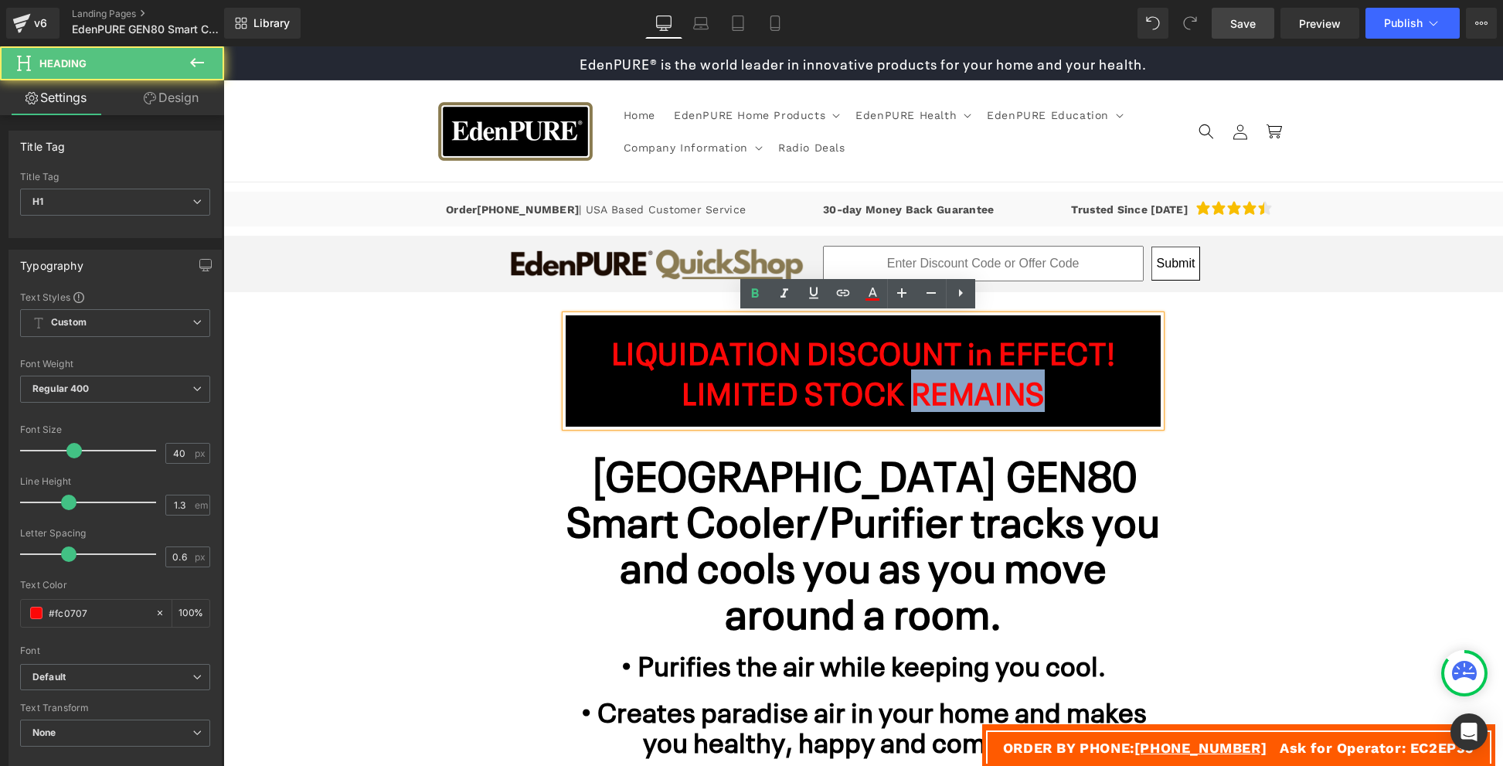
click at [907, 412] on strong "LIMITED STOCK REMAINS" at bounding box center [862, 390] width 363 height 42
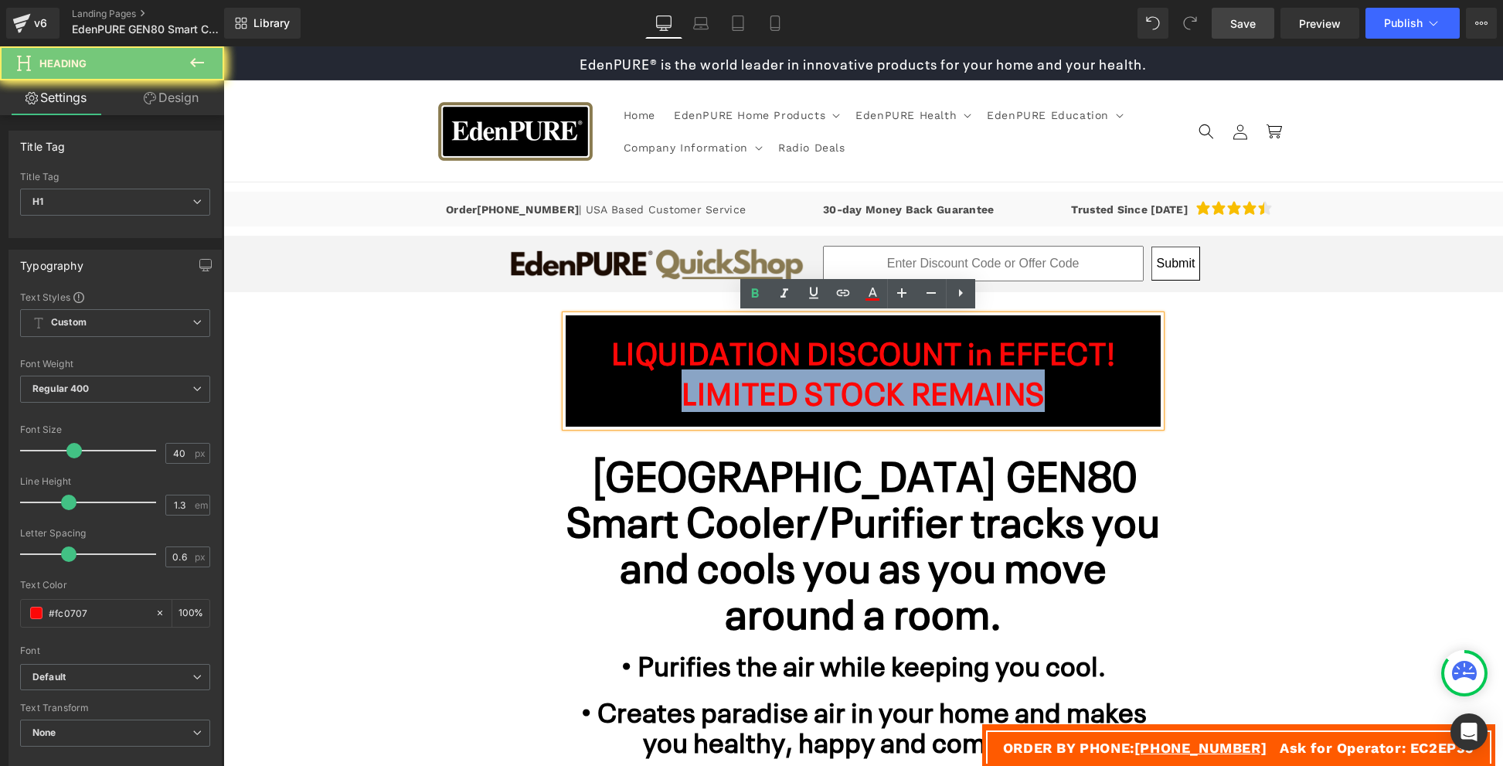
click at [907, 412] on strong "LIMITED STOCK REMAINS" at bounding box center [862, 390] width 363 height 42
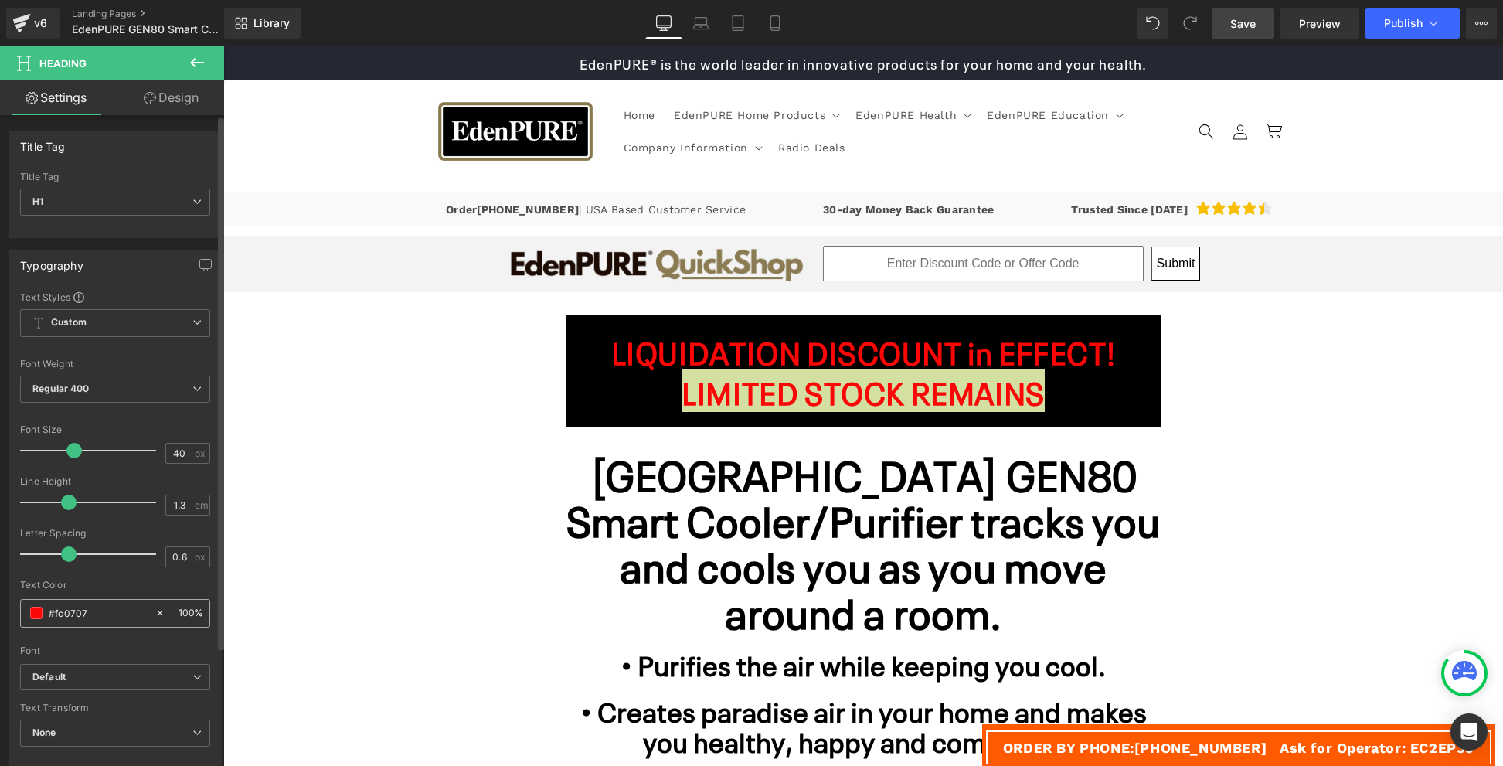
click at [31, 615] on span at bounding box center [36, 612] width 12 height 12
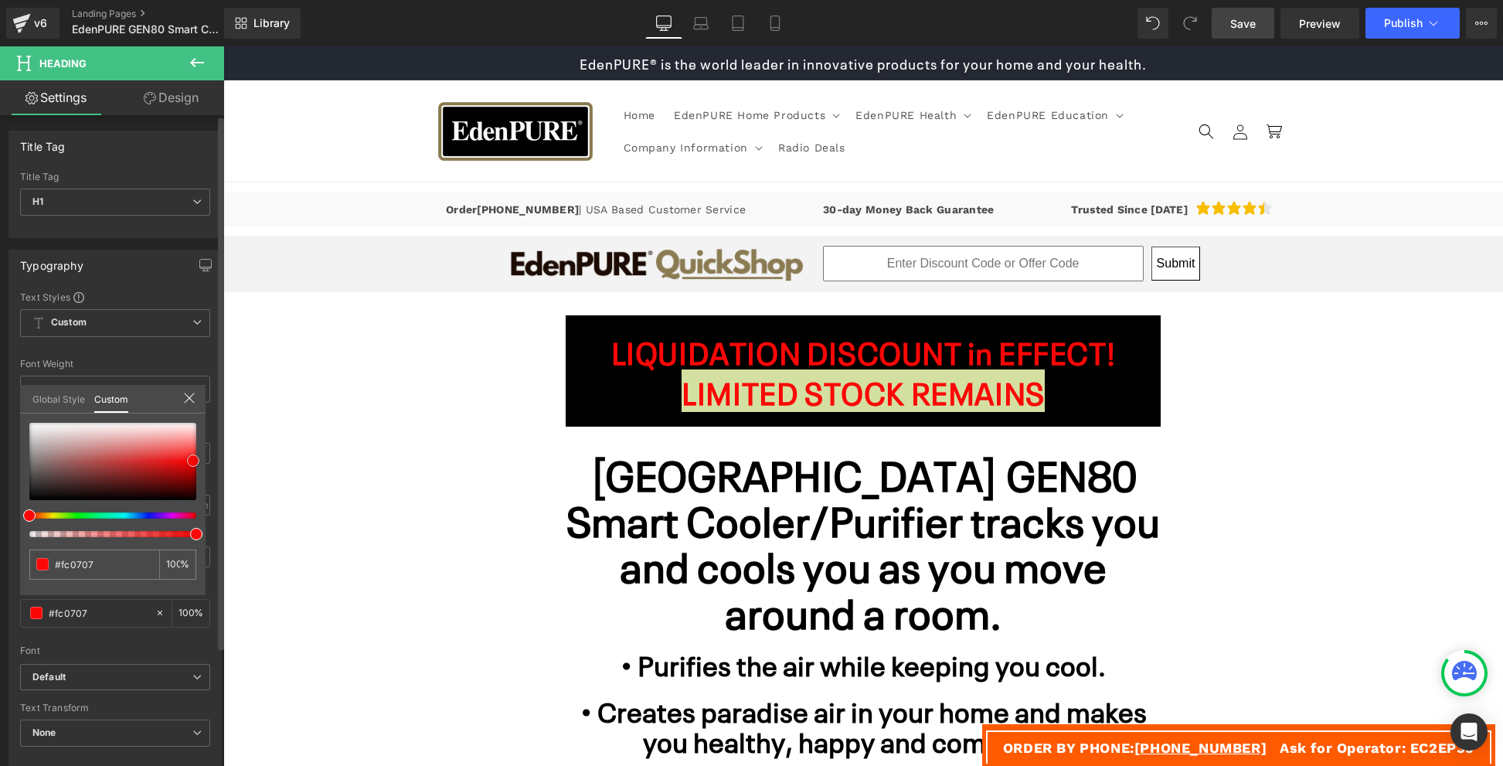
type input "#9b6d6d"
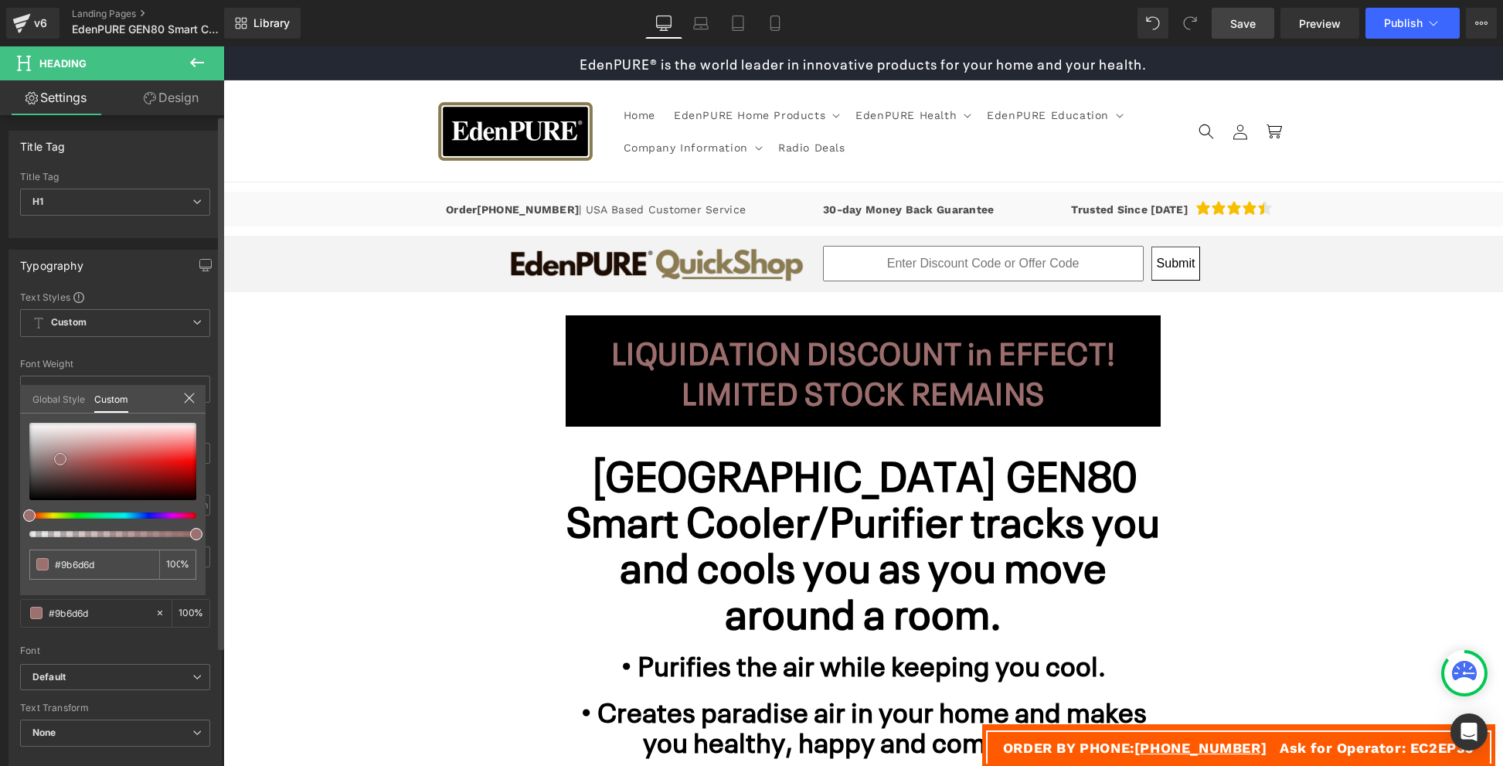
type input "#9d7070"
type input "#a27a7a"
type input "#ffffff"
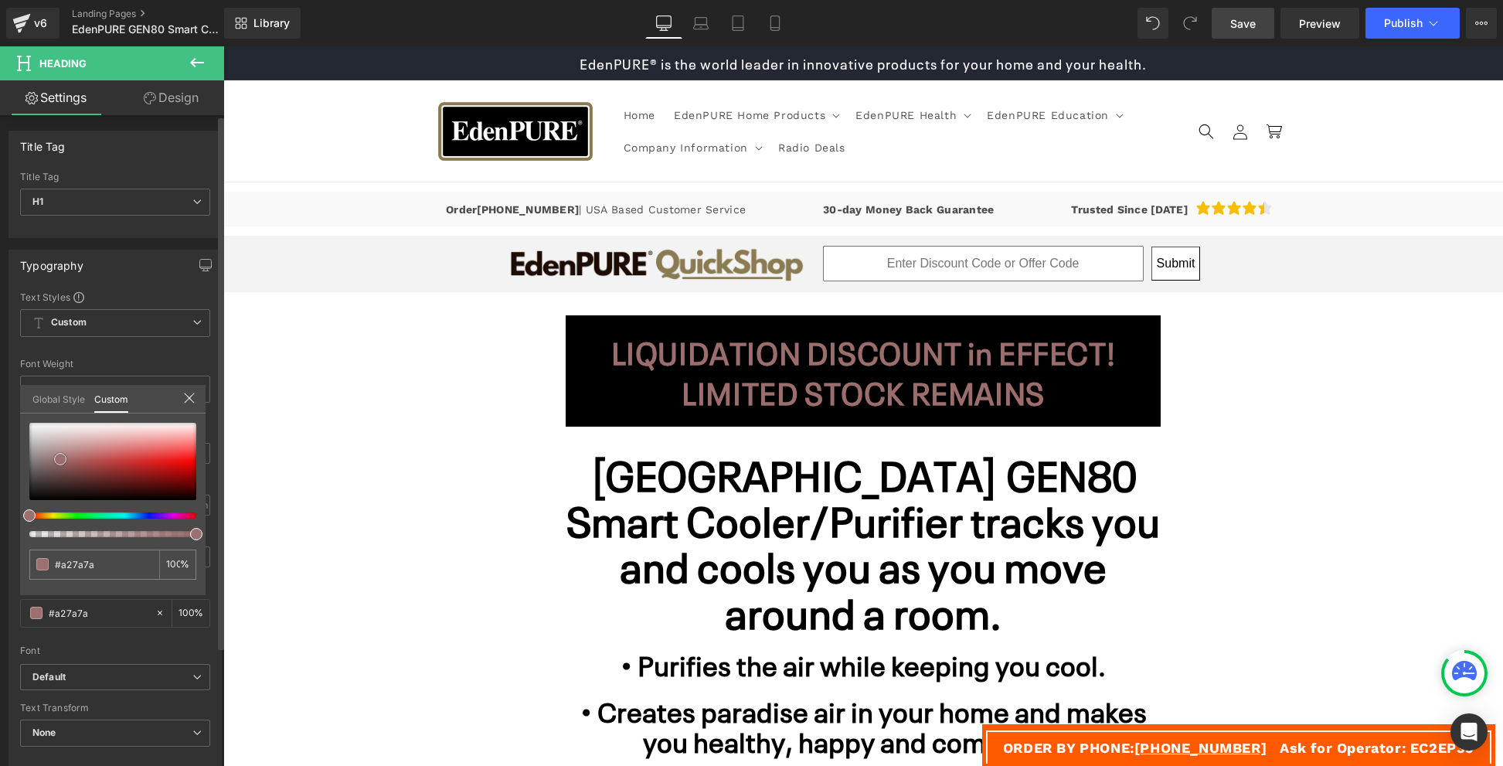
type input "#ffffff"
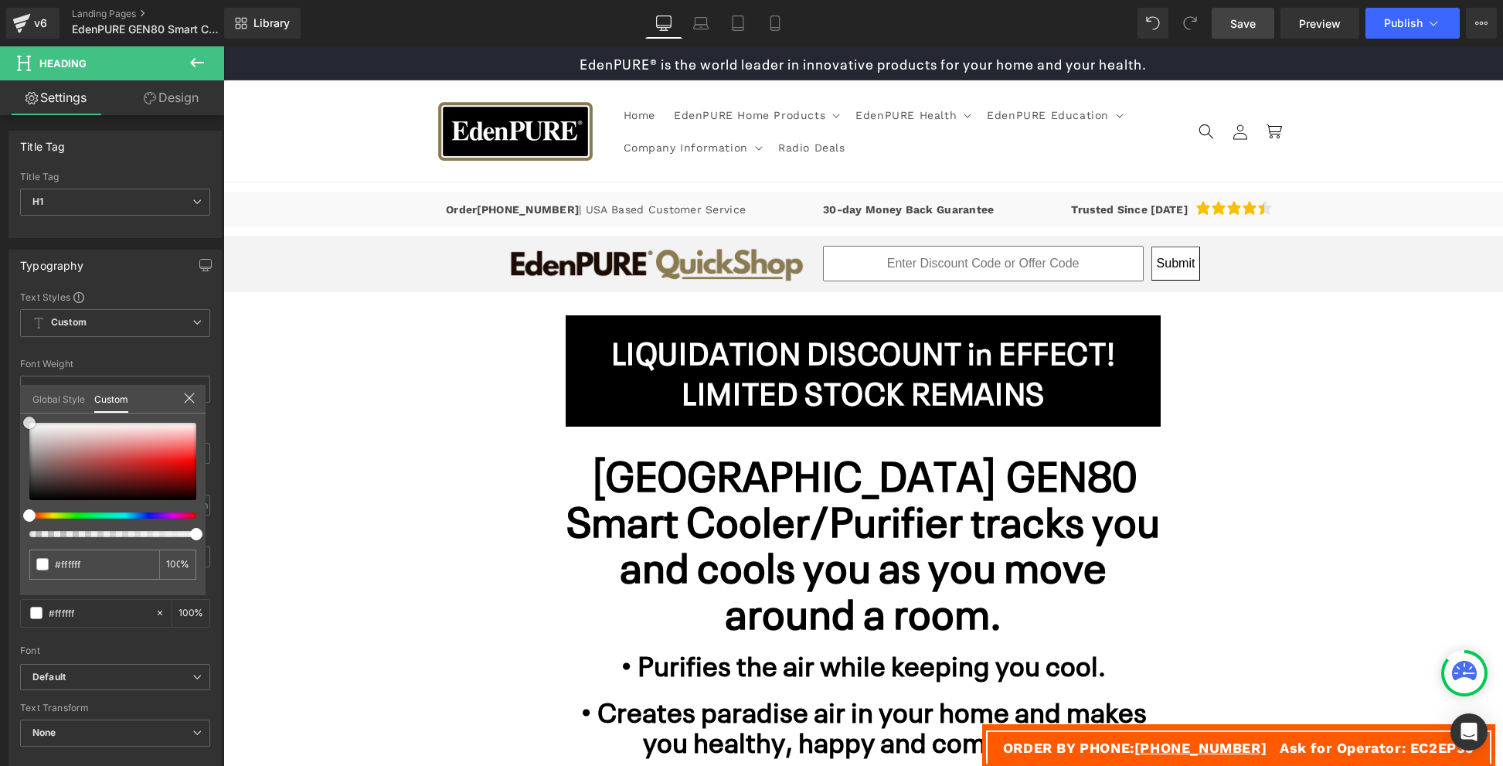
drag, startPoint x: 60, startPoint y: 460, endPoint x: -9, endPoint y: 390, distance: 98.3
click at [0, 390] on html "Heading You are previewing how the will restyle your page. You can not edit Ele…" at bounding box center [751, 383] width 1503 height 766
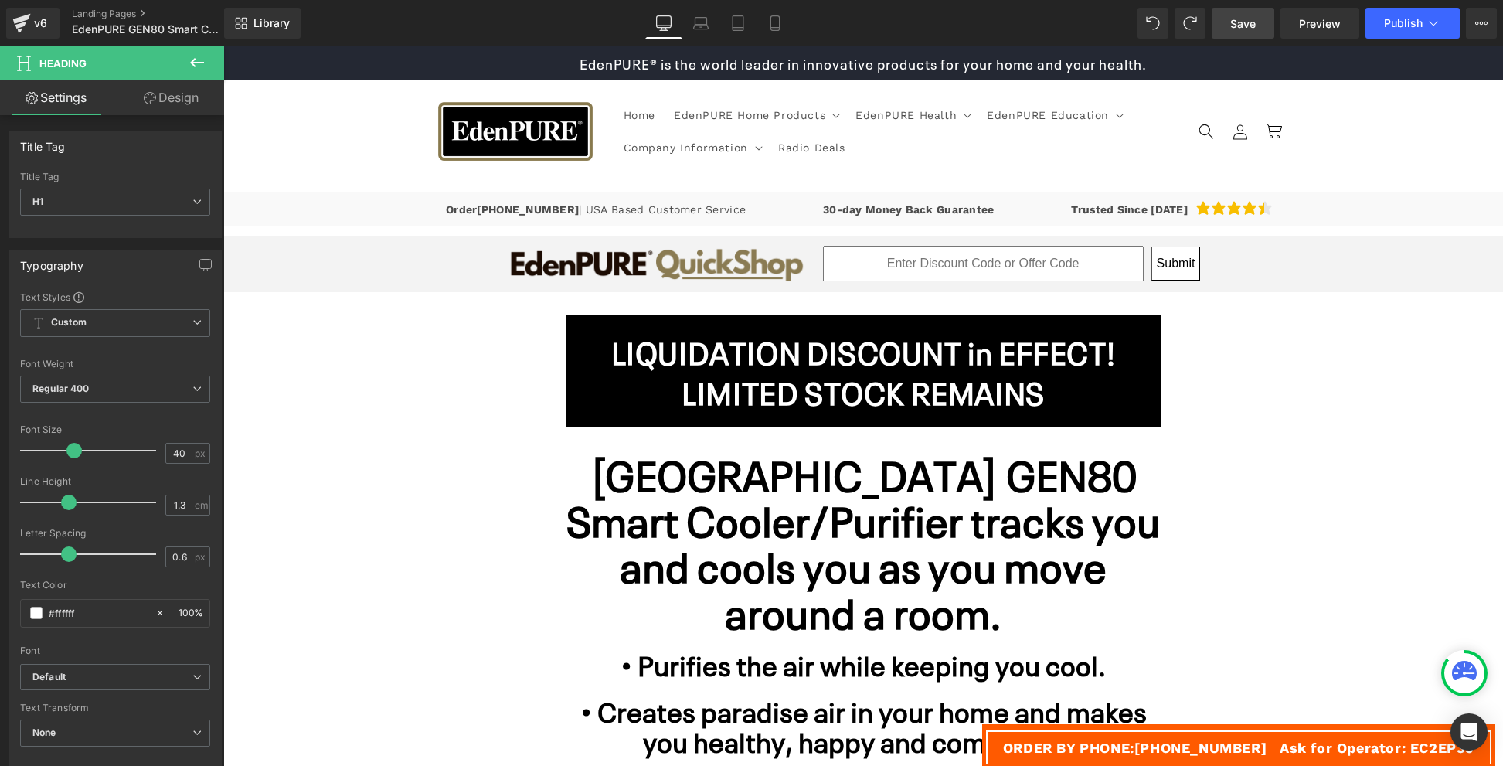
type input "#fc0707"
type input "100"
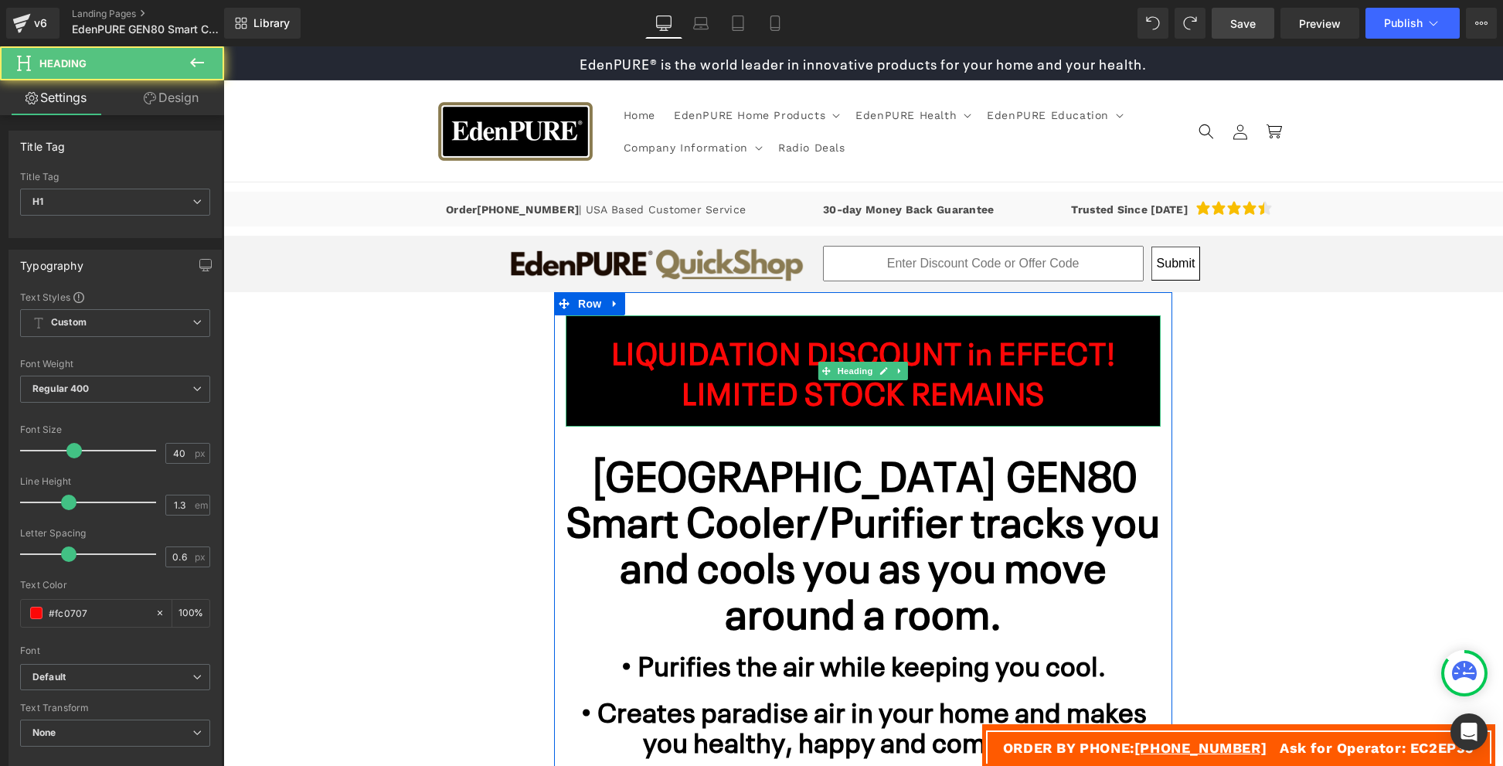
click at [905, 372] on strong "LIQUIDATION DISCOUNT in EFFECT!" at bounding box center [863, 350] width 505 height 42
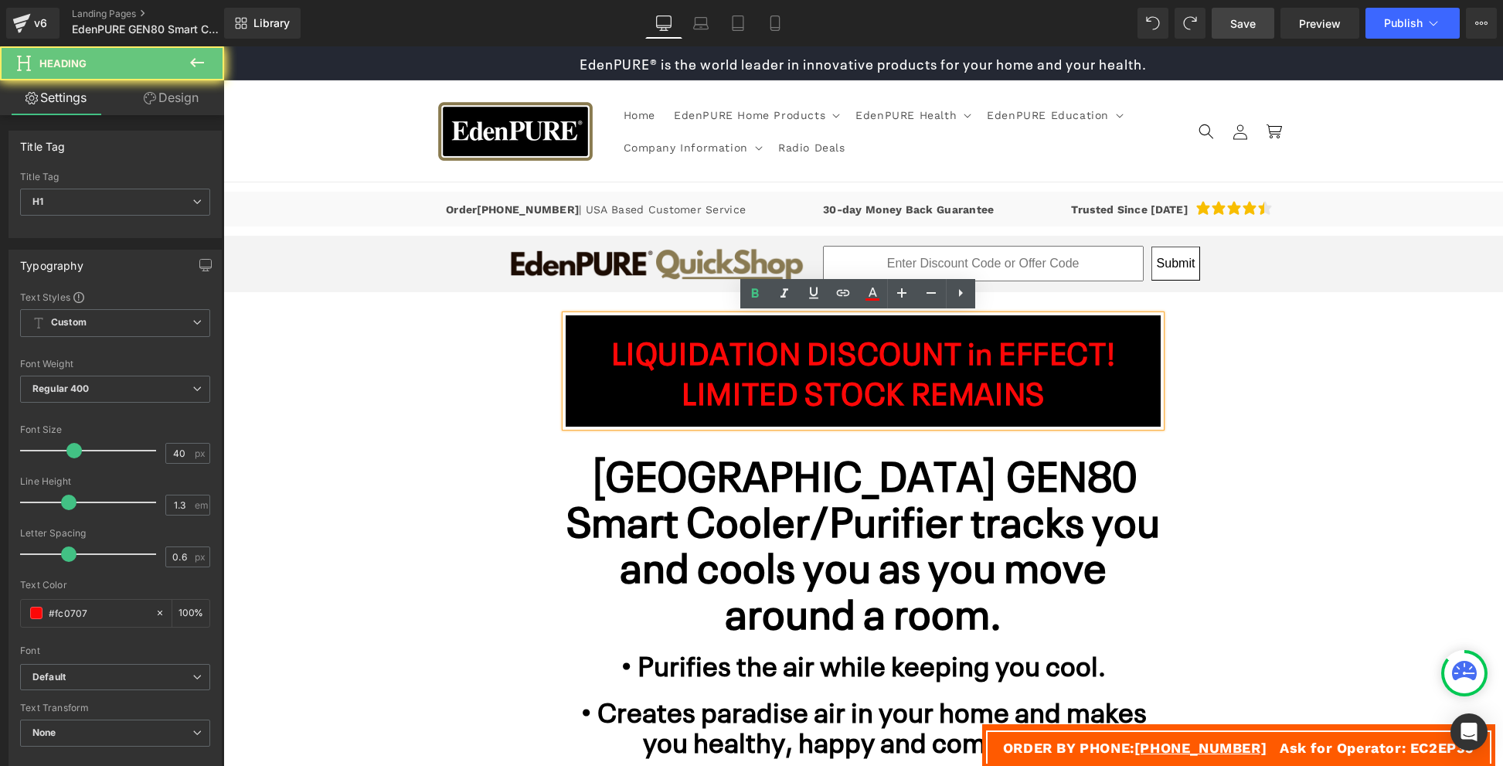
click at [895, 372] on strong "LIQUIDATION DISCOUNT in EFFECT!" at bounding box center [863, 350] width 505 height 42
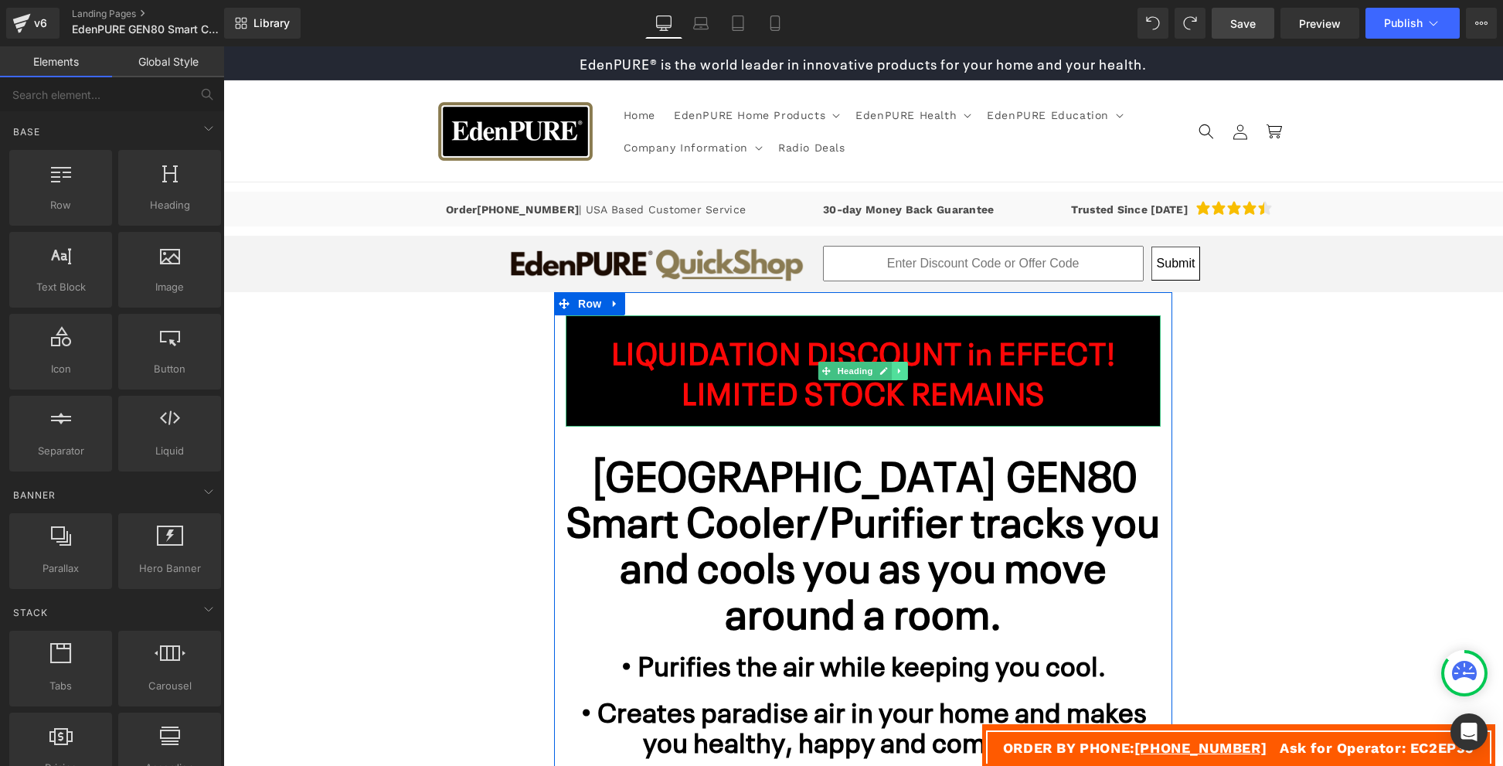
click at [898, 373] on icon at bounding box center [899, 370] width 2 height 5
click at [888, 375] on icon at bounding box center [892, 370] width 8 height 8
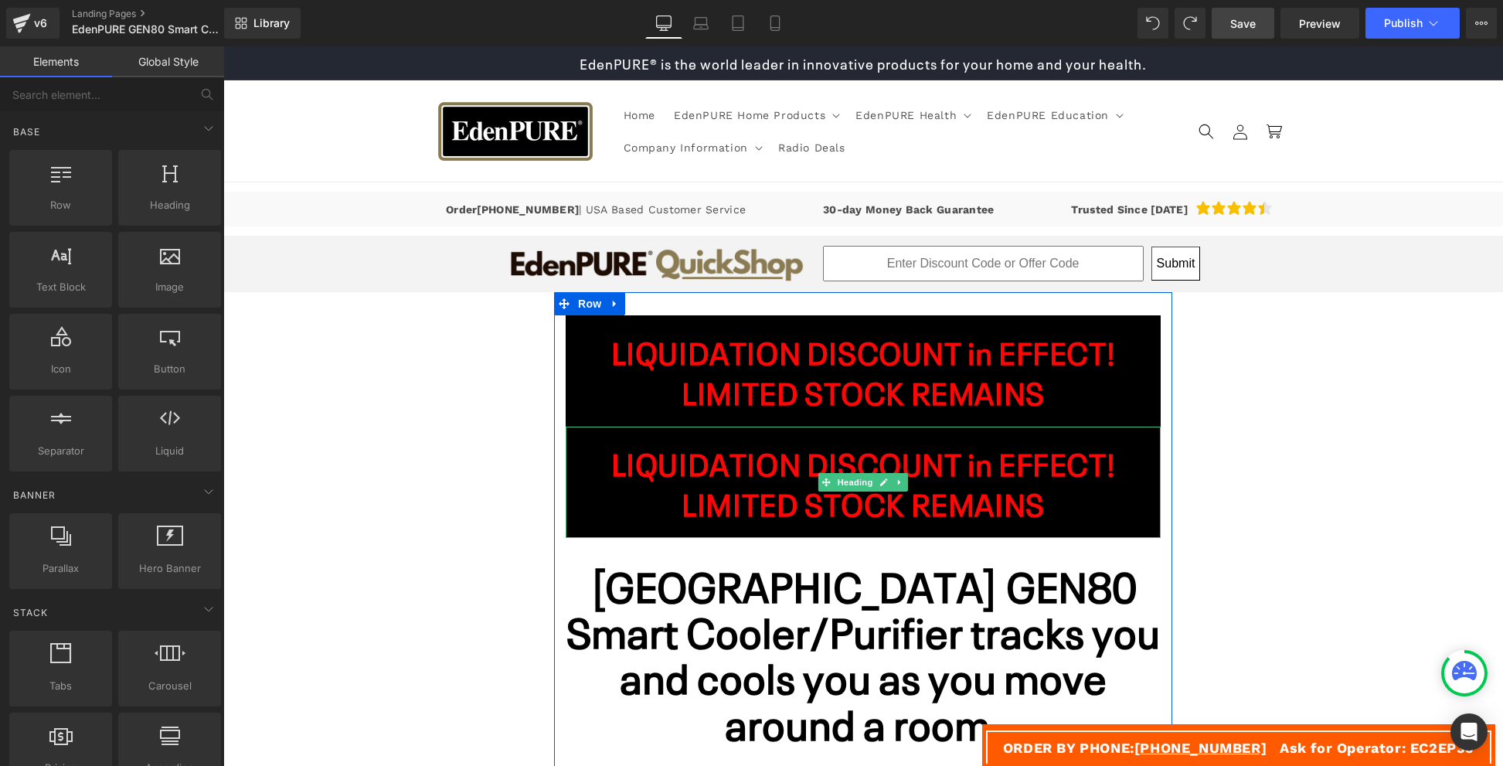
click at [689, 483] on strong "LIQUIDATION DISCOUNT in EFFECT!" at bounding box center [863, 461] width 505 height 42
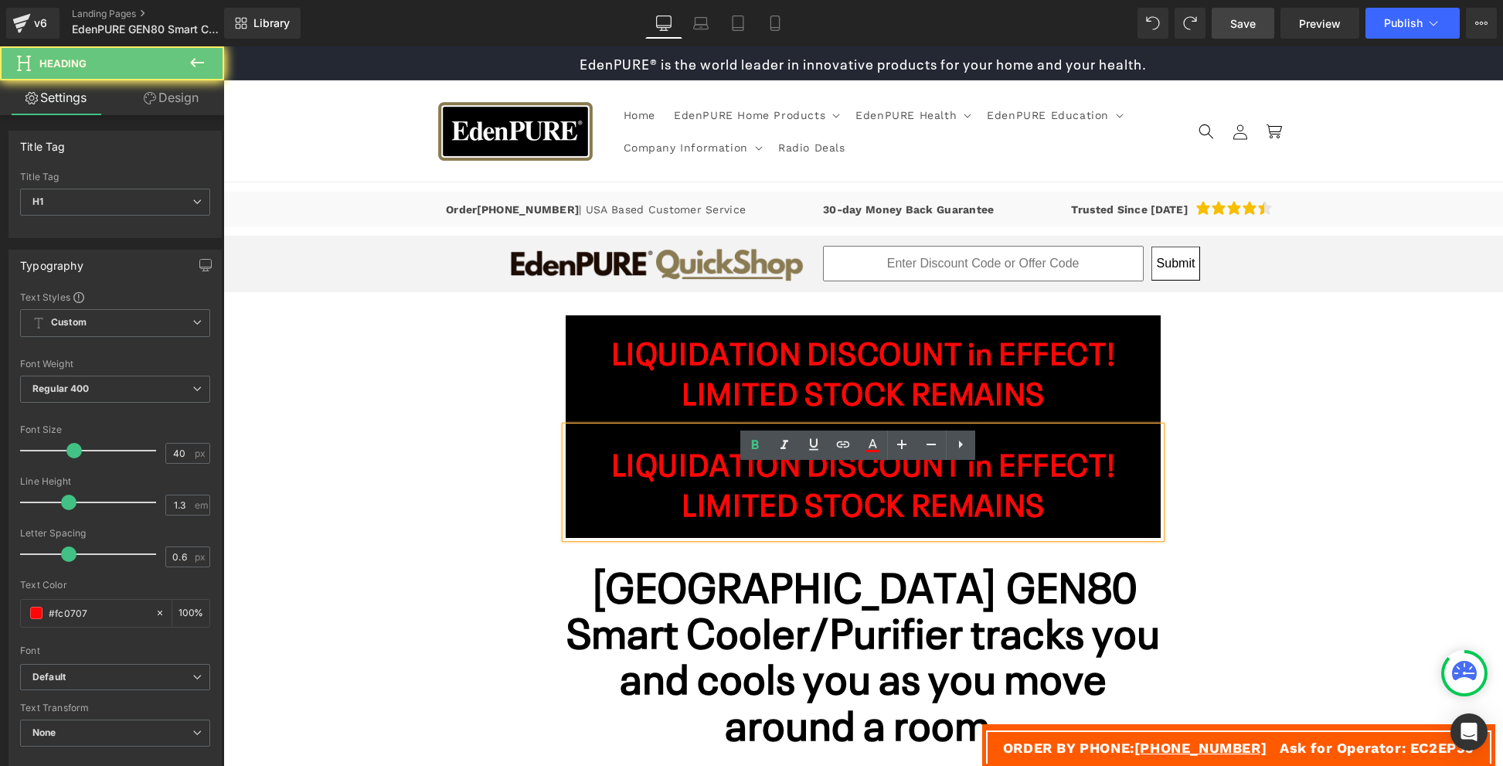
click at [689, 483] on strong "LIQUIDATION DISCOUNT in EFFECT!" at bounding box center [863, 461] width 505 height 42
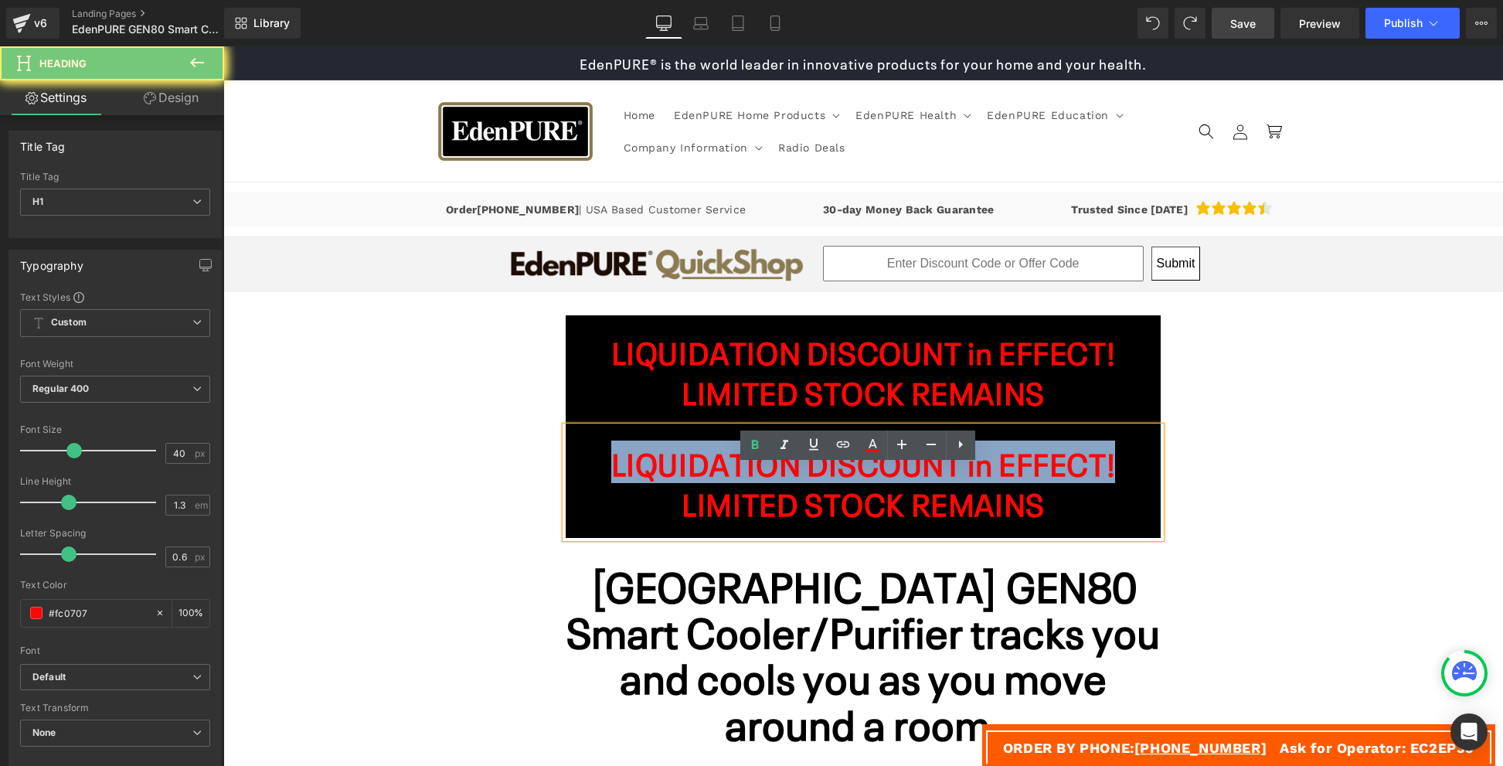
click at [689, 483] on strong "LIQUIDATION DISCOUNT in EFFECT!" at bounding box center [863, 461] width 505 height 42
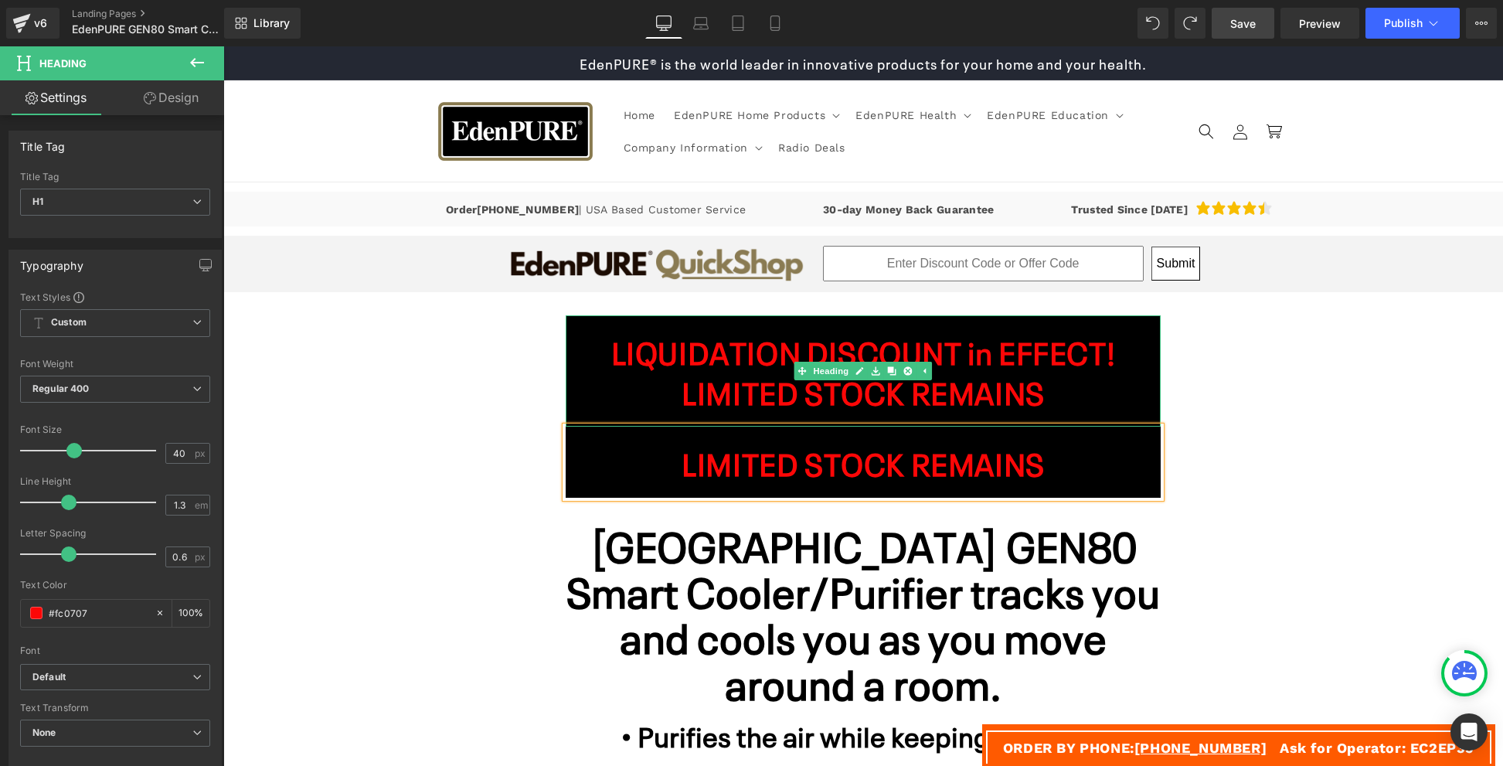
click at [708, 412] on strong "LIMITED STOCK REMAINS" at bounding box center [862, 390] width 363 height 42
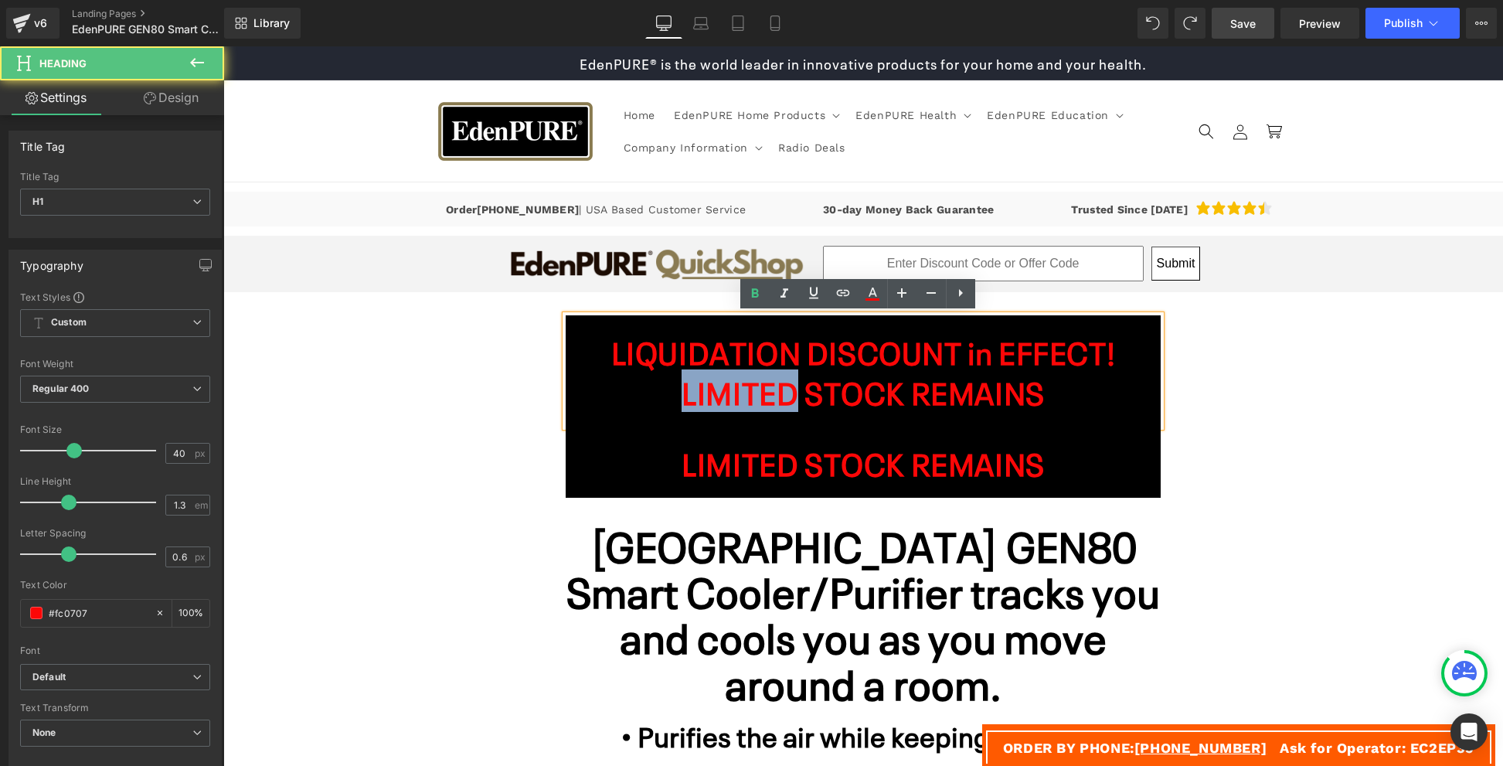
click at [708, 412] on strong "LIMITED STOCK REMAINS" at bounding box center [862, 390] width 363 height 42
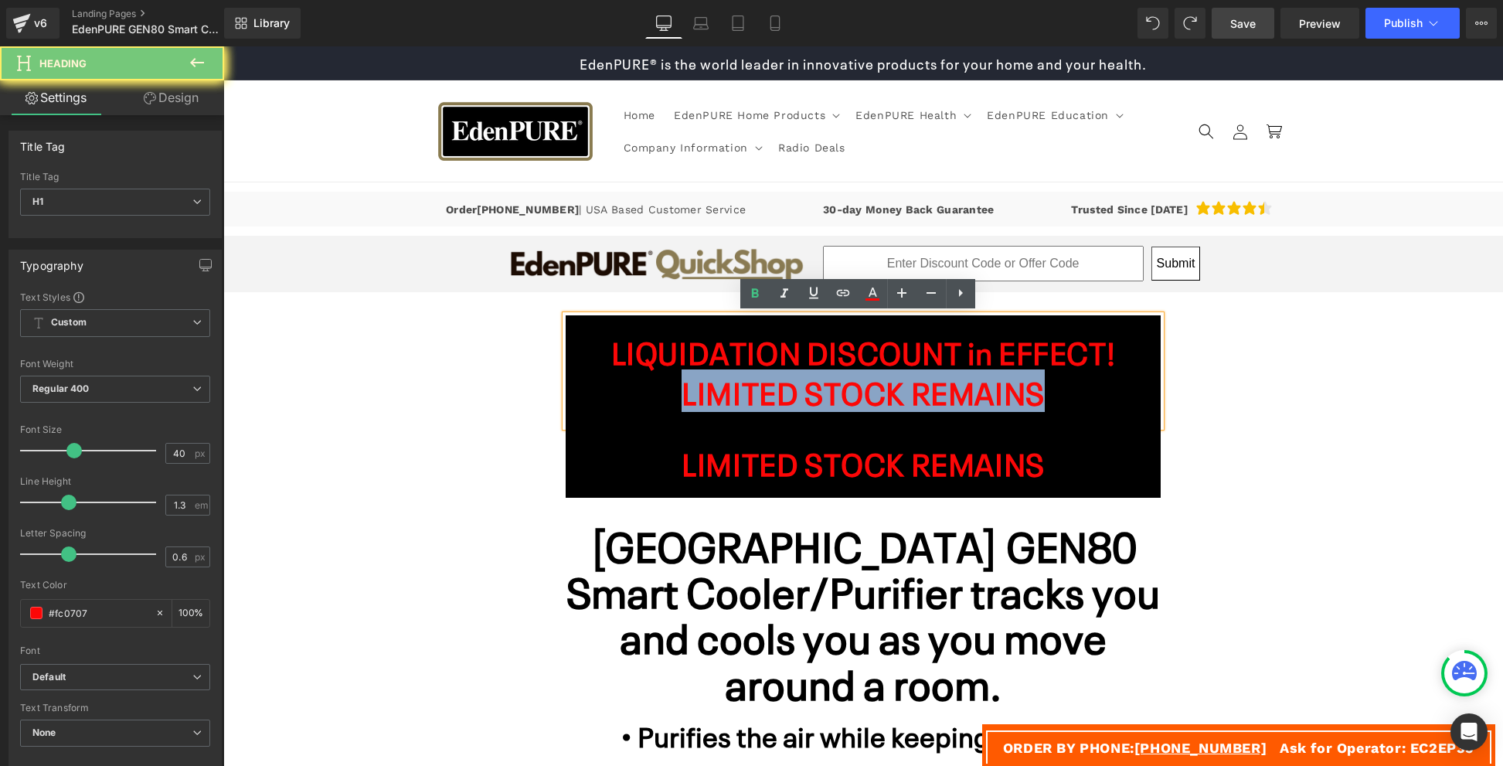
click at [708, 412] on strong "LIMITED STOCK REMAINS" at bounding box center [862, 390] width 363 height 42
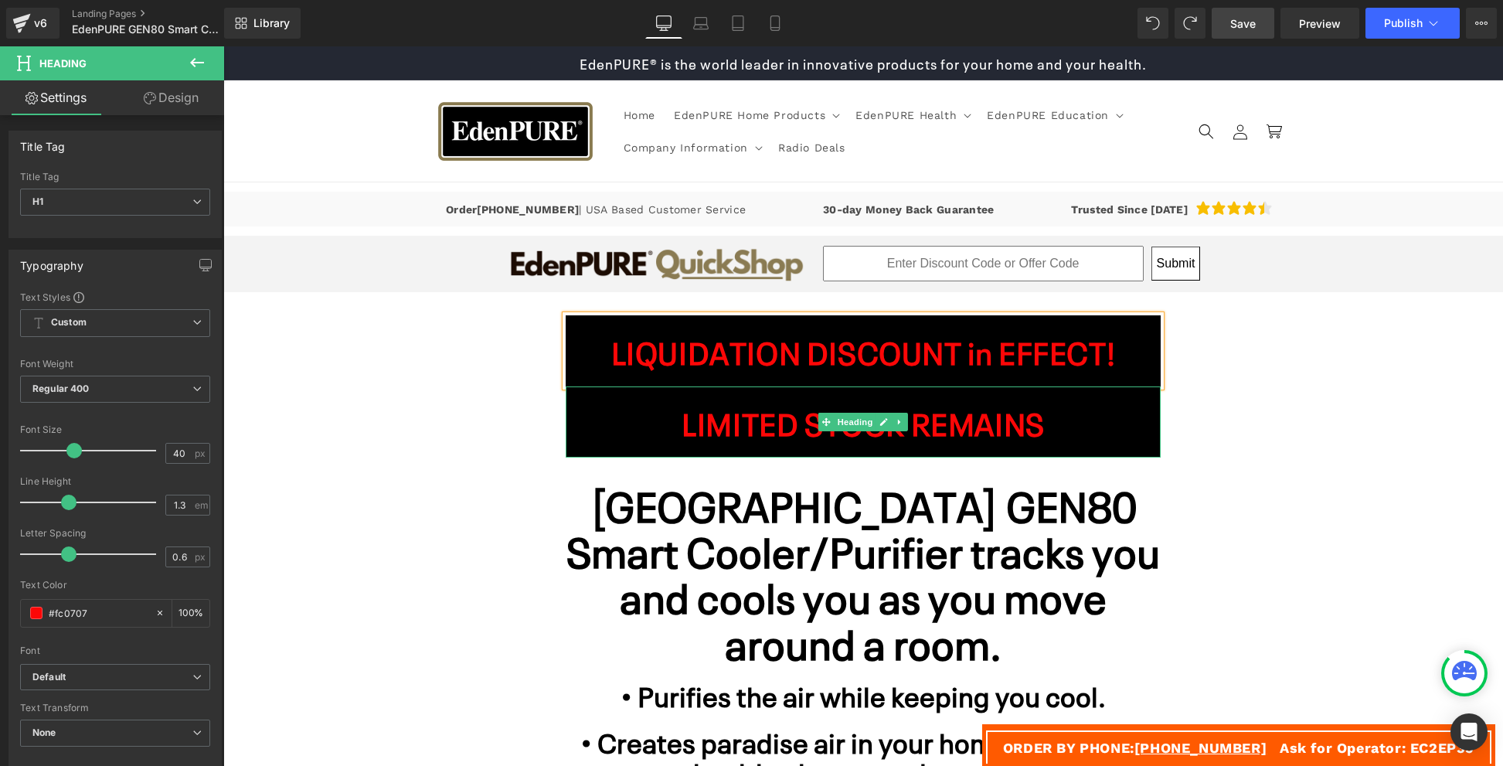
click at [779, 443] on strong "LIMITED STOCK REMAINS" at bounding box center [862, 421] width 363 height 42
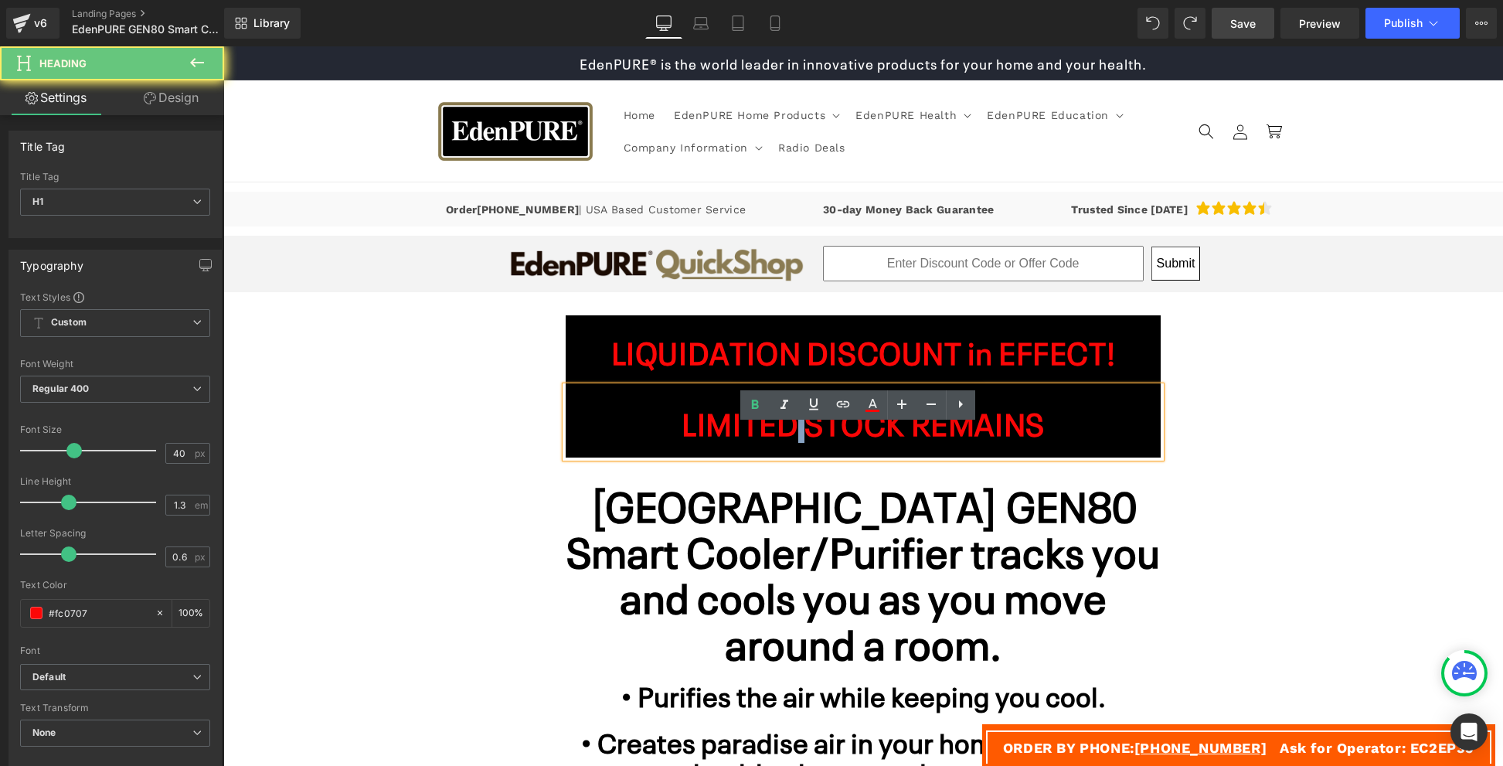
click at [779, 443] on strong "LIMITED STOCK REMAINS" at bounding box center [862, 421] width 363 height 42
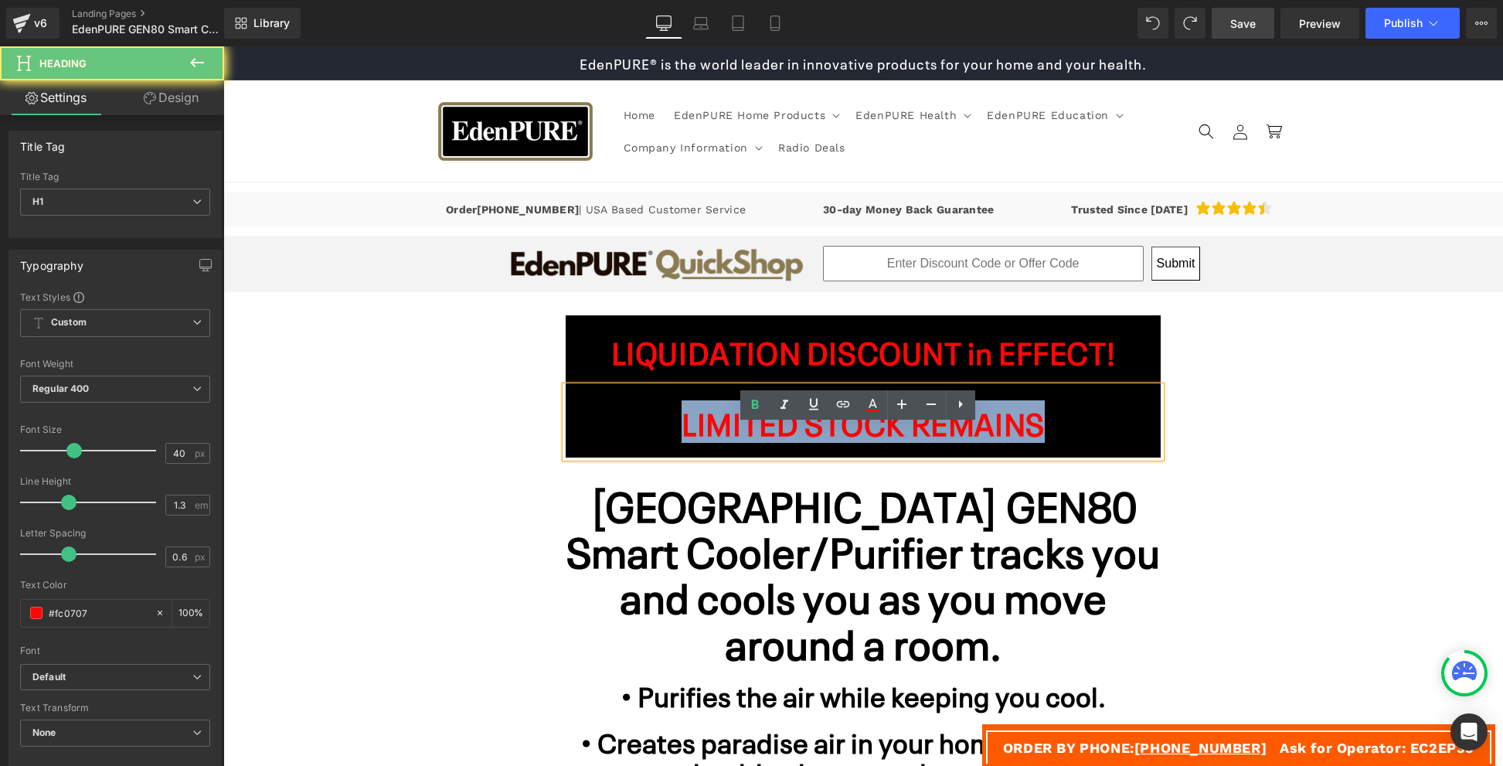
click at [779, 443] on strong "LIMITED STOCK REMAINS" at bounding box center [862, 421] width 363 height 42
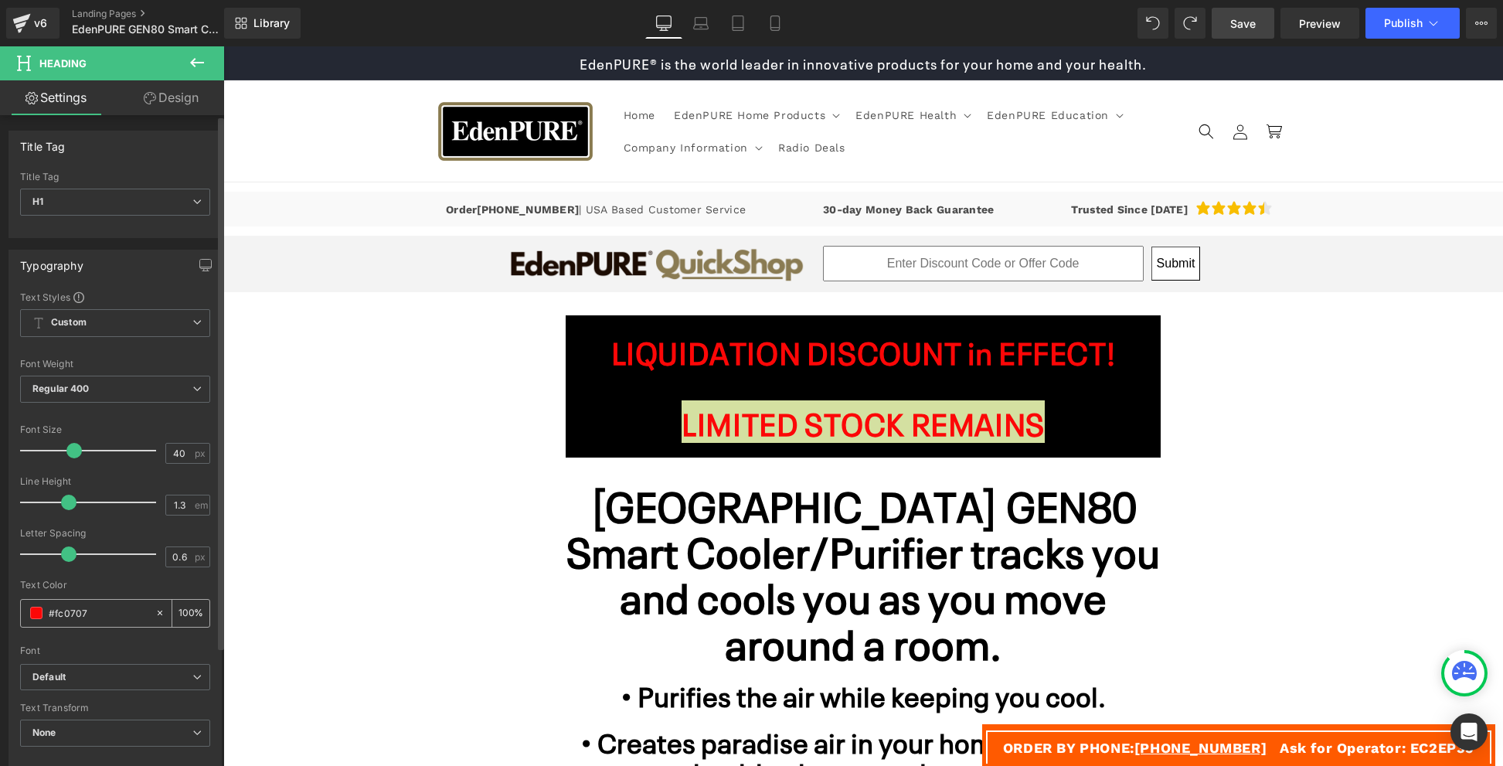
click at [33, 620] on div "#fc0707" at bounding box center [88, 613] width 134 height 27
click at [33, 615] on span at bounding box center [36, 612] width 12 height 12
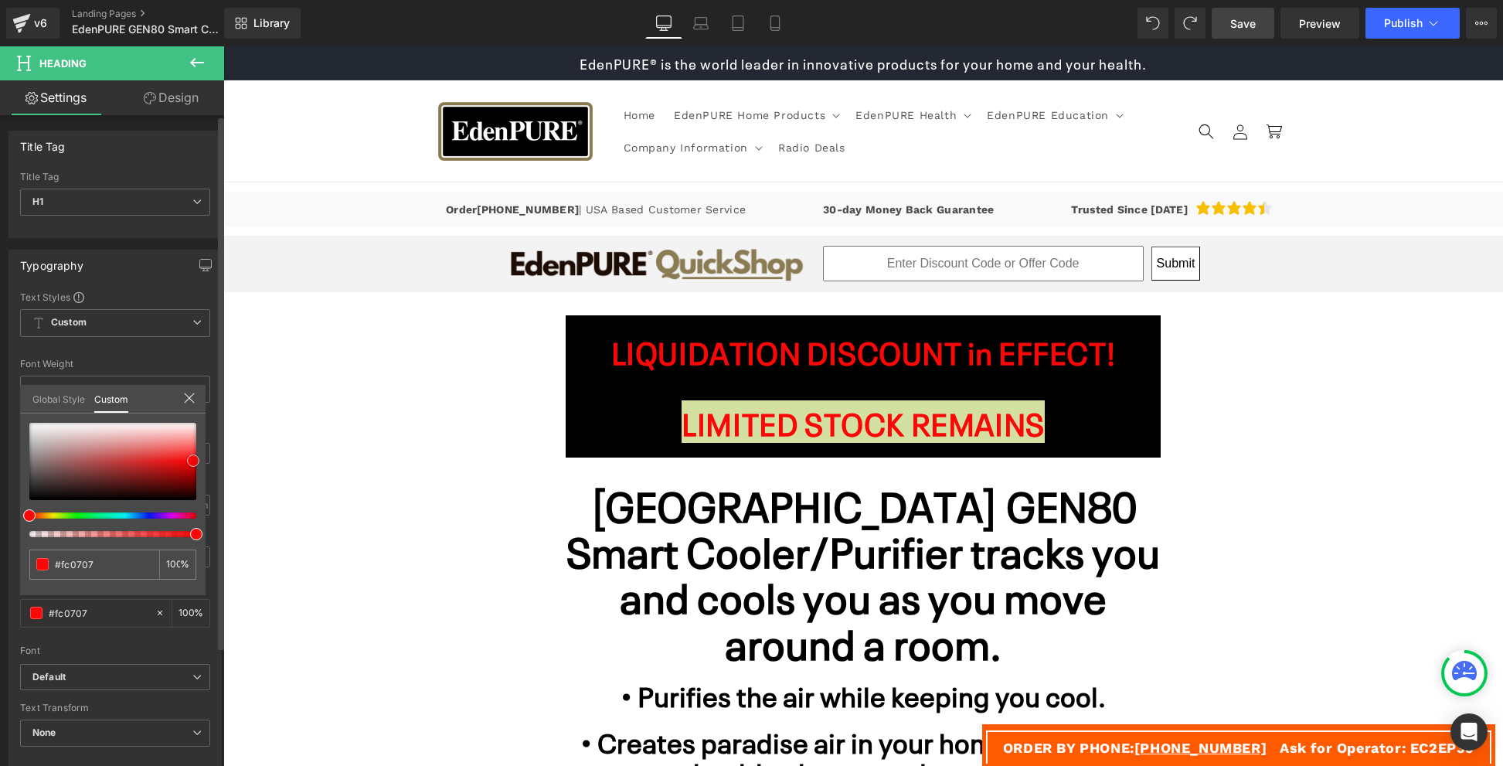
type input "#1e1919"
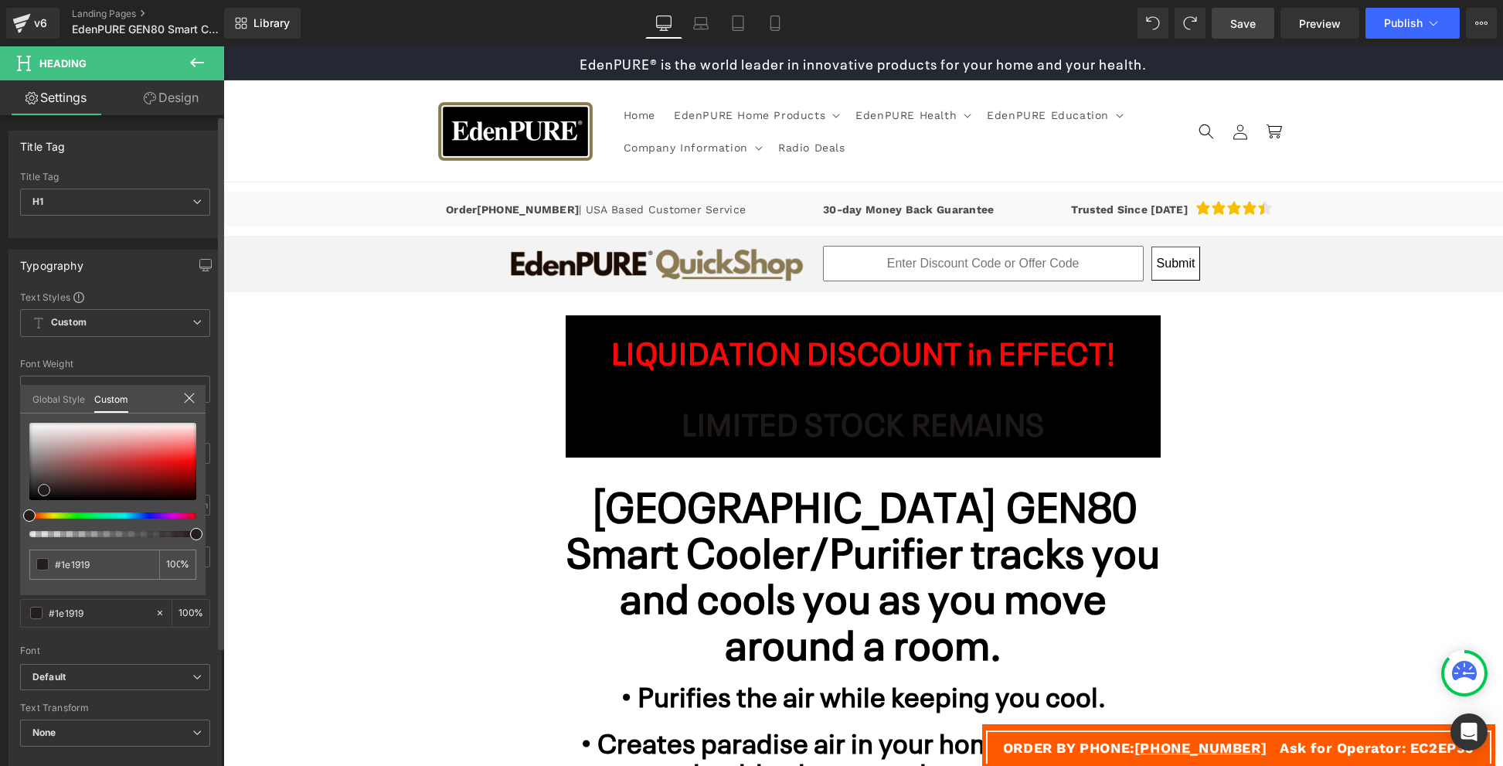
type input "#211b1b"
type input "#241d1d"
type input "#393131"
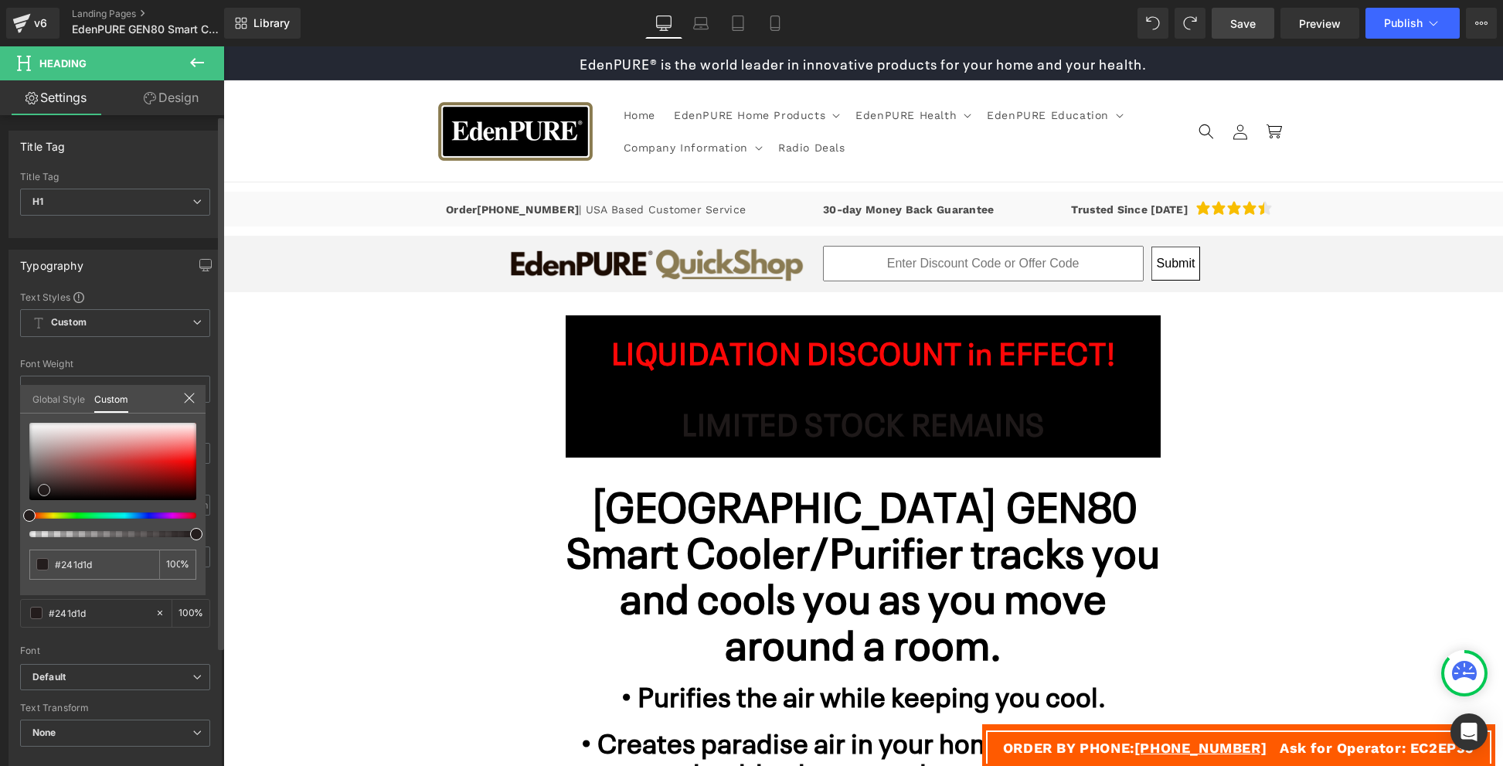
type input "#393131"
type input "#abaaaa"
type input "#d6d6d6"
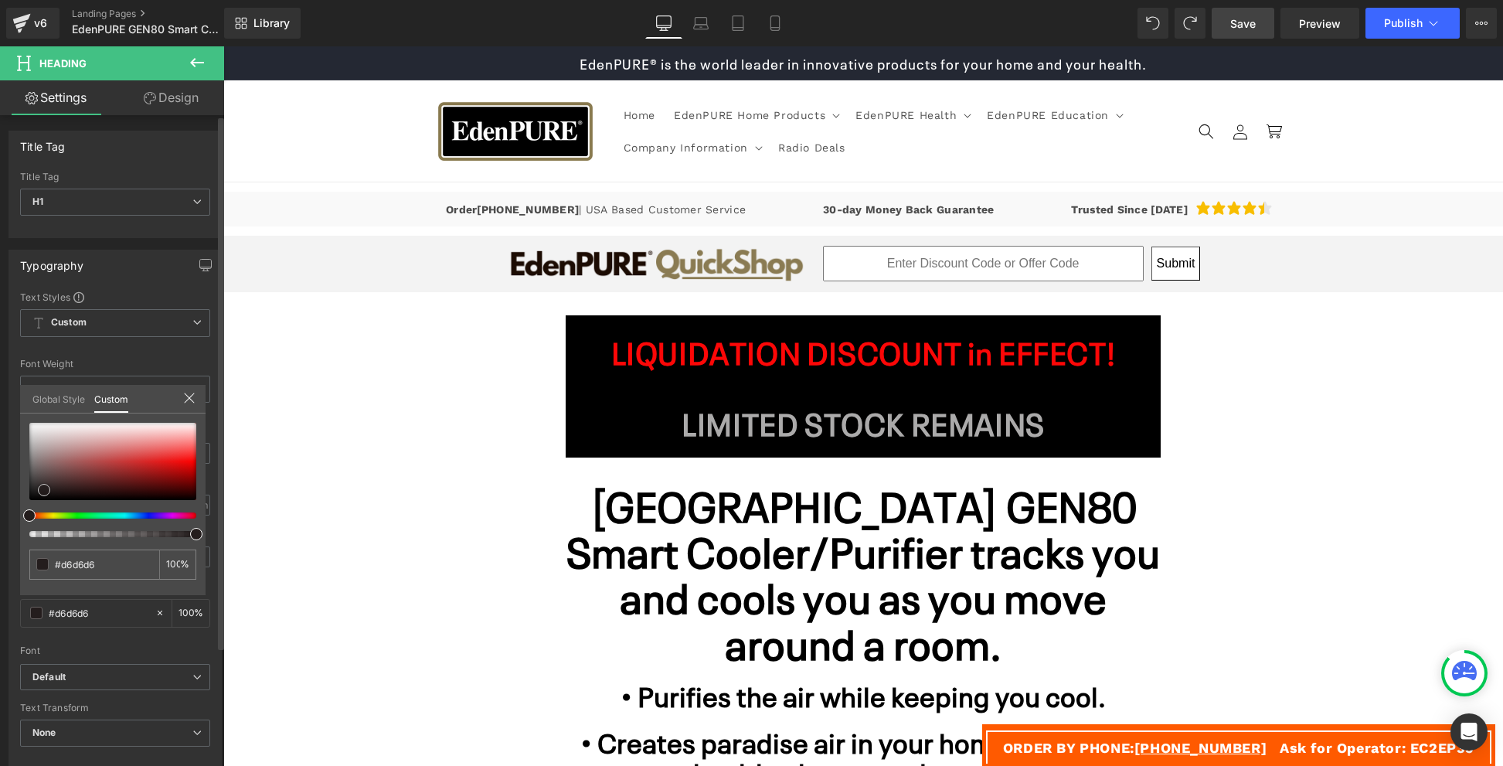
type input "#ffffff"
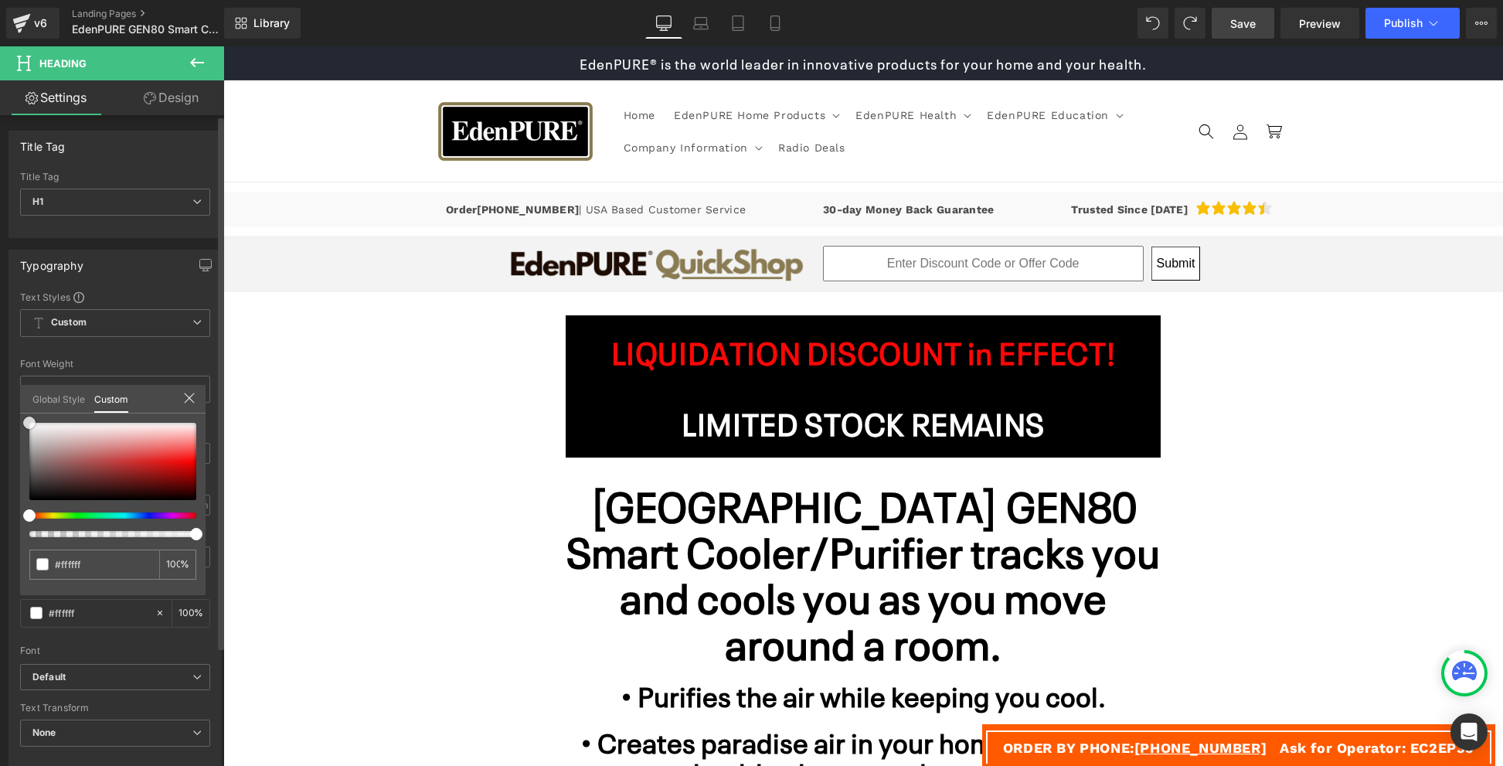
drag, startPoint x: 45, startPoint y: 491, endPoint x: 11, endPoint y: 382, distance: 114.1
click at [11, 382] on div "Typography Text Styles Custom Custom Setup Global Style Custom Setup Global Sty…" at bounding box center [115, 503] width 231 height 531
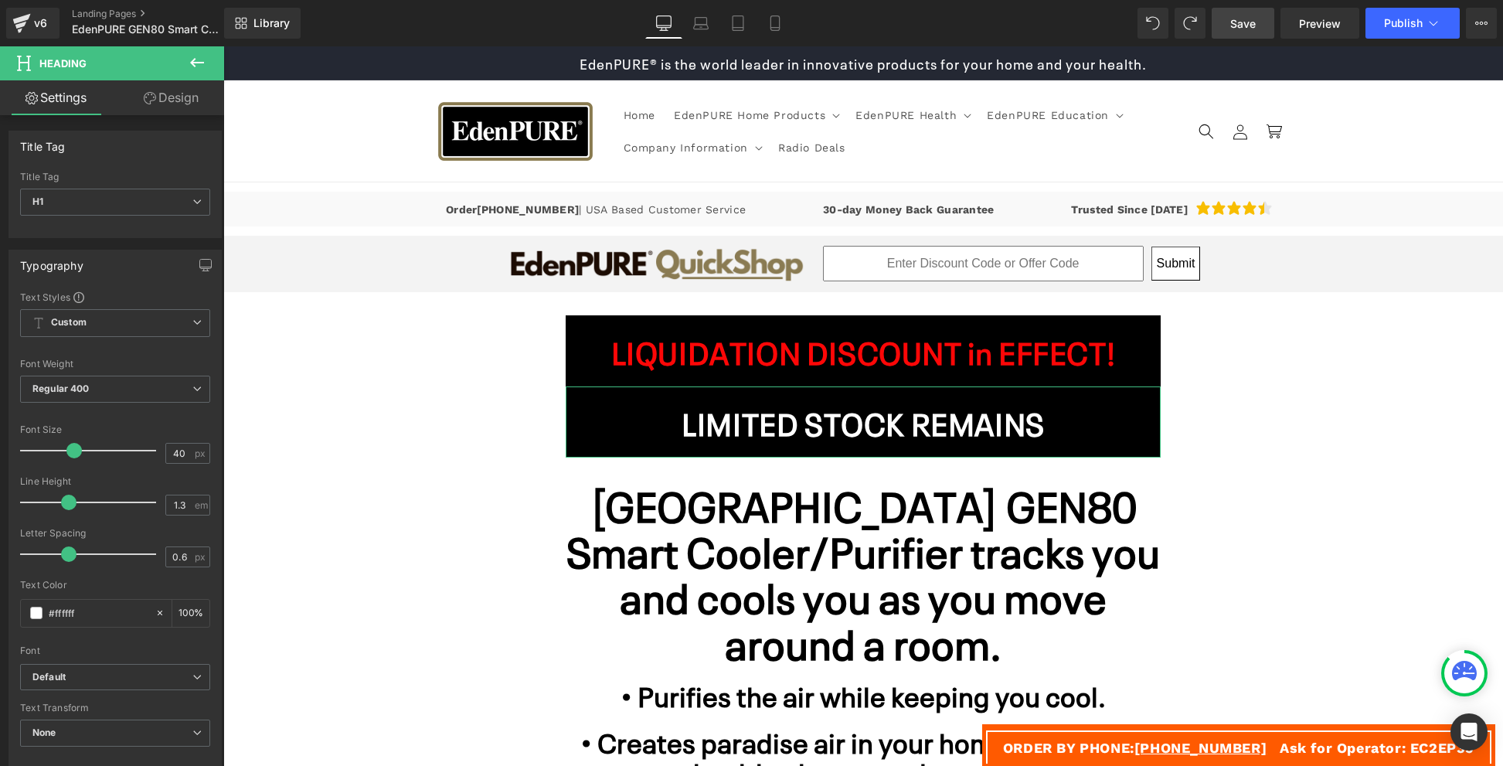
click at [175, 98] on link "Design" at bounding box center [171, 97] width 112 height 35
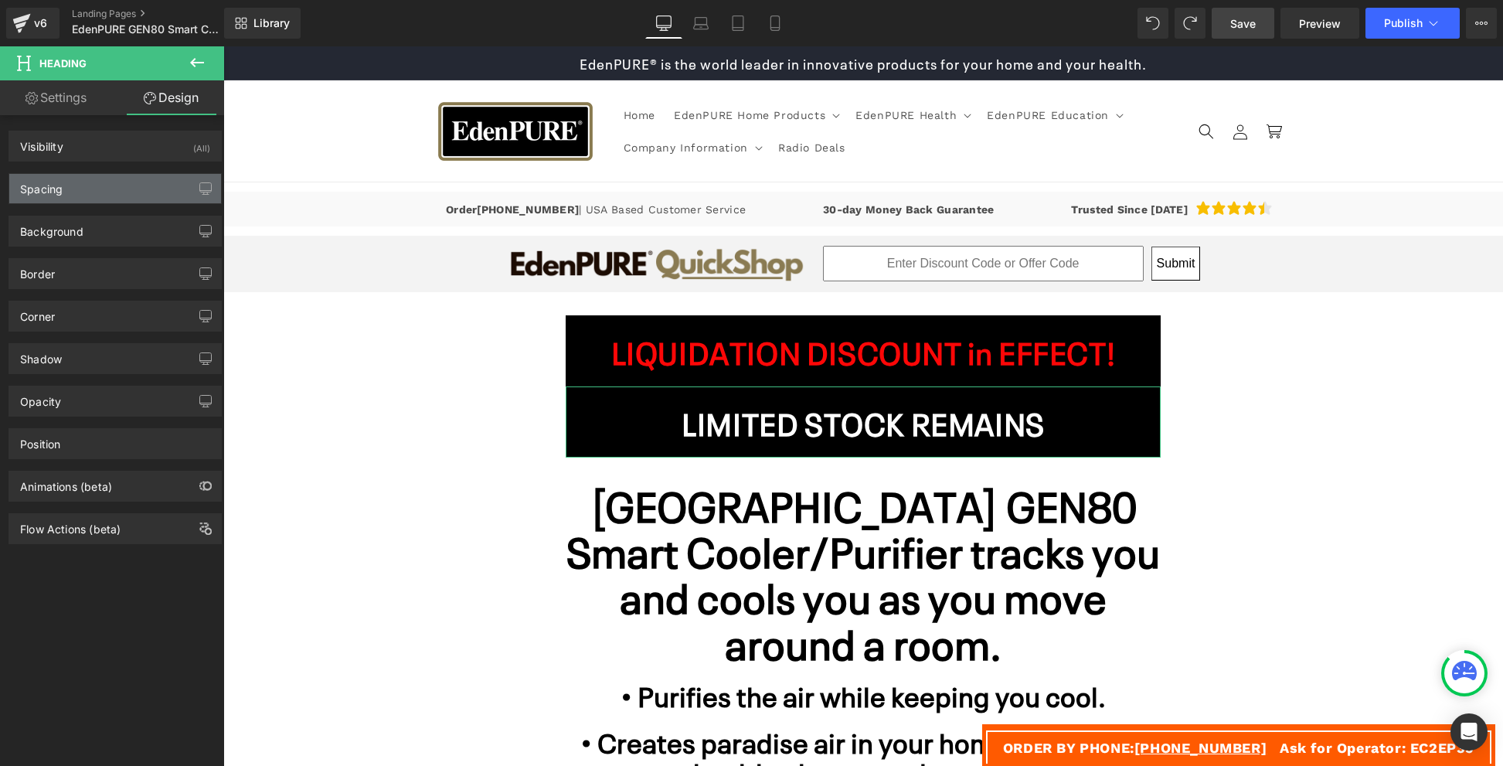
click at [100, 192] on div "Spacing" at bounding box center [115, 188] width 212 height 29
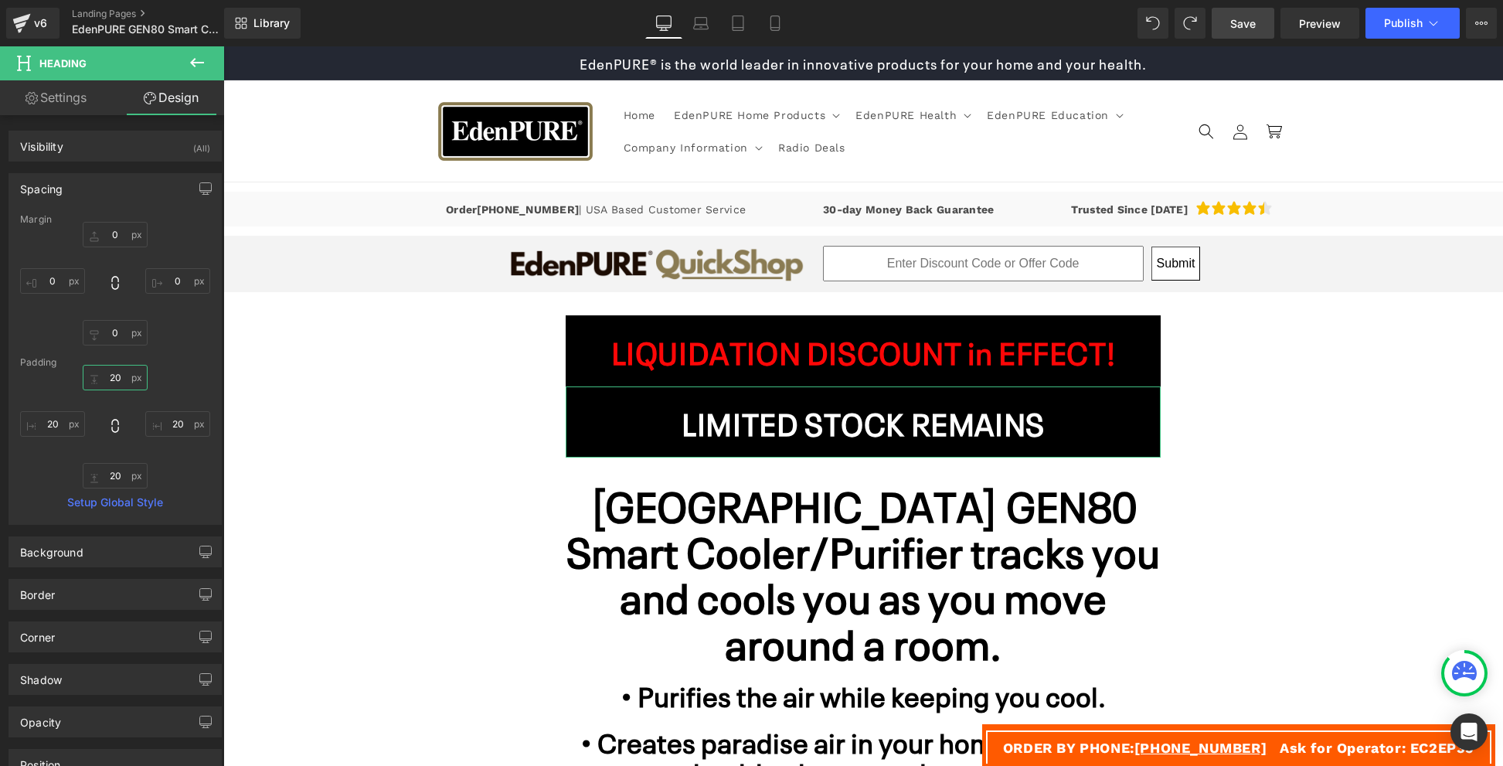
click at [103, 377] on input "20" at bounding box center [115, 377] width 65 height 25
type input "0"
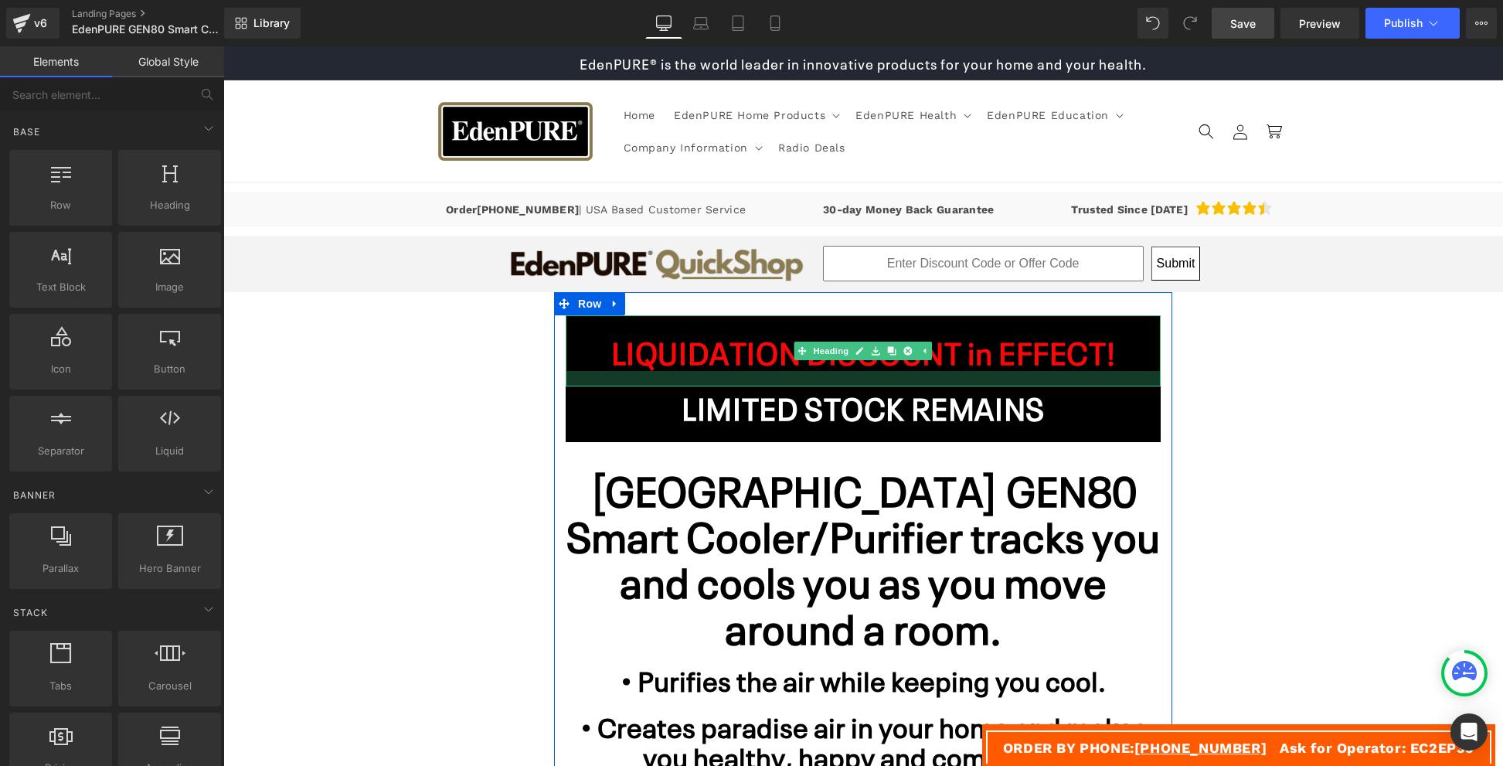
click at [656, 386] on div at bounding box center [863, 378] width 595 height 15
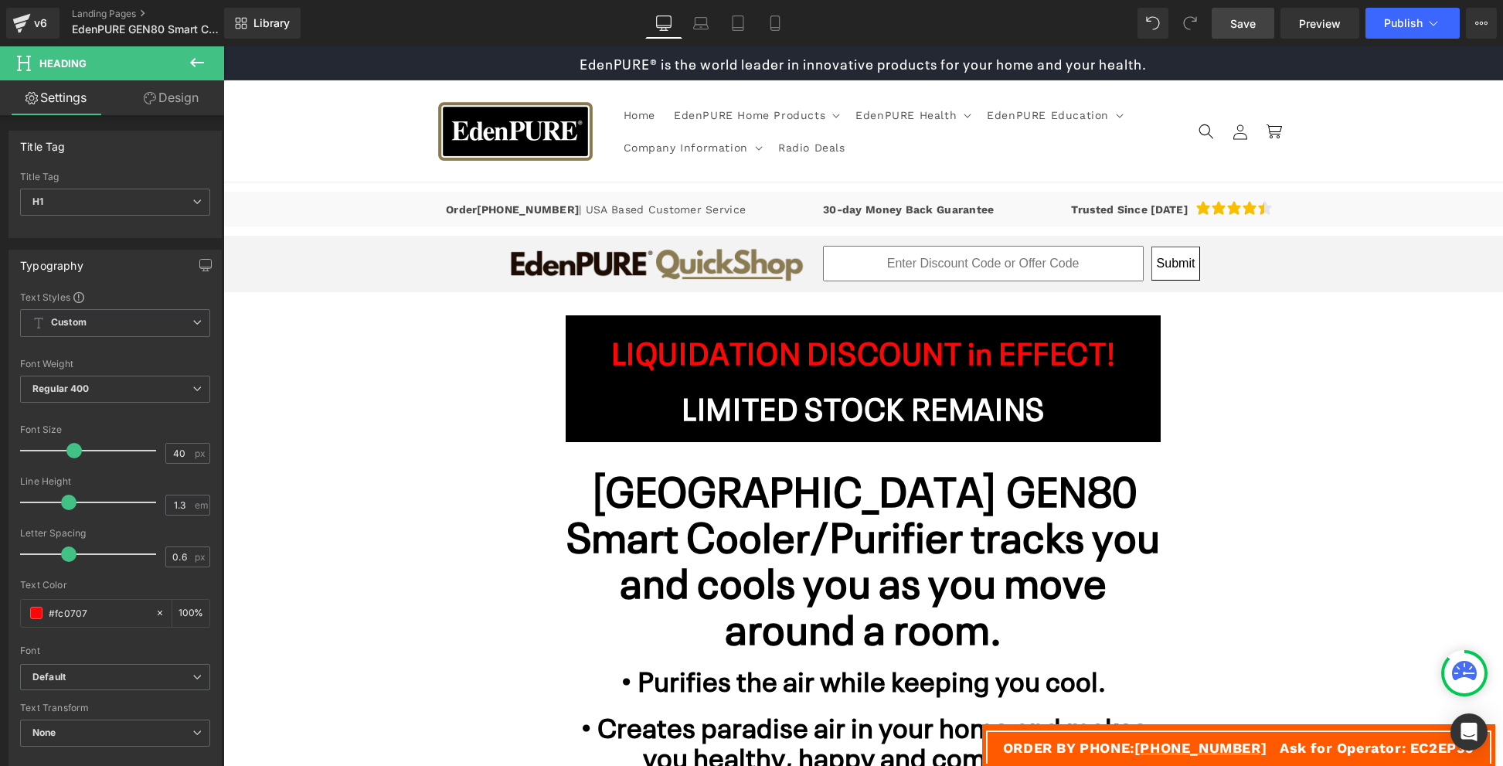
click at [181, 94] on link "Design" at bounding box center [171, 97] width 112 height 35
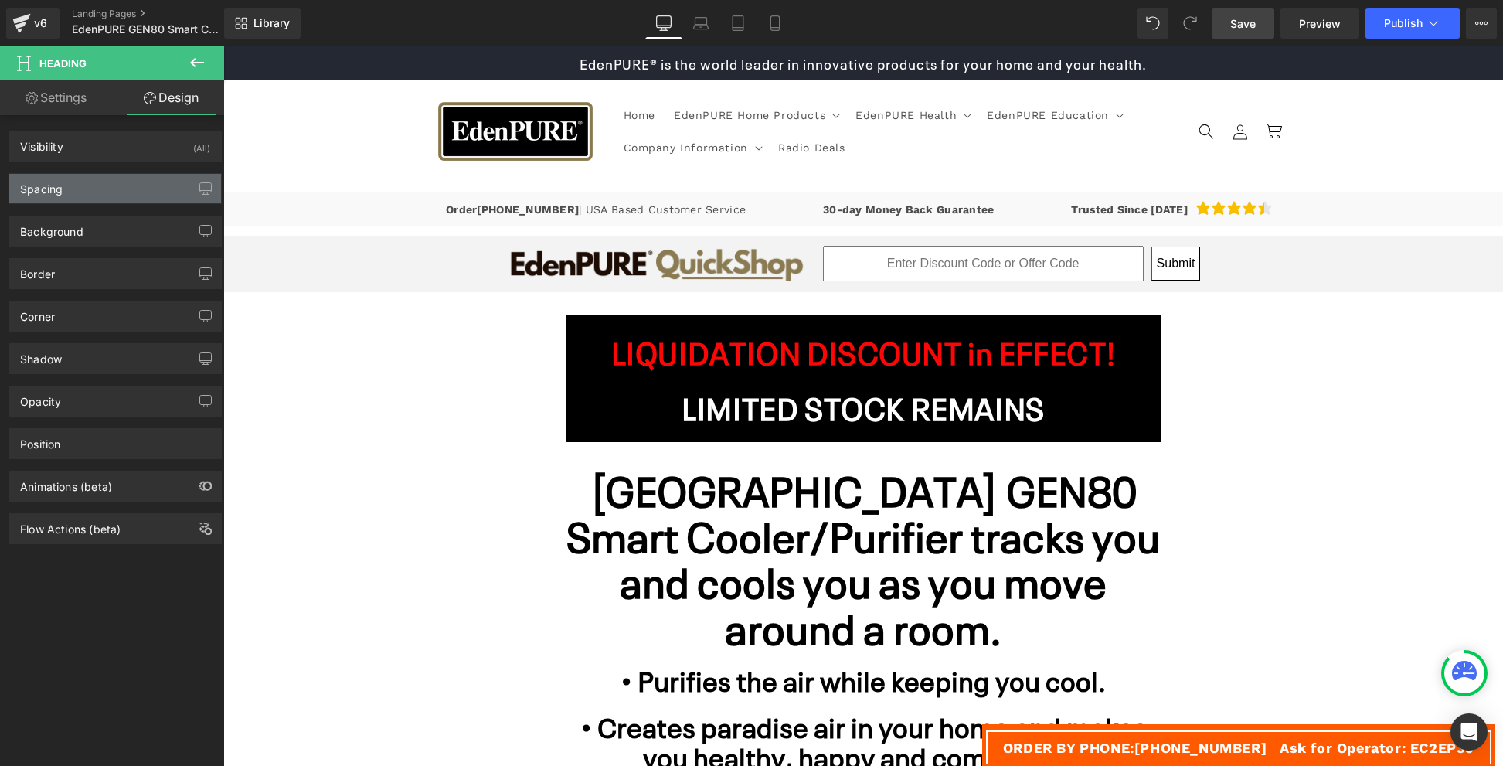
click at [115, 185] on div "Spacing" at bounding box center [115, 188] width 212 height 29
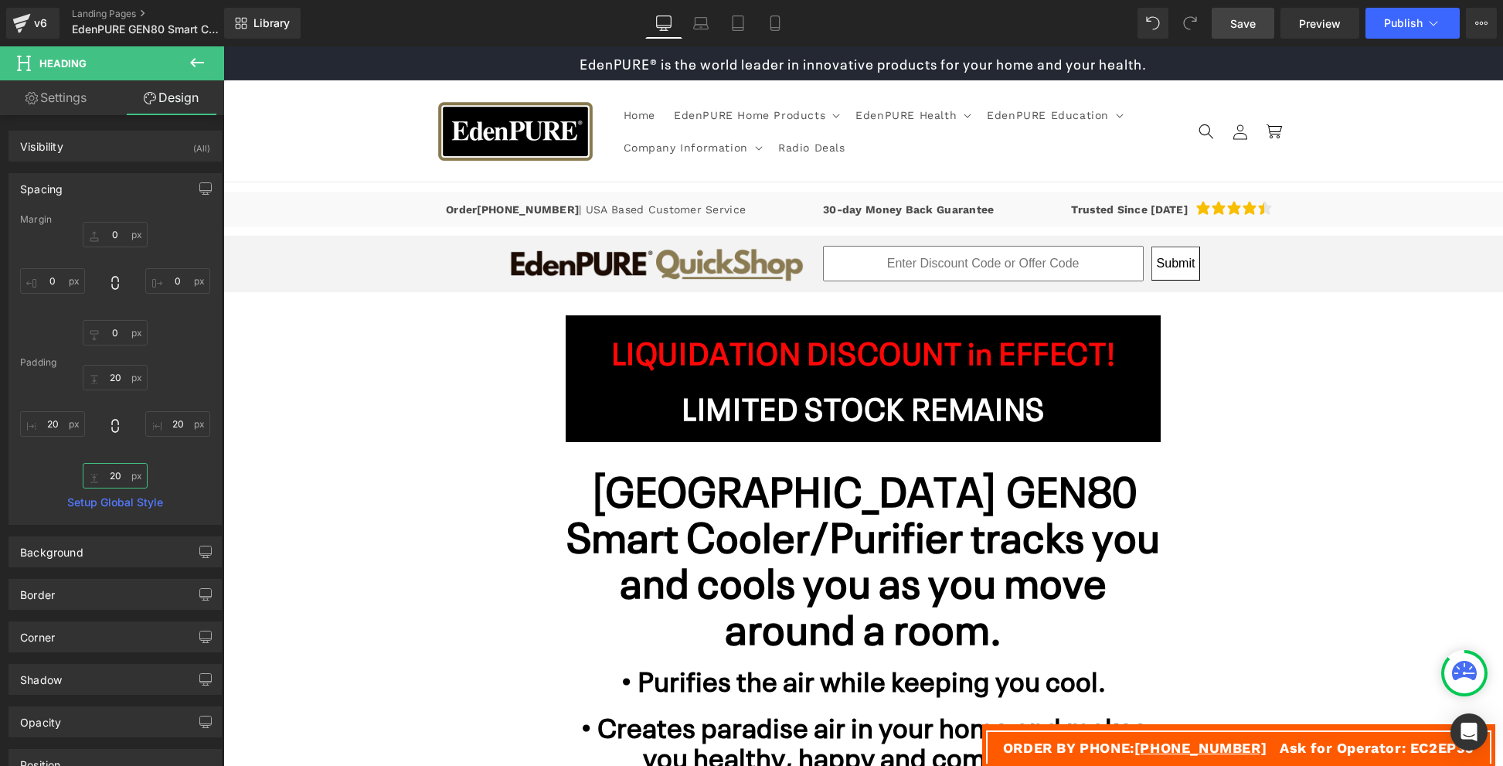
click at [111, 475] on input "20" at bounding box center [115, 475] width 65 height 25
type input "00"
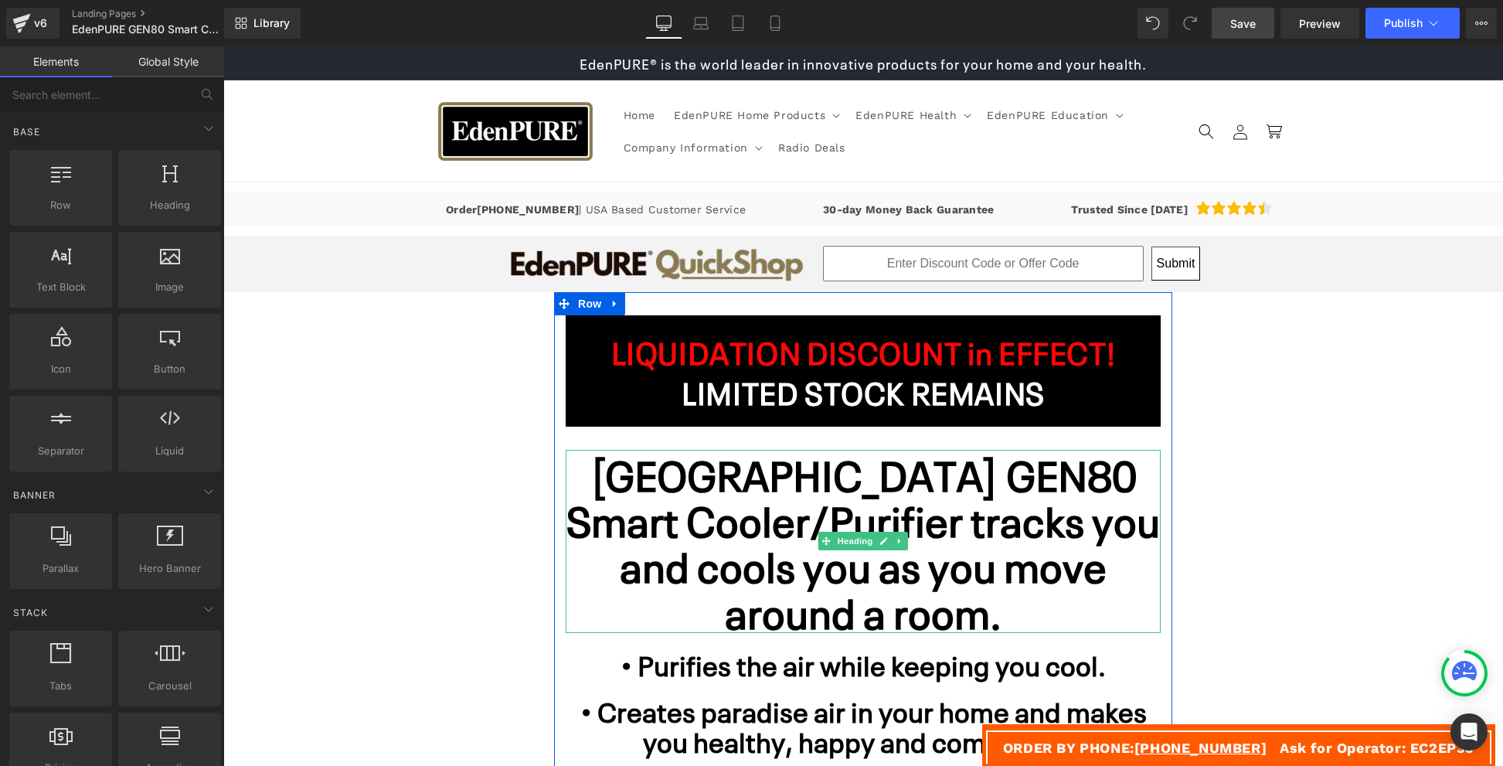
click at [601, 518] on h1 "[GEOGRAPHIC_DATA] GEN80 Smart Cooler/Purifier tracks you and cools you as you m…" at bounding box center [863, 542] width 595 height 184
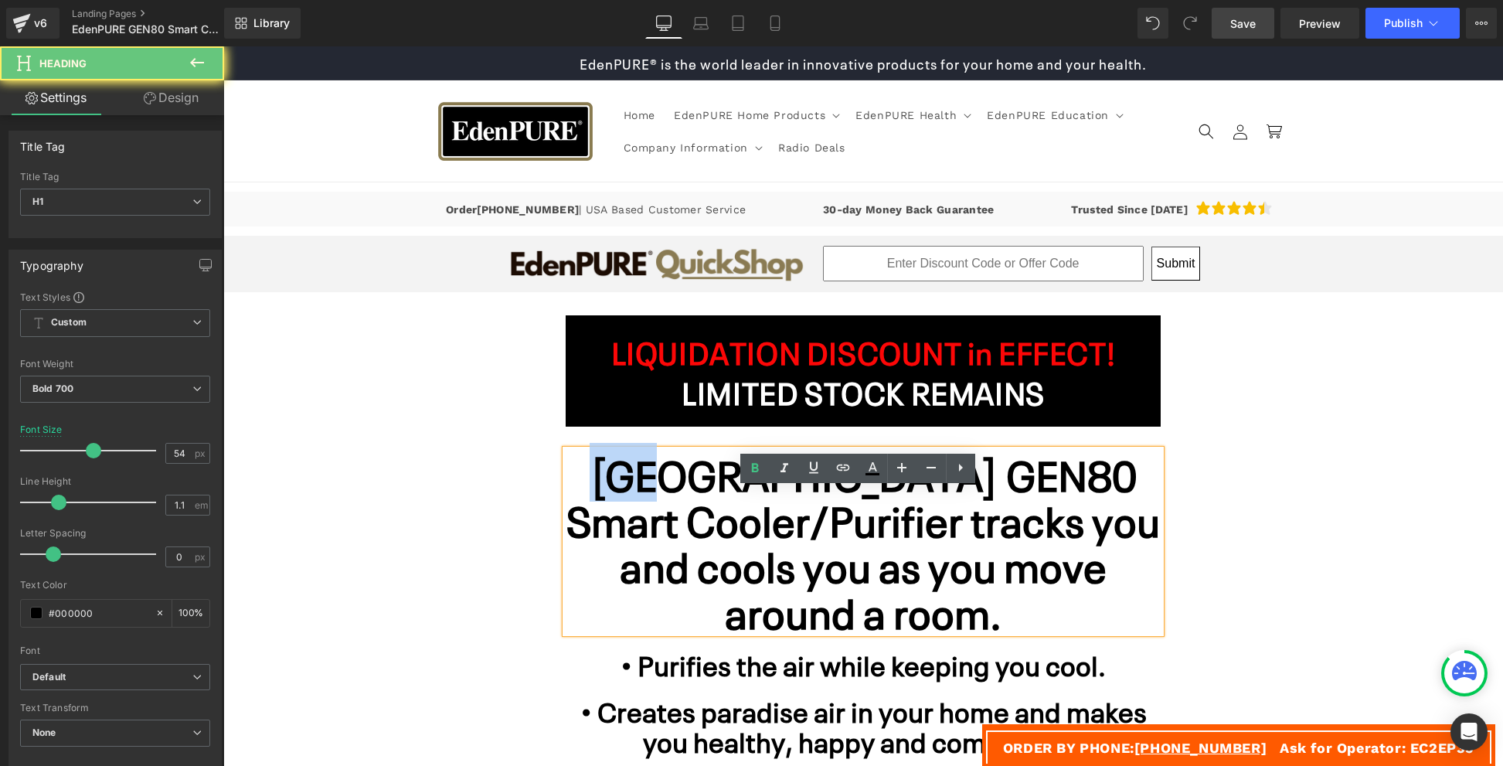
click at [601, 518] on h1 "[GEOGRAPHIC_DATA] GEN80 Smart Cooler/Purifier tracks you and cools you as you m…" at bounding box center [863, 542] width 595 height 184
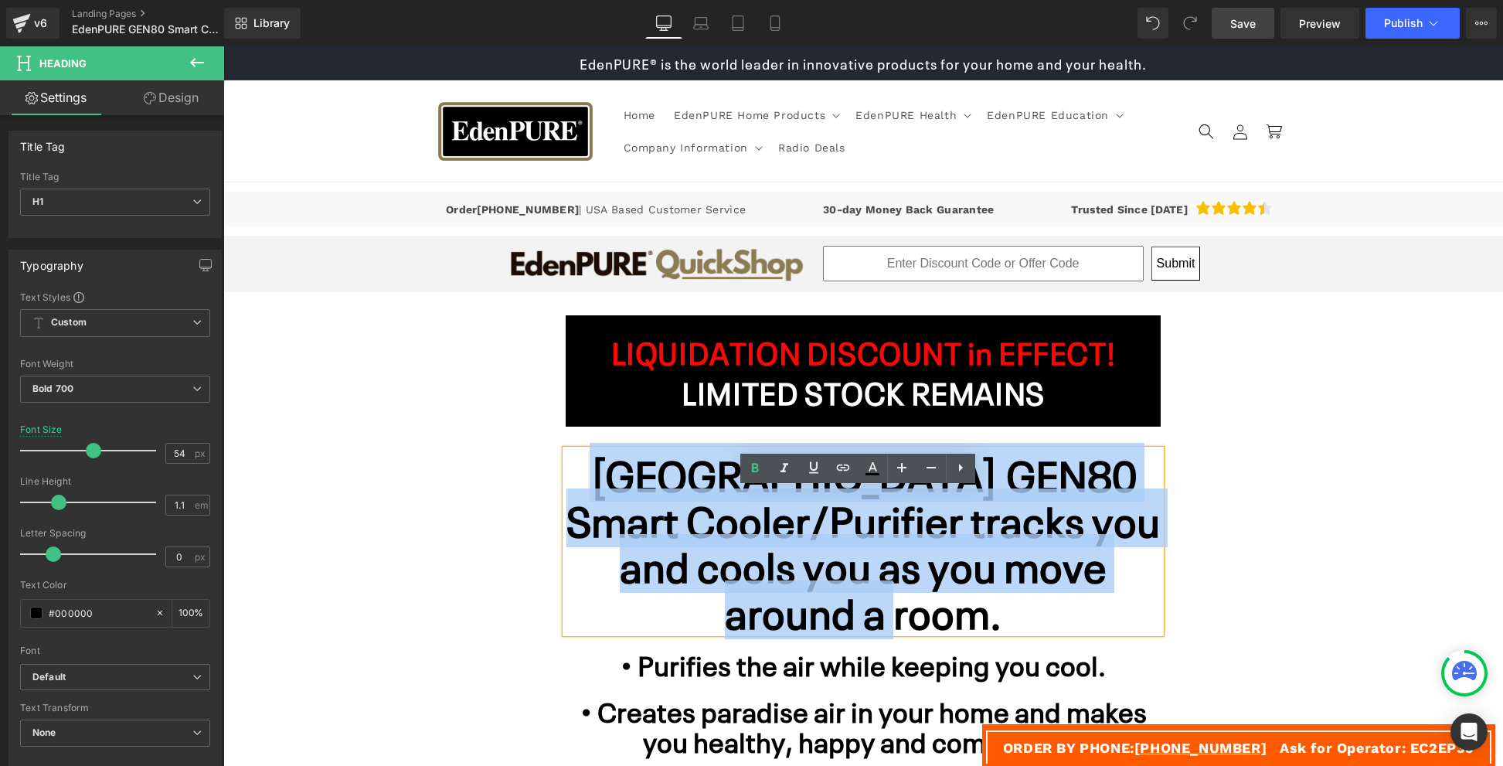
click at [684, 518] on h1 "[GEOGRAPHIC_DATA] GEN80 Smart Cooler/Purifier tracks you and cools you as you m…" at bounding box center [863, 542] width 595 height 184
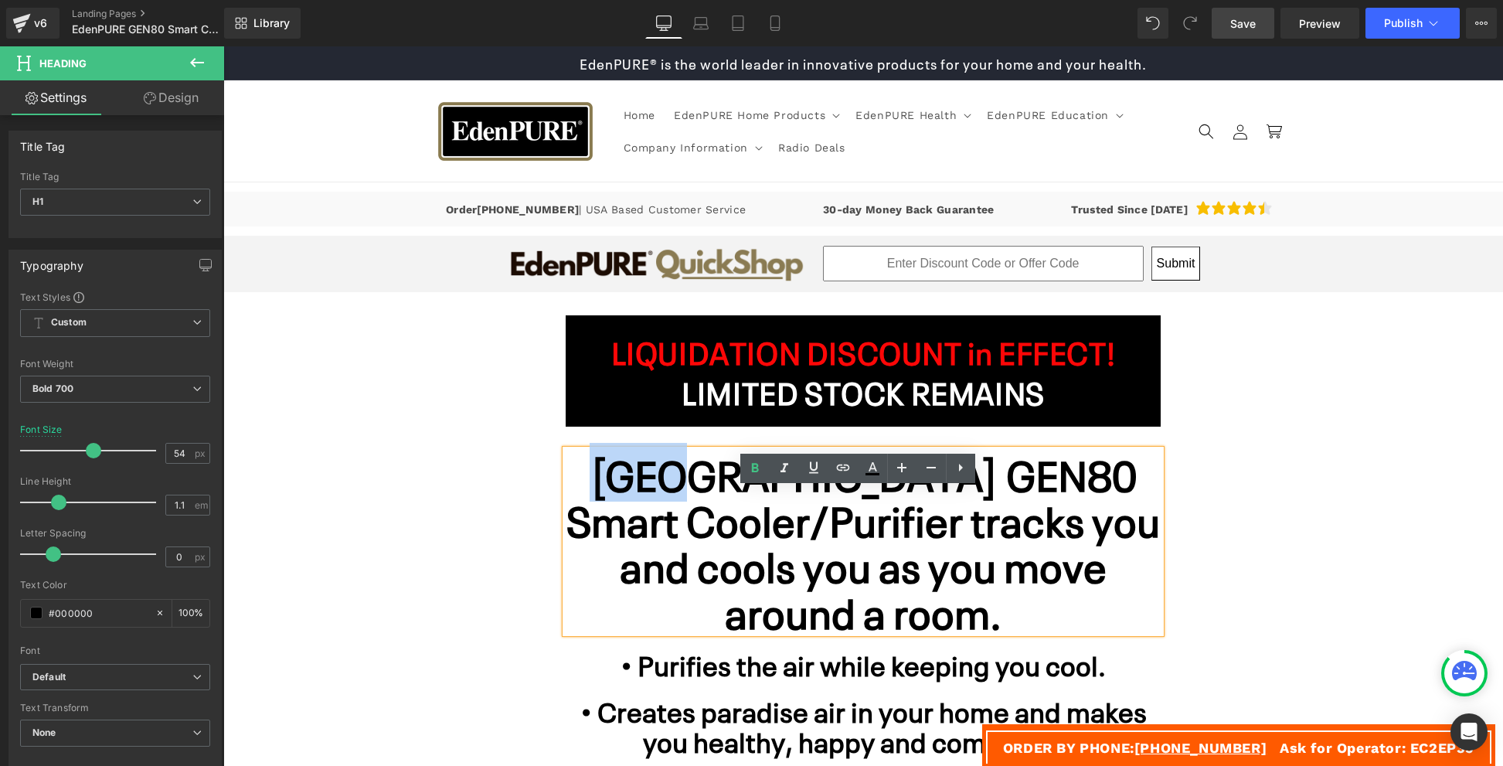
drag, startPoint x: 659, startPoint y: 515, endPoint x: 549, endPoint y: 509, distance: 110.7
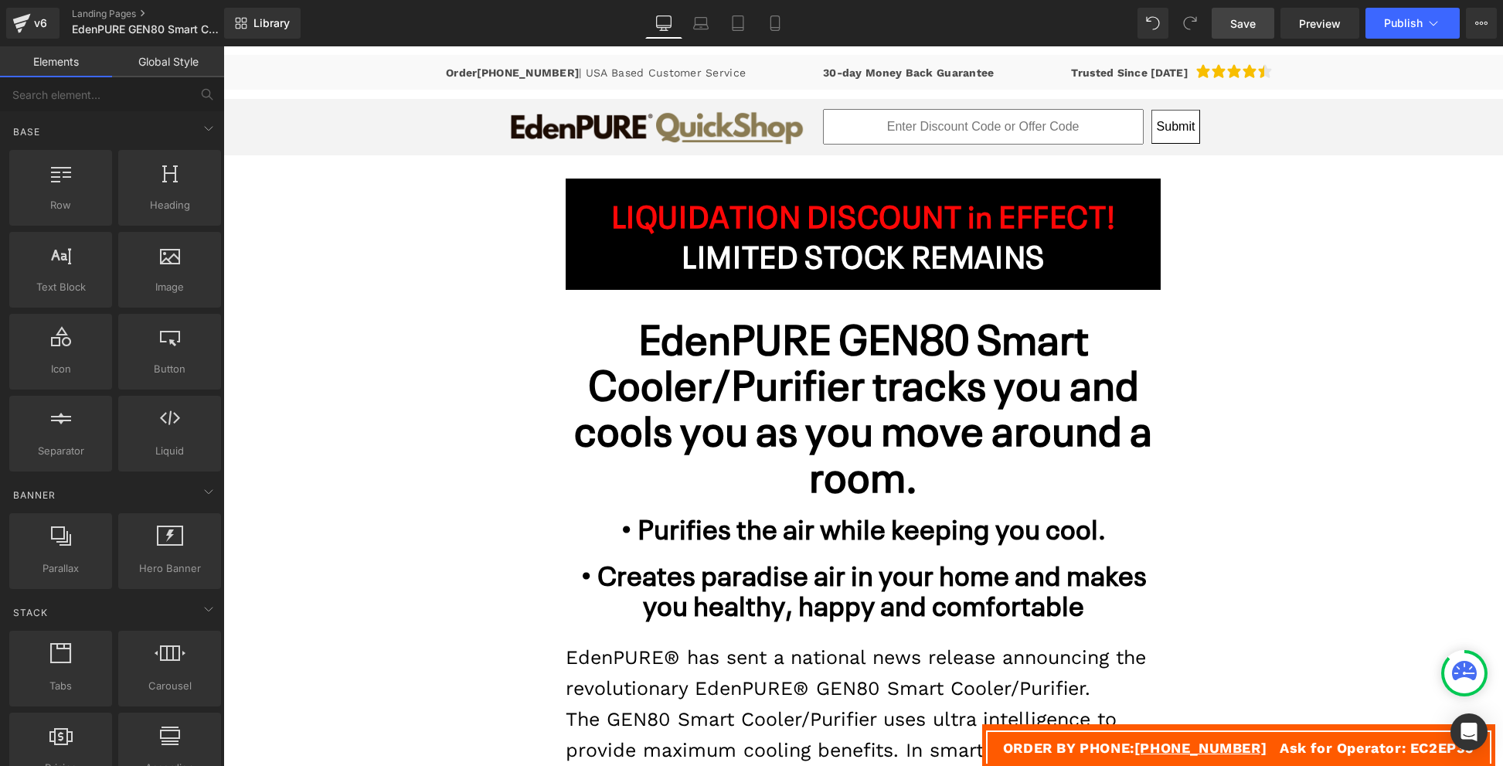
scroll to position [152, 0]
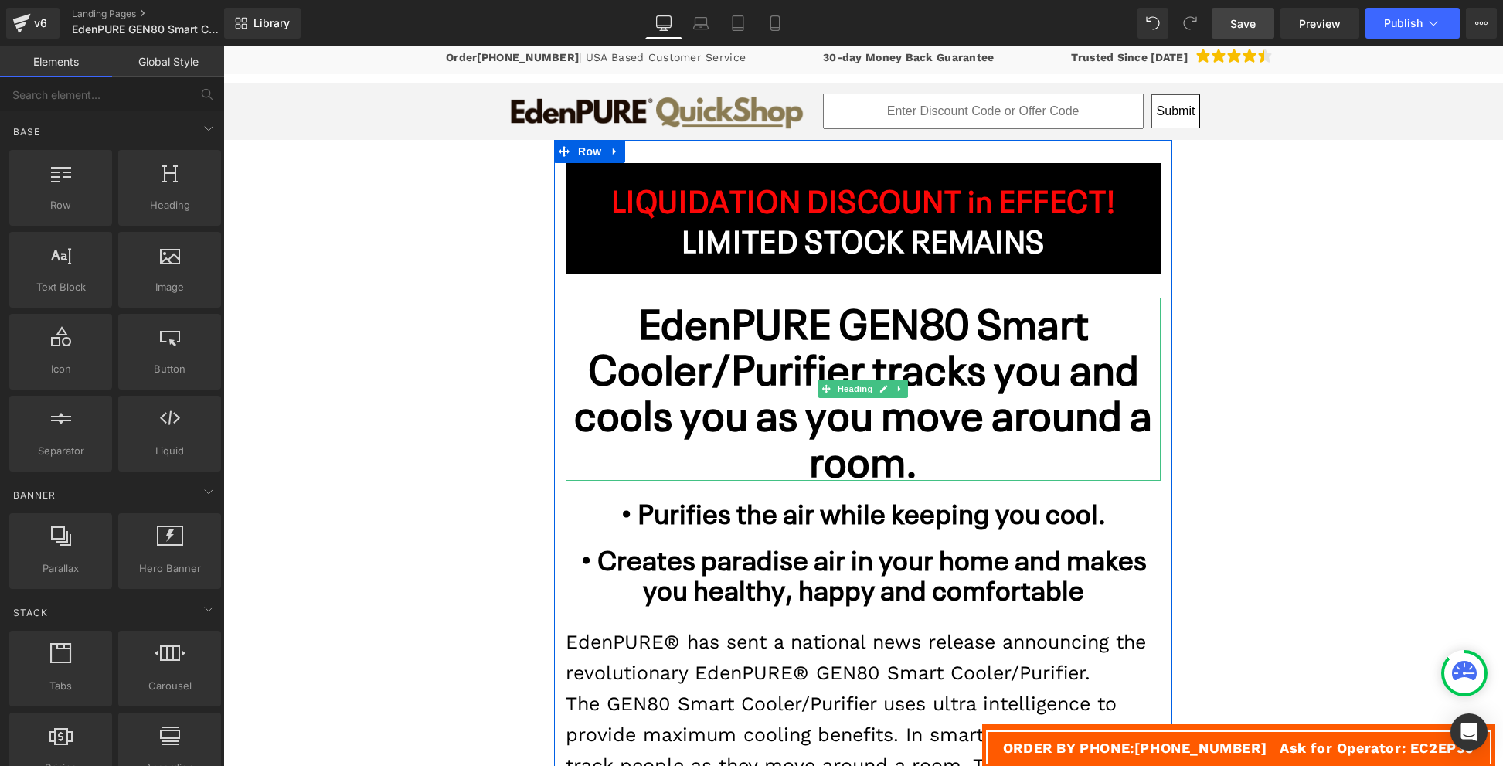
click at [905, 464] on h1 "EdenPURE GEN80 Smart Cooler/Purifier tracks you and cools you as you move aroun…" at bounding box center [863, 389] width 595 height 184
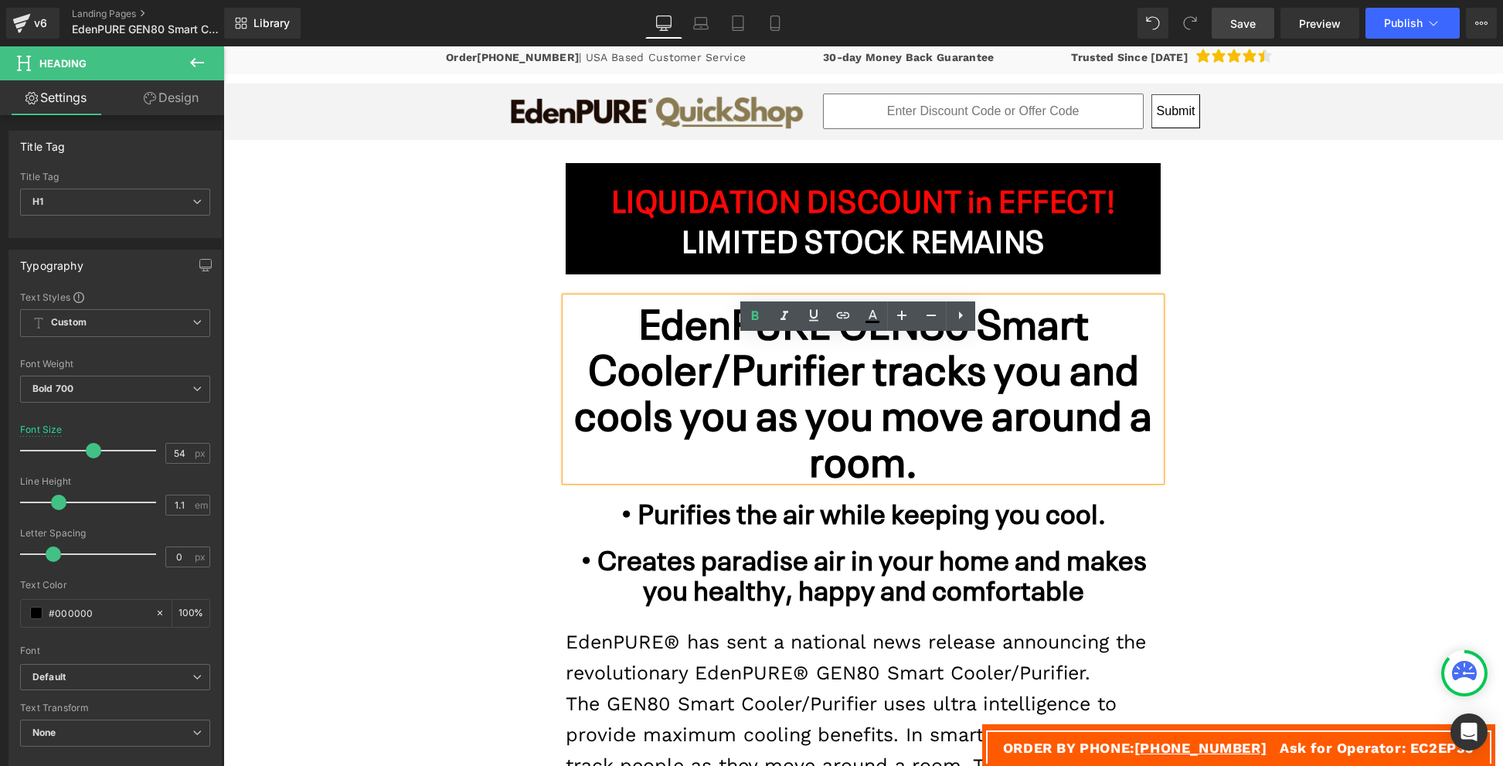
click at [996, 397] on h1 "EdenPURE GEN80 Smart Cooler/Purifier tracks you and cools you as you move aroun…" at bounding box center [863, 389] width 595 height 184
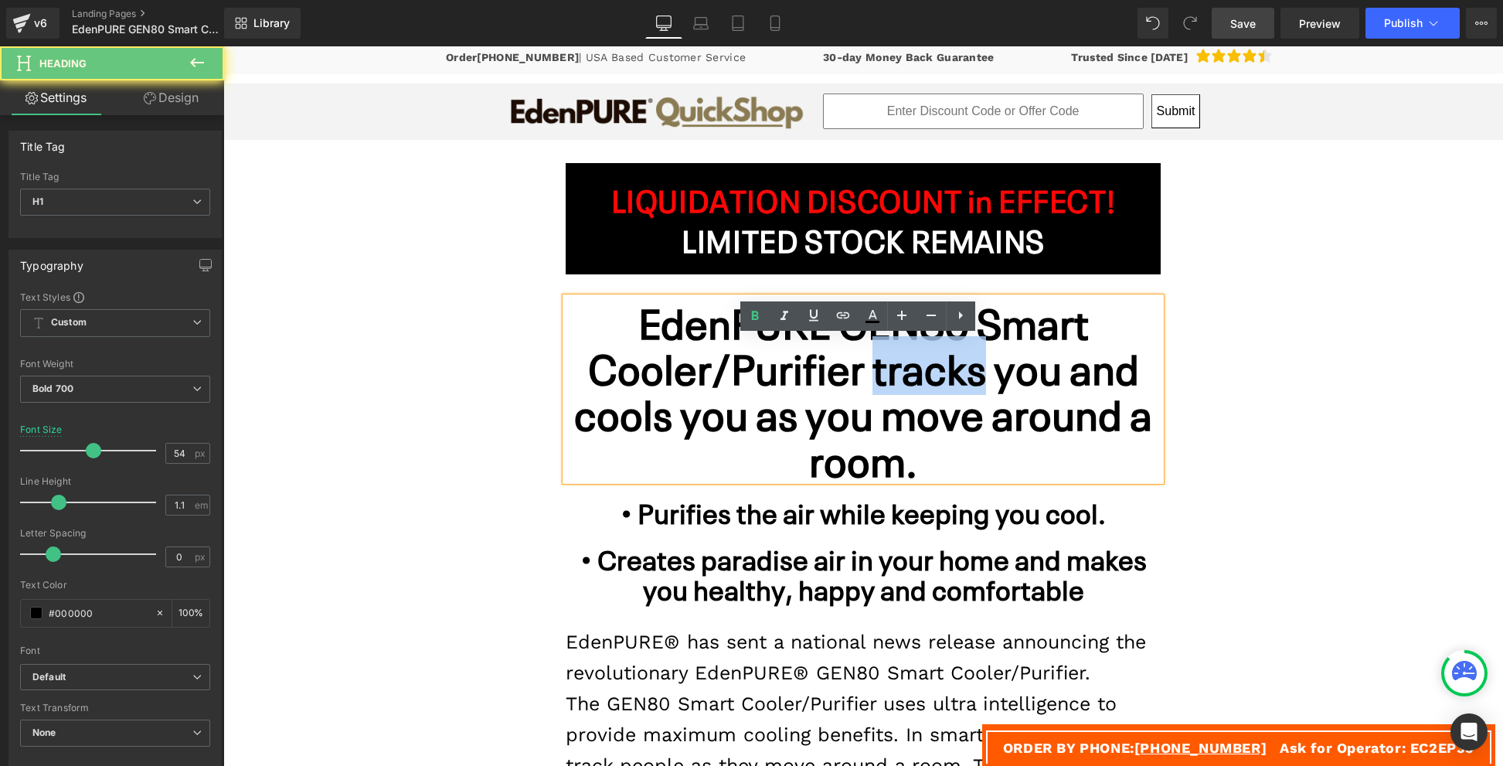
click at [996, 397] on h1 "EdenPURE GEN80 Smart Cooler/Purifier tracks you and cools you as you move aroun…" at bounding box center [863, 389] width 595 height 184
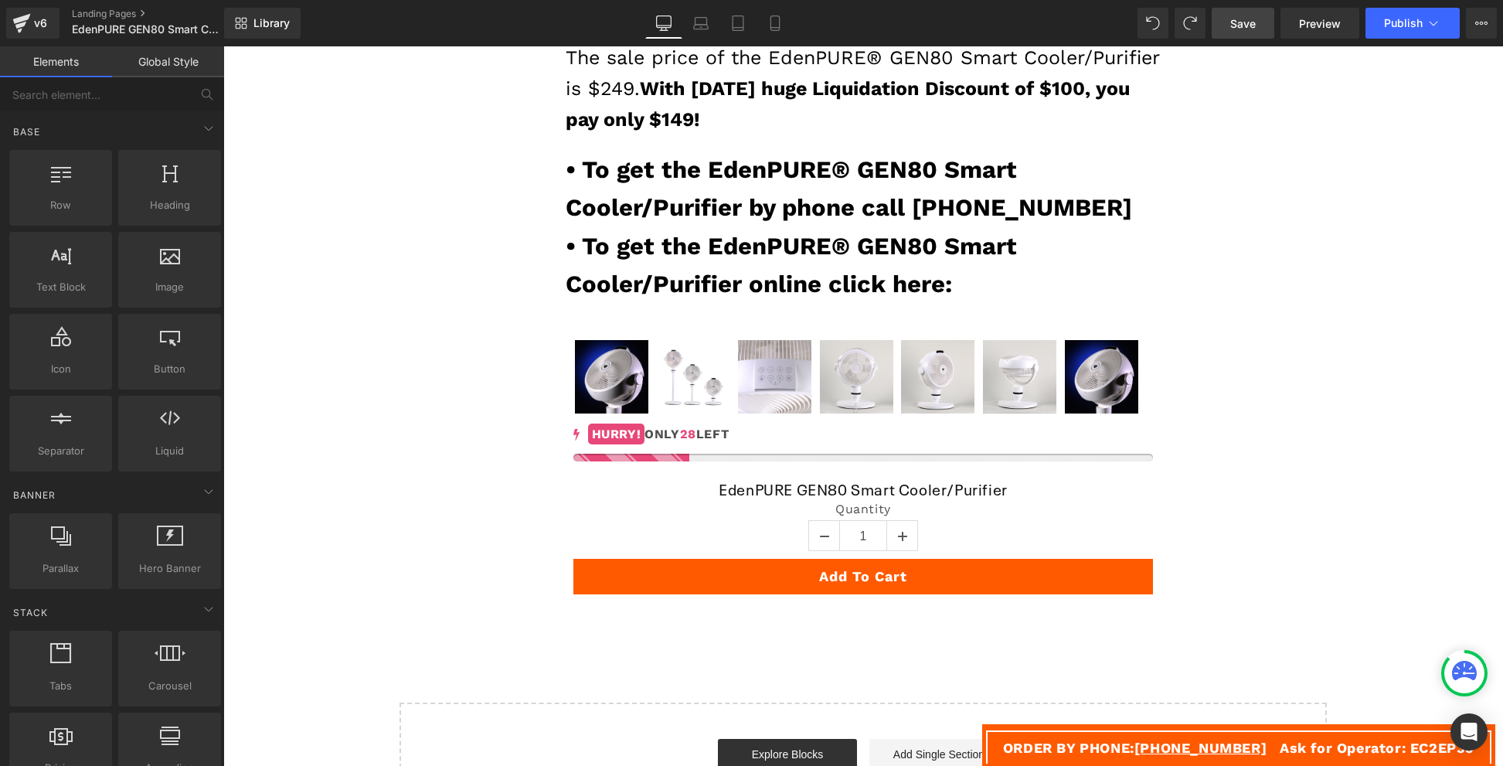
scroll to position [5176, 0]
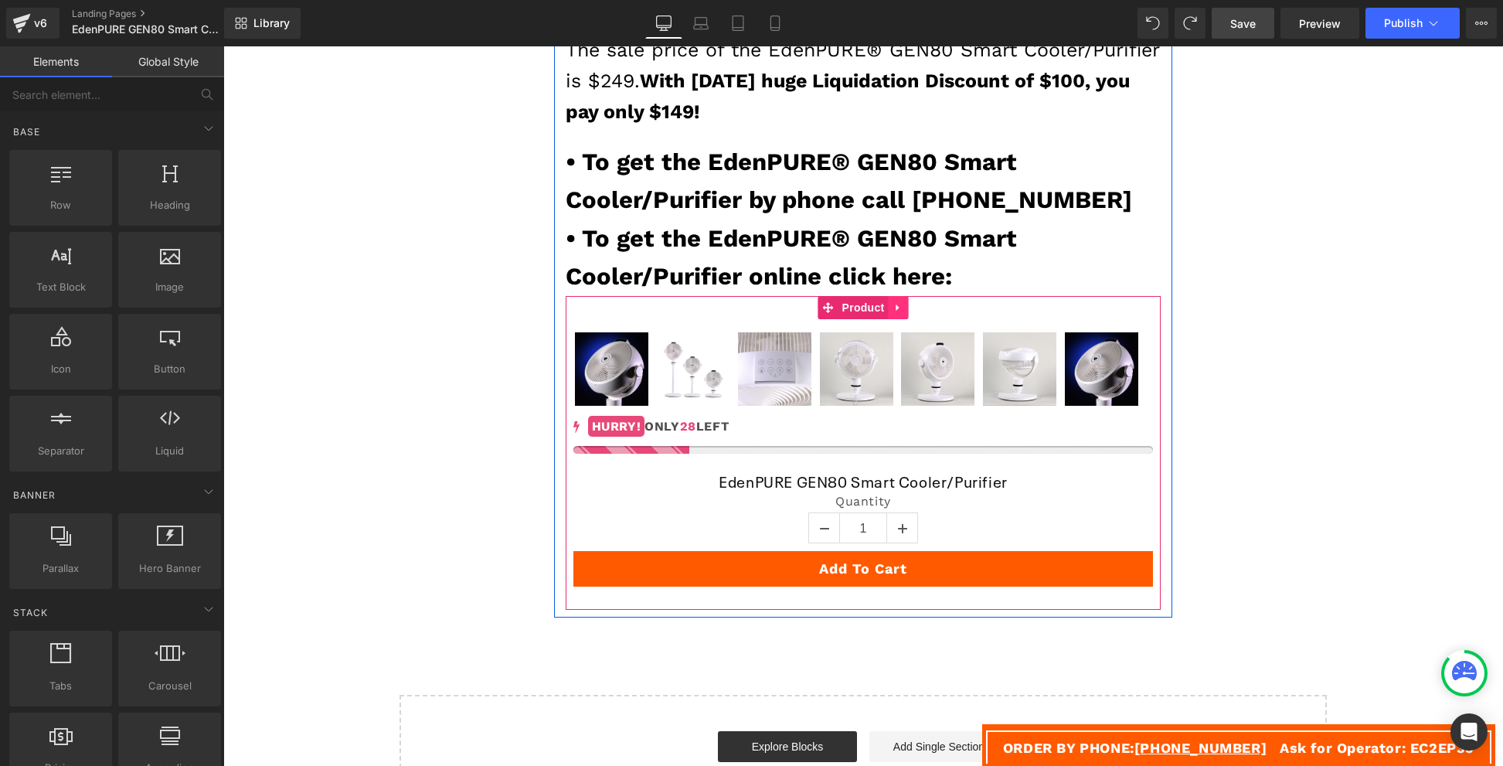
click at [895, 313] on icon at bounding box center [898, 307] width 11 height 12
click at [883, 313] on icon at bounding box center [888, 307] width 11 height 11
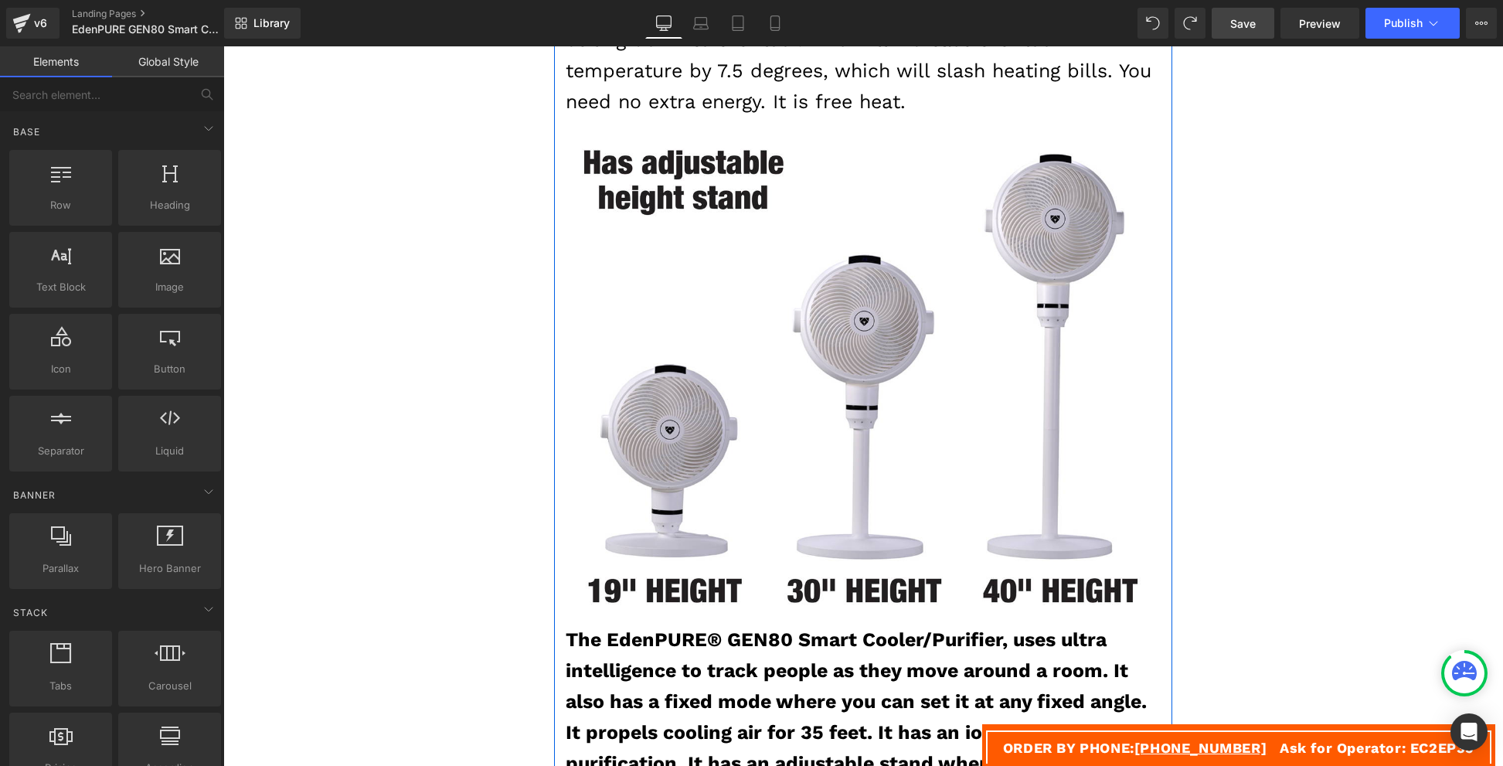
scroll to position [1086, 0]
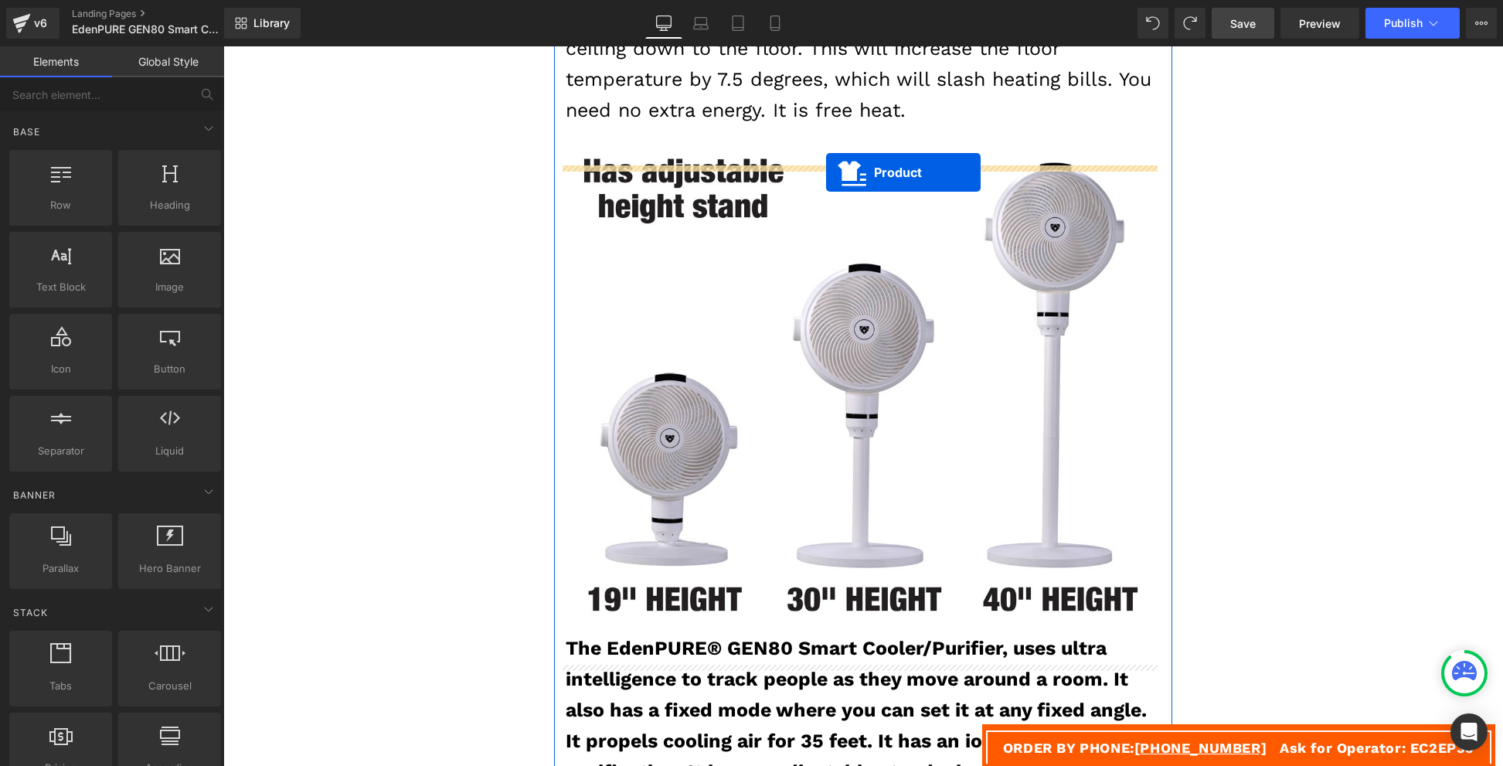
drag, startPoint x: 820, startPoint y: 382, endPoint x: 826, endPoint y: 172, distance: 209.5
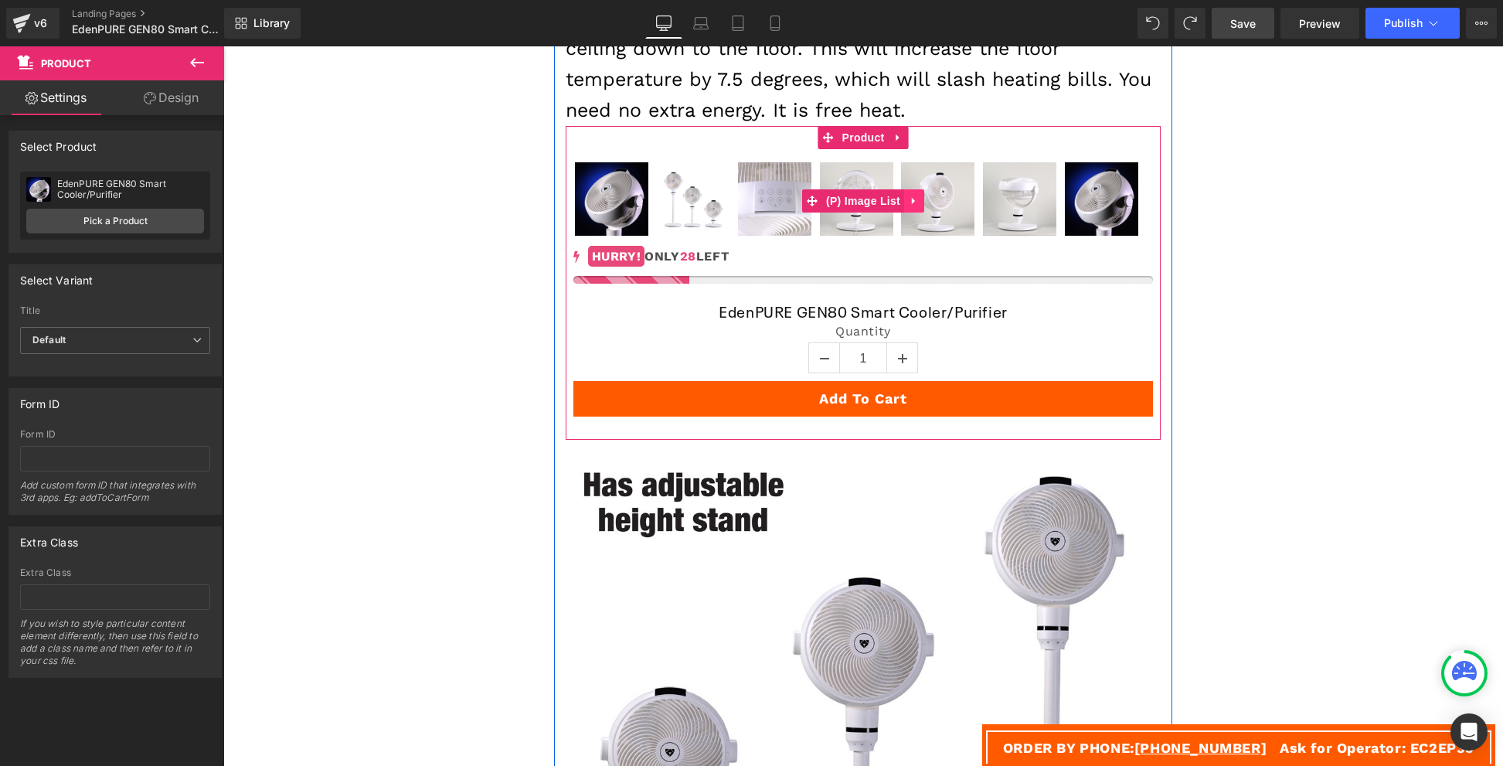
click at [909, 207] on icon at bounding box center [914, 201] width 11 height 12
click at [926, 212] on link at bounding box center [924, 200] width 20 height 23
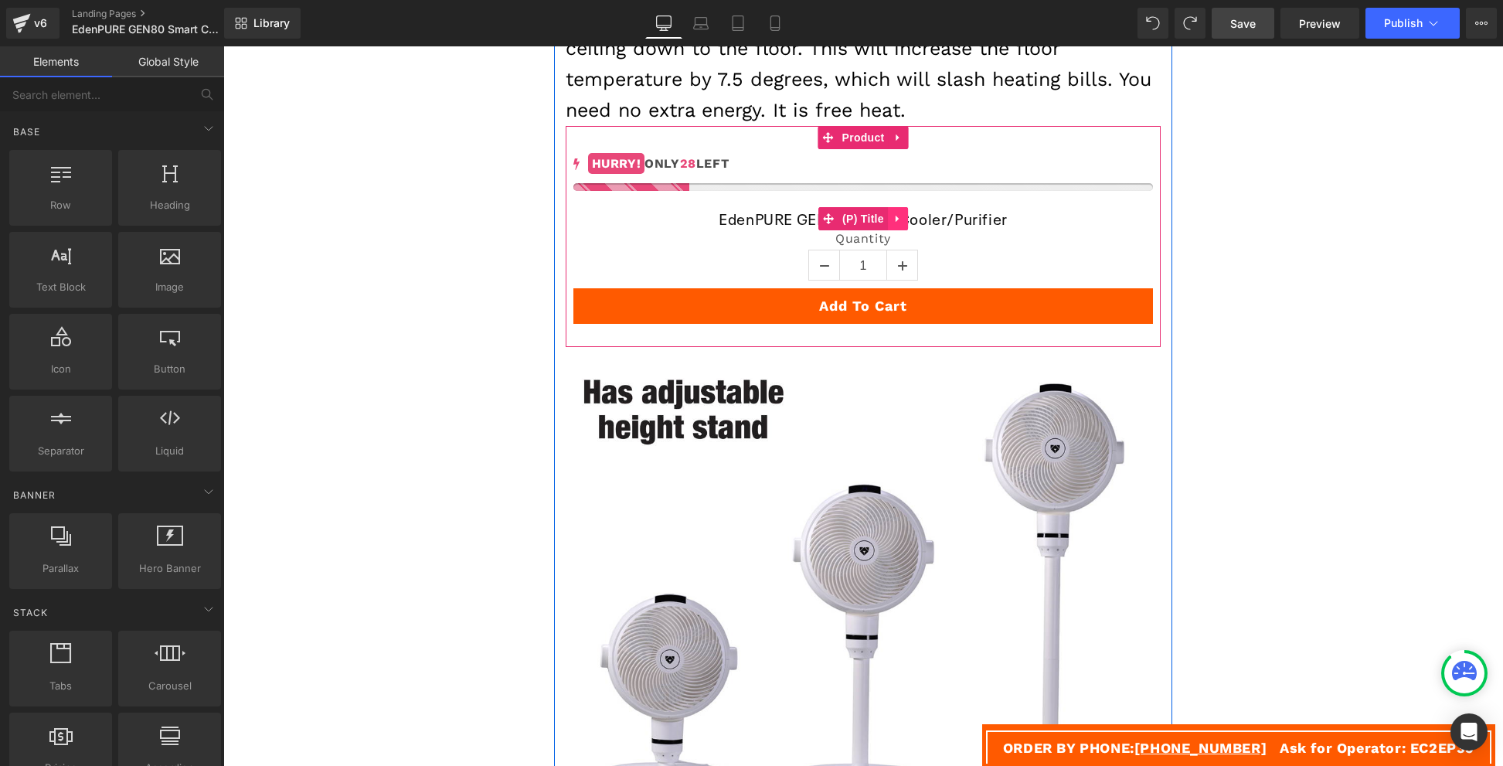
click at [895, 224] on icon at bounding box center [897, 218] width 11 height 12
click at [902, 224] on icon at bounding box center [907, 218] width 11 height 11
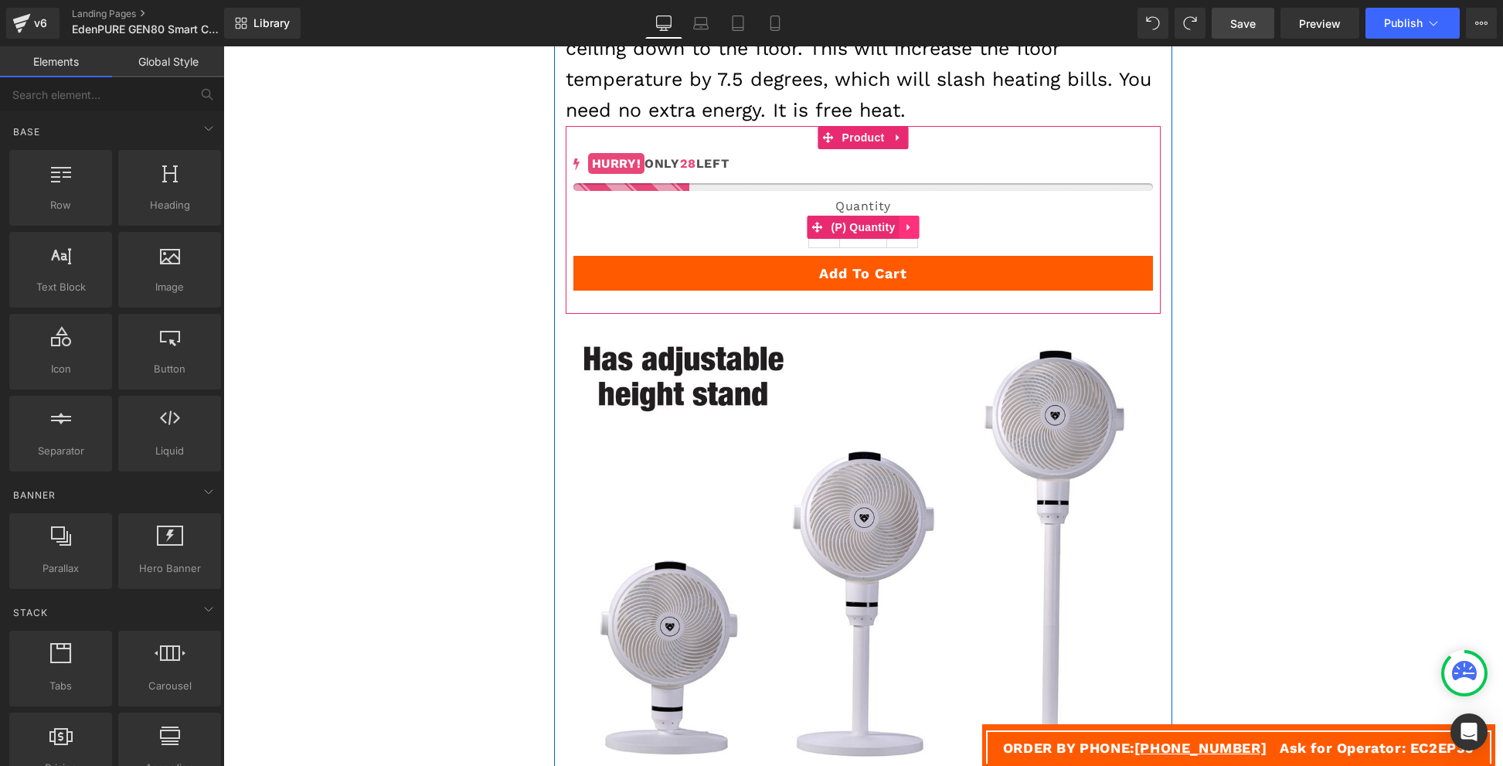
click at [903, 233] on icon at bounding box center [908, 227] width 11 height 12
click at [913, 233] on icon at bounding box center [918, 227] width 11 height 11
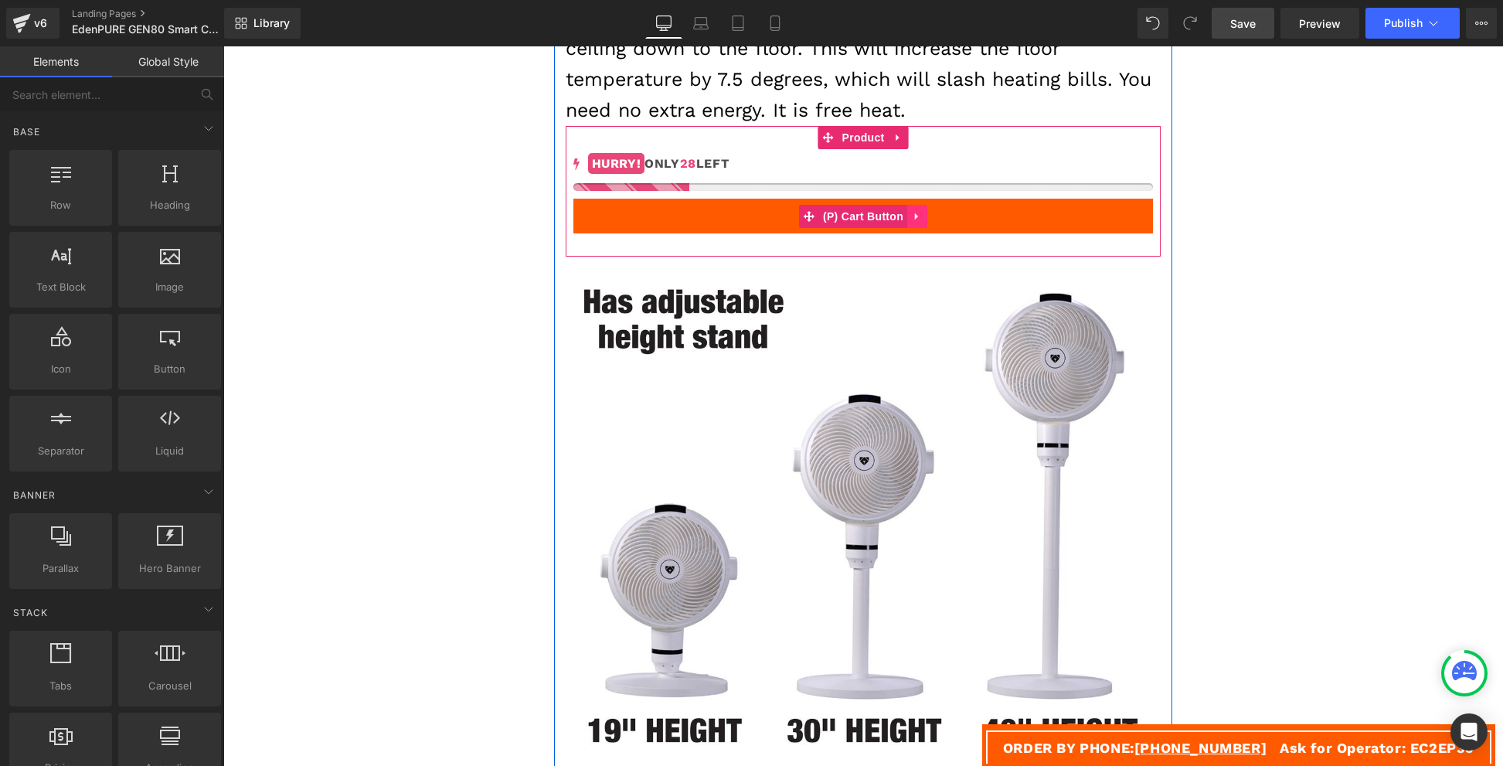
click at [912, 222] on icon at bounding box center [917, 216] width 11 height 12
click at [922, 222] on icon at bounding box center [927, 216] width 11 height 11
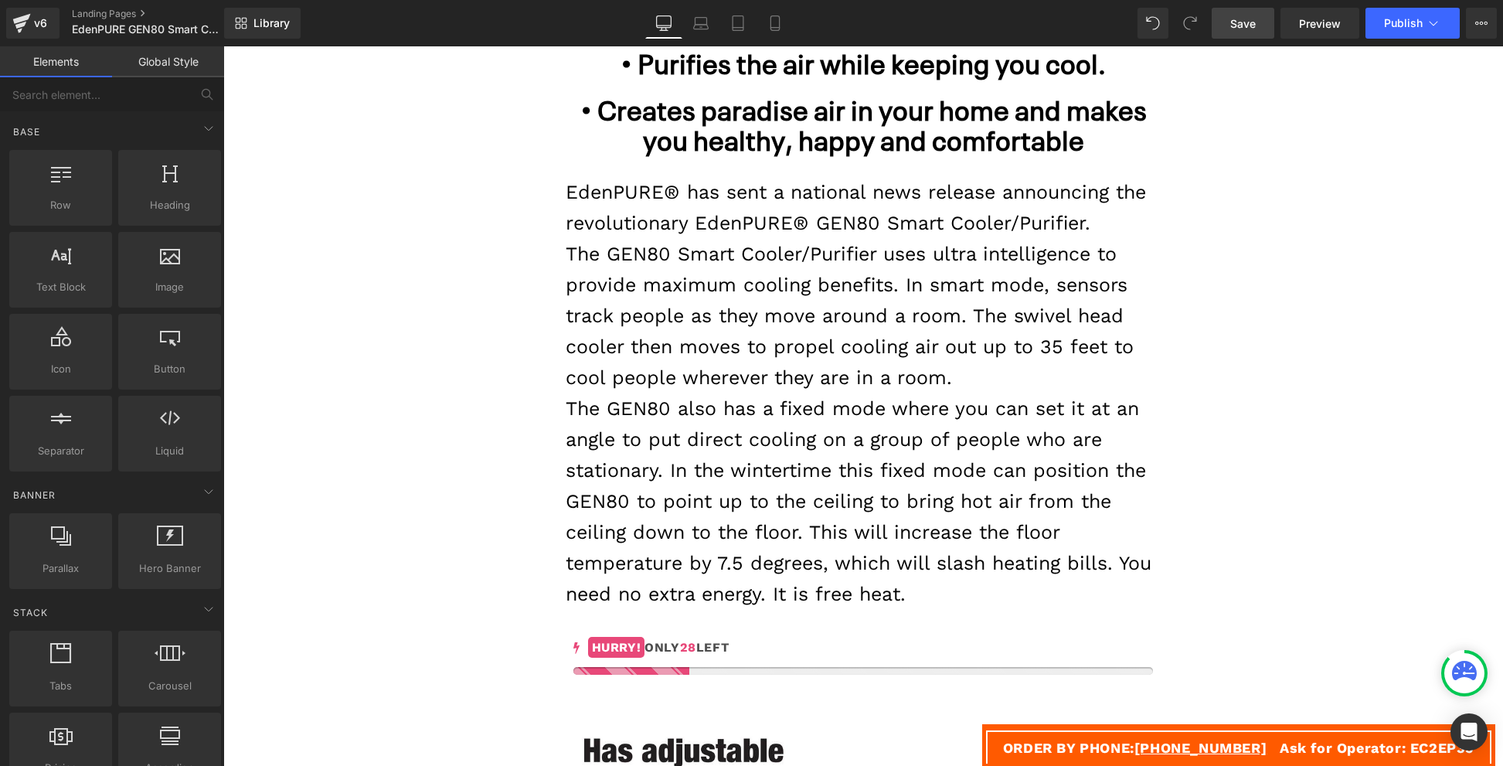
scroll to position [605, 0]
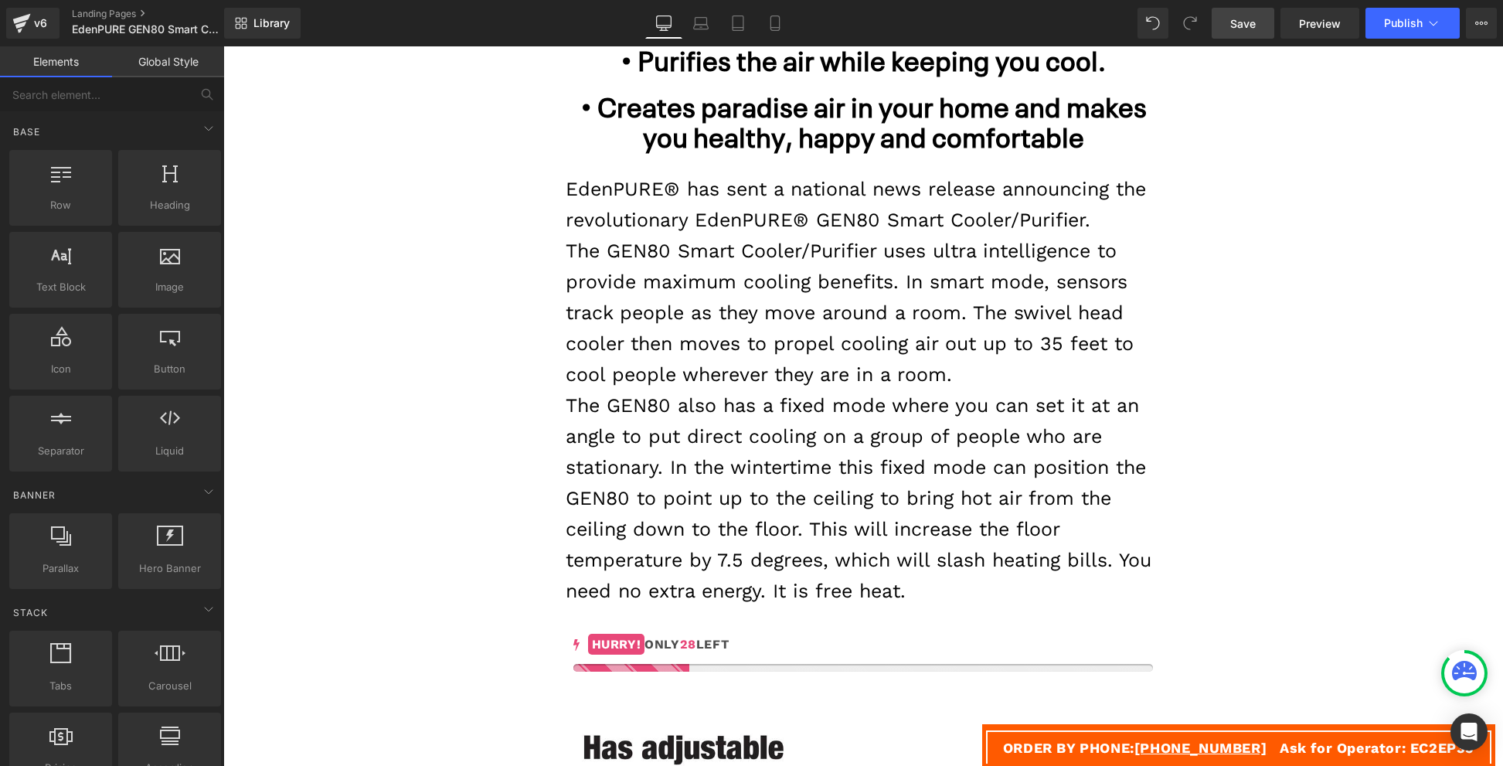
click at [1247, 23] on span "Save" at bounding box center [1242, 23] width 25 height 16
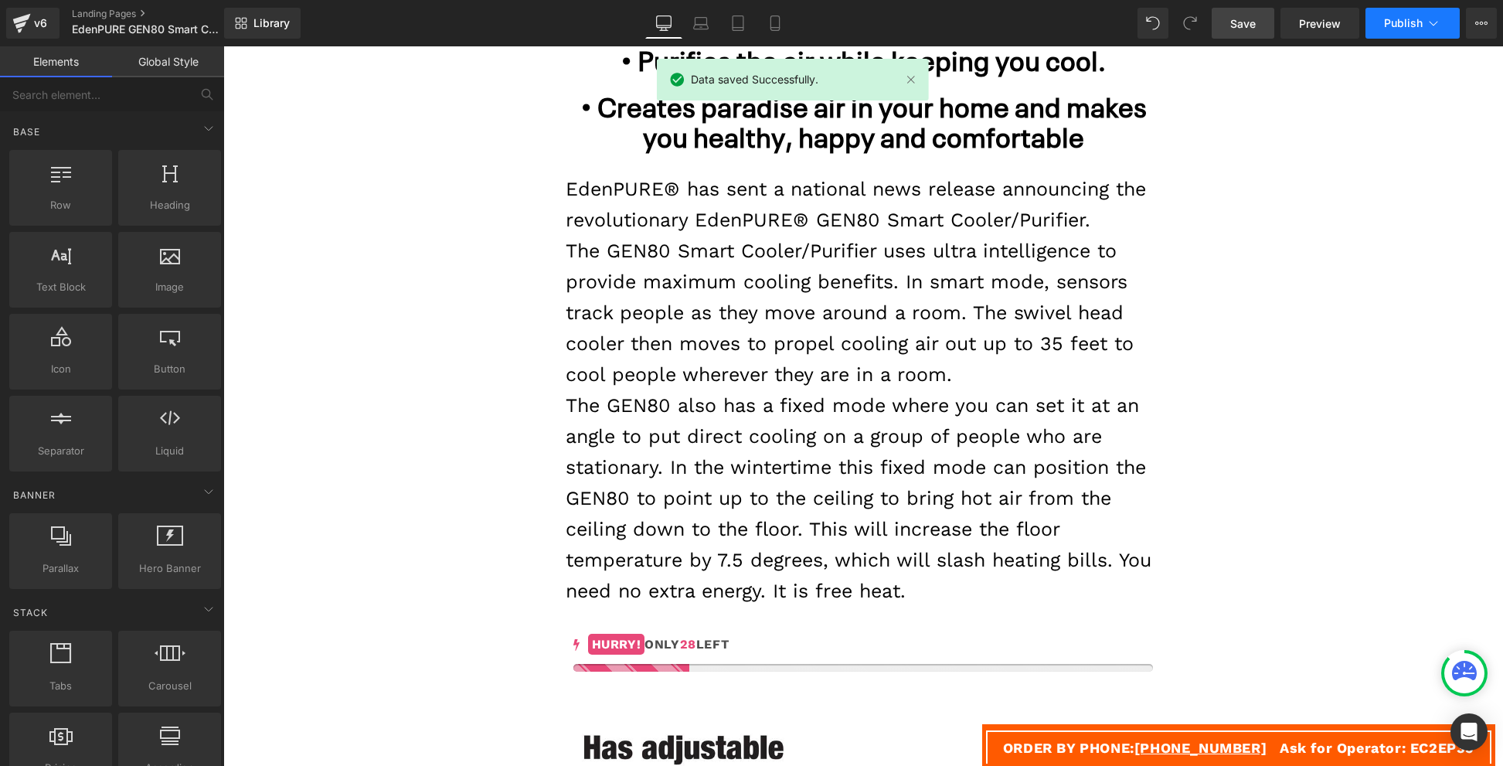
click at [1402, 19] on span "Publish" at bounding box center [1403, 23] width 39 height 12
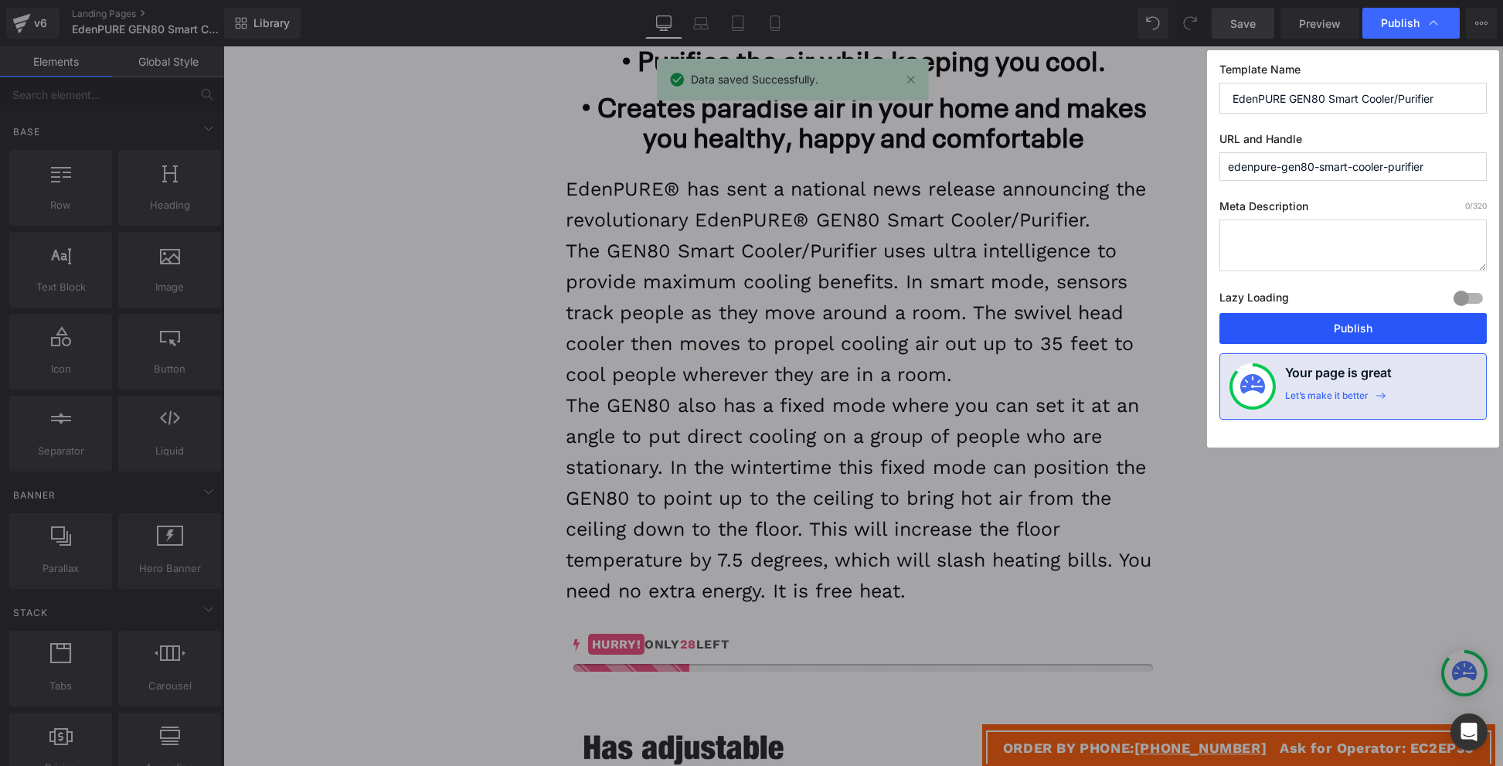
click at [1343, 333] on button "Publish" at bounding box center [1352, 328] width 267 height 31
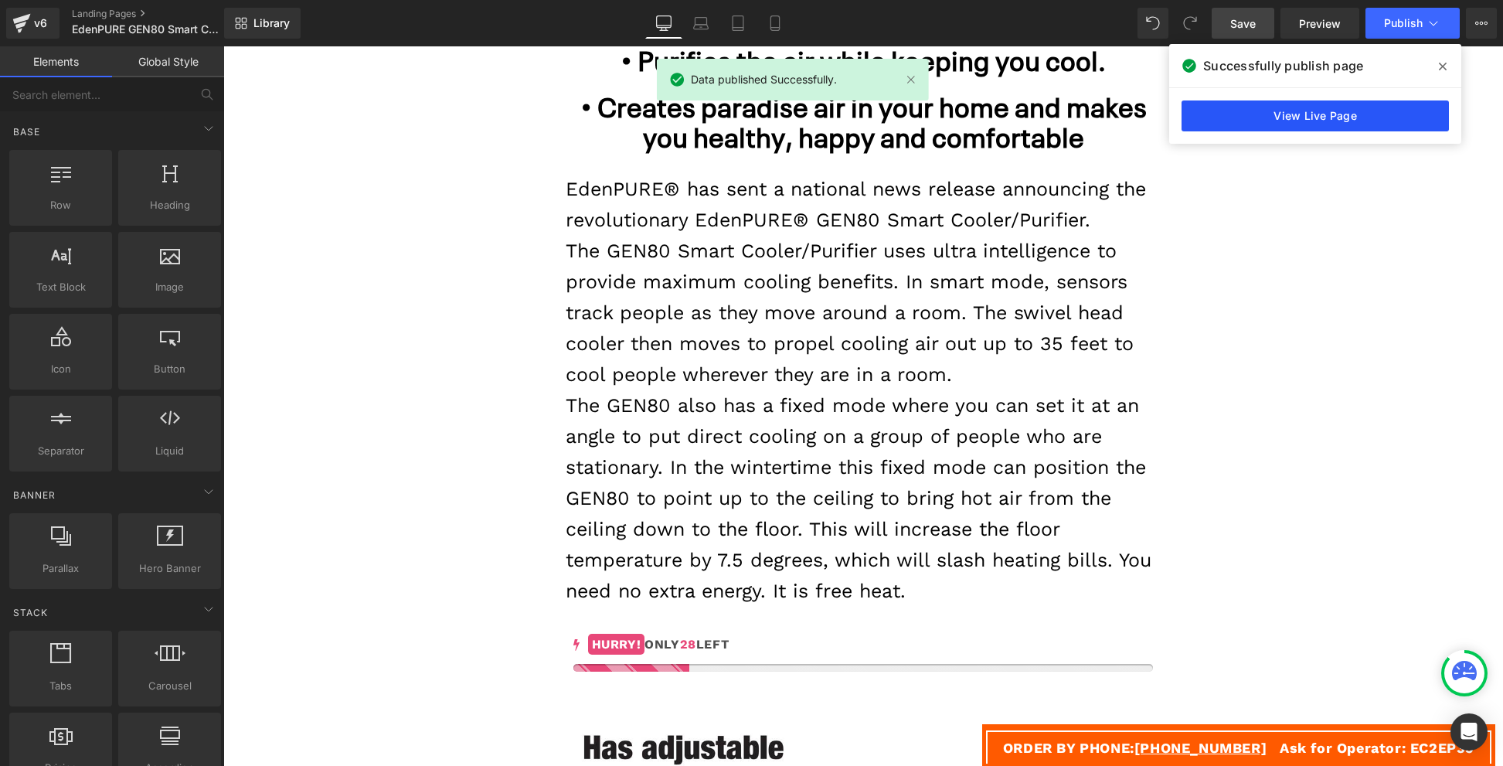
click at [1309, 110] on link "View Live Page" at bounding box center [1314, 115] width 267 height 31
